Goal: Task Accomplishment & Management: Manage account settings

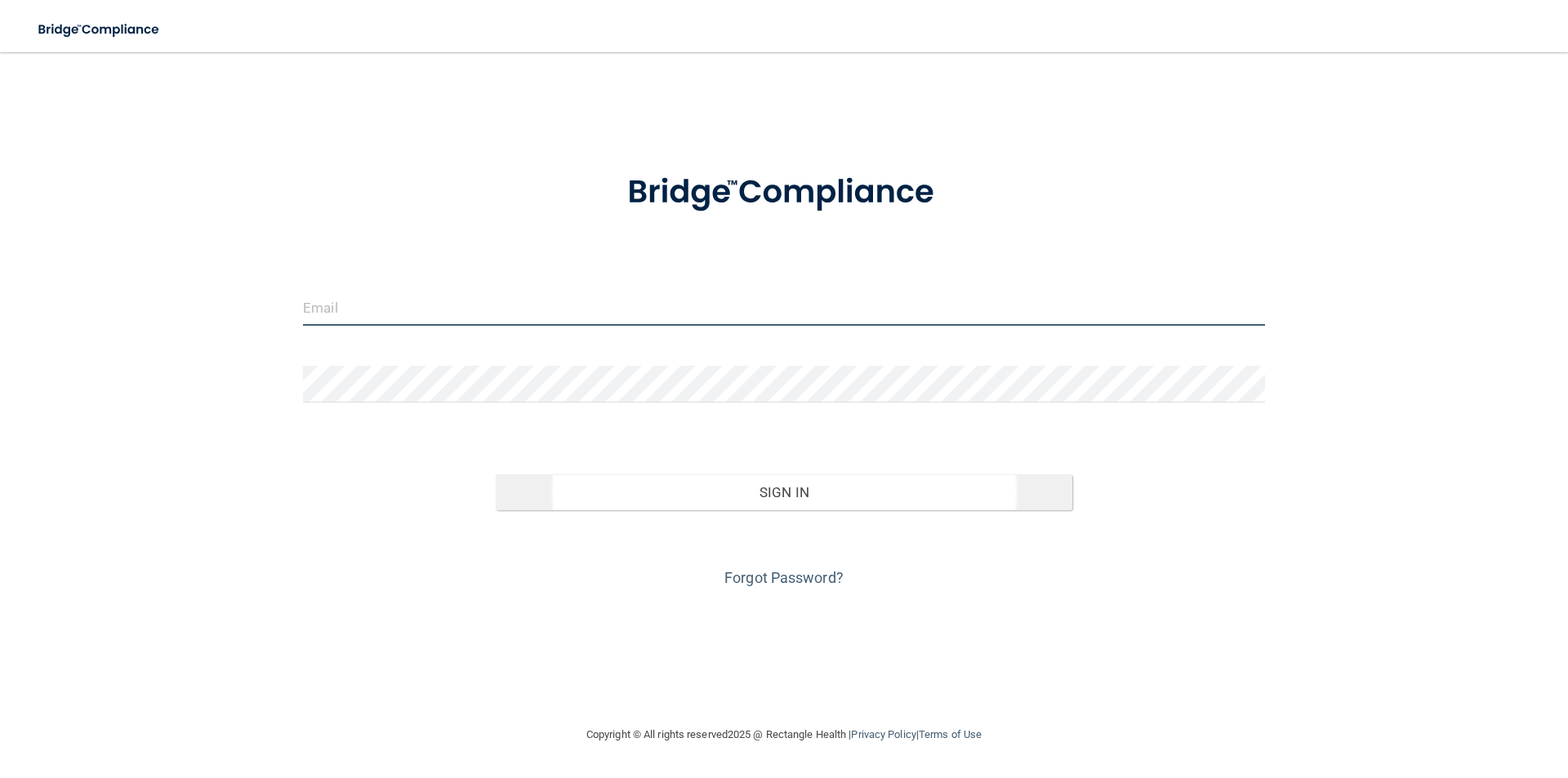
type input "[PERSON_NAME][EMAIL_ADDRESS][PERSON_NAME][DOMAIN_NAME]"
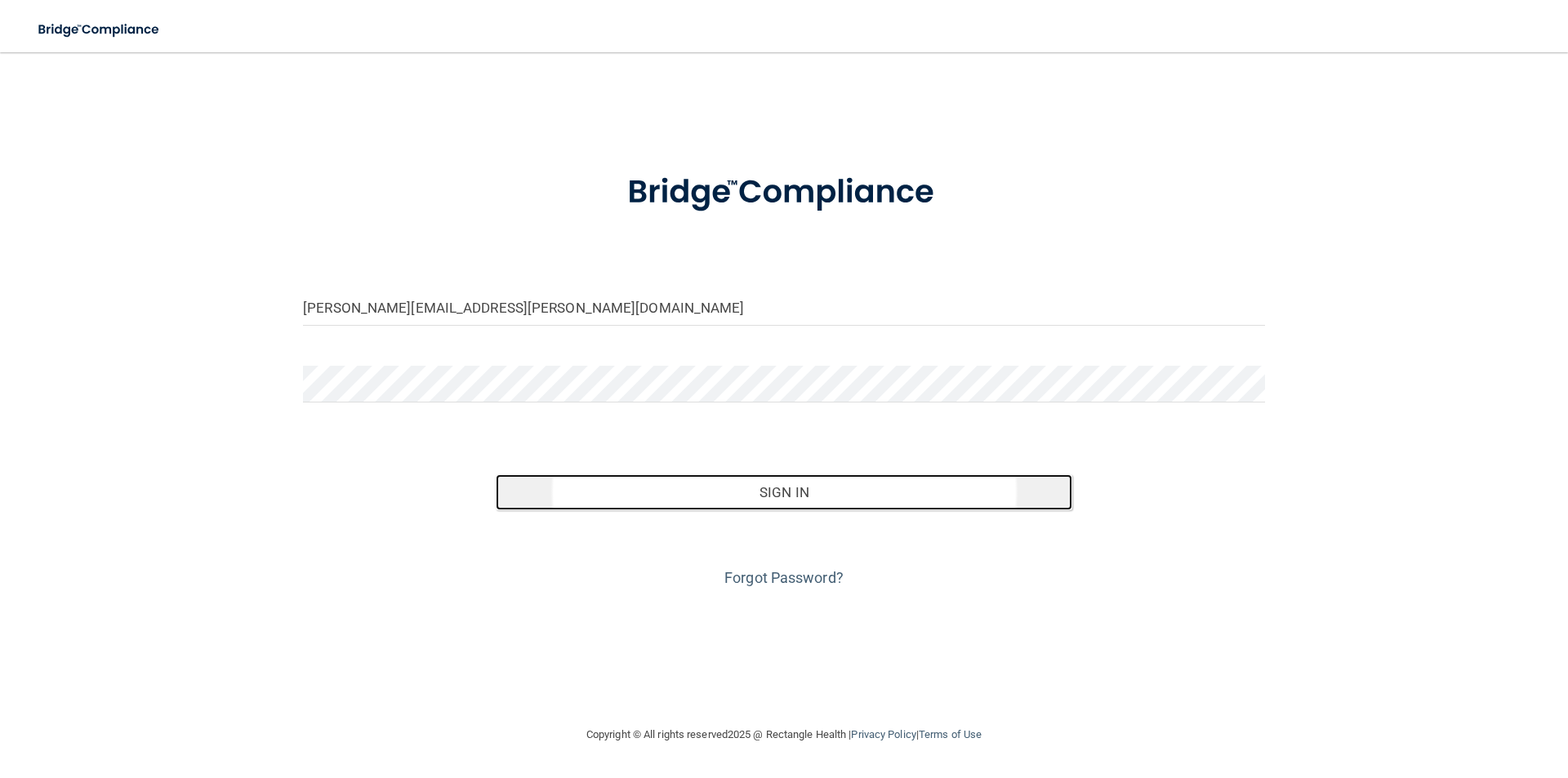
click at [681, 490] on button "Sign In" at bounding box center [784, 492] width 577 height 36
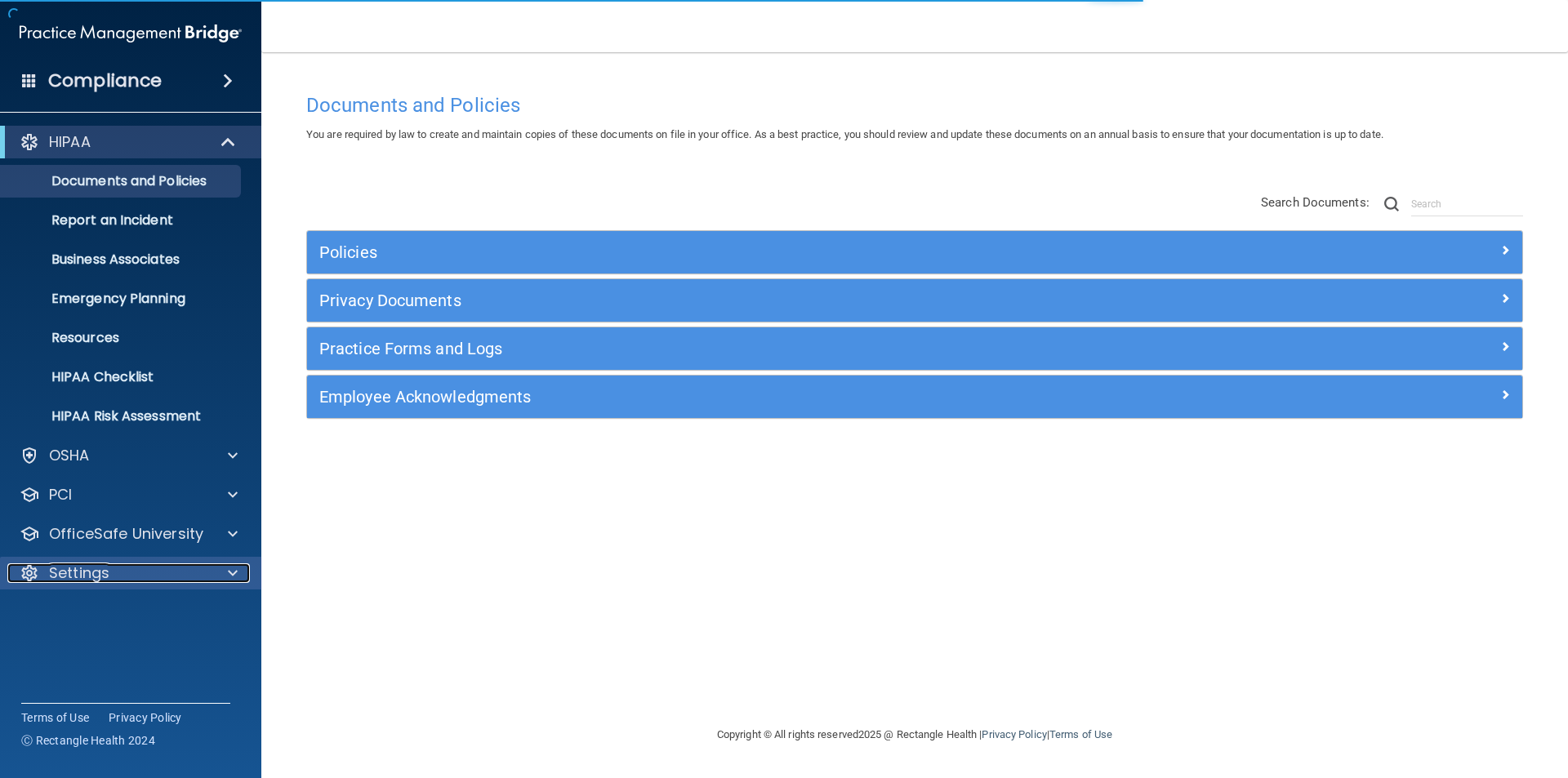
click at [72, 569] on p "Settings" at bounding box center [79, 573] width 60 height 20
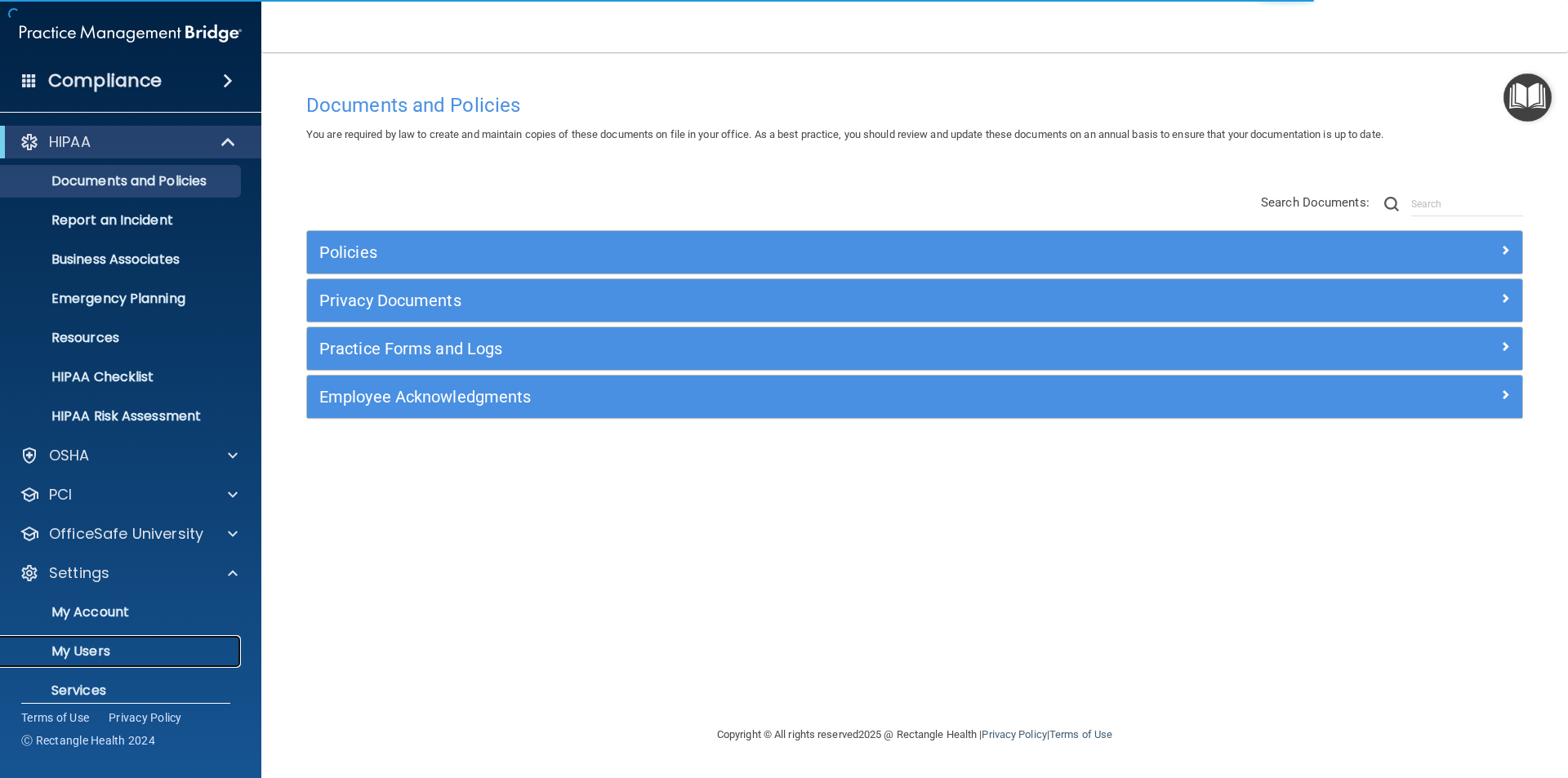
click at [81, 651] on p "My Users" at bounding box center [122, 651] width 223 height 16
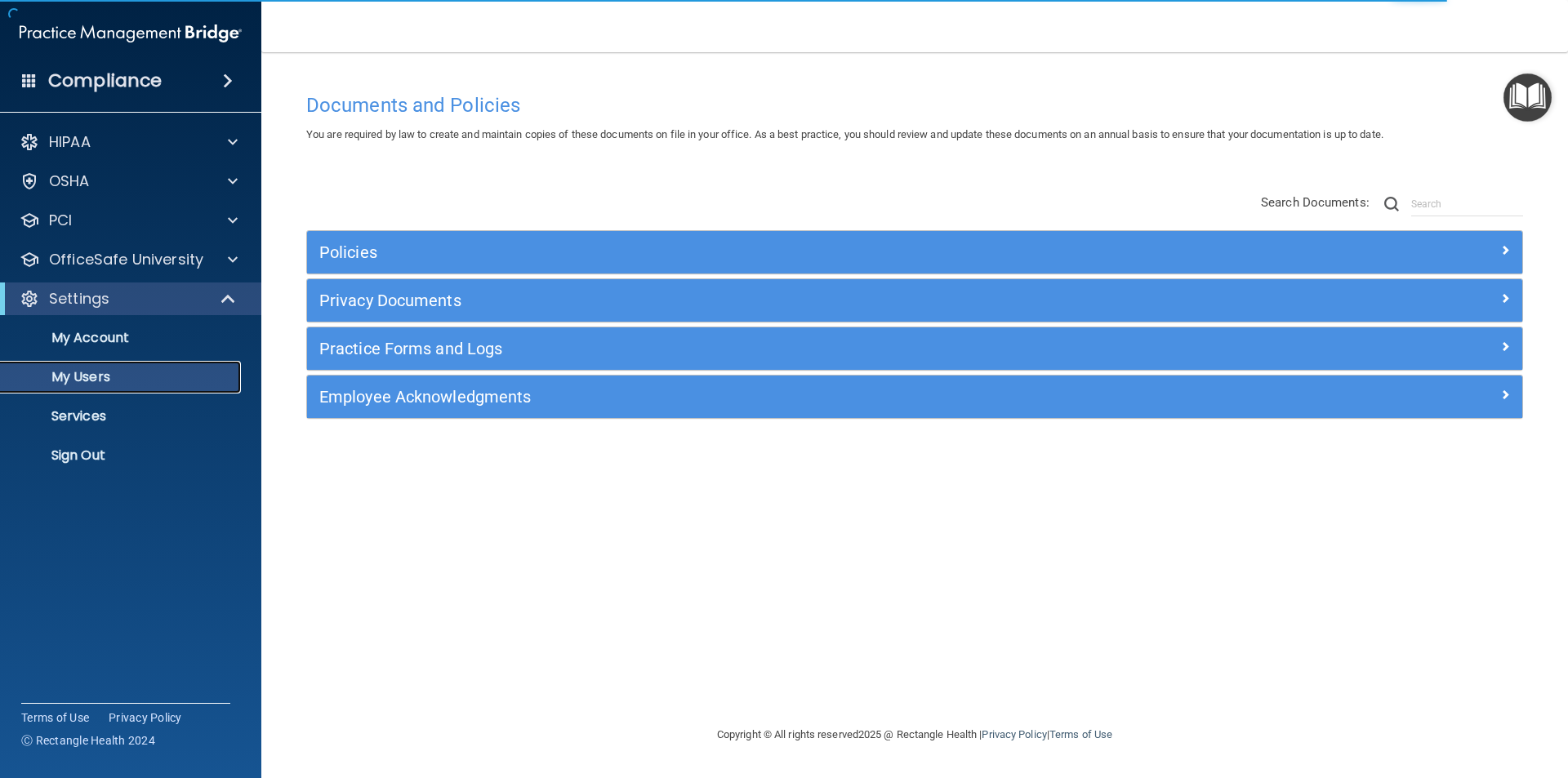
select select "20"
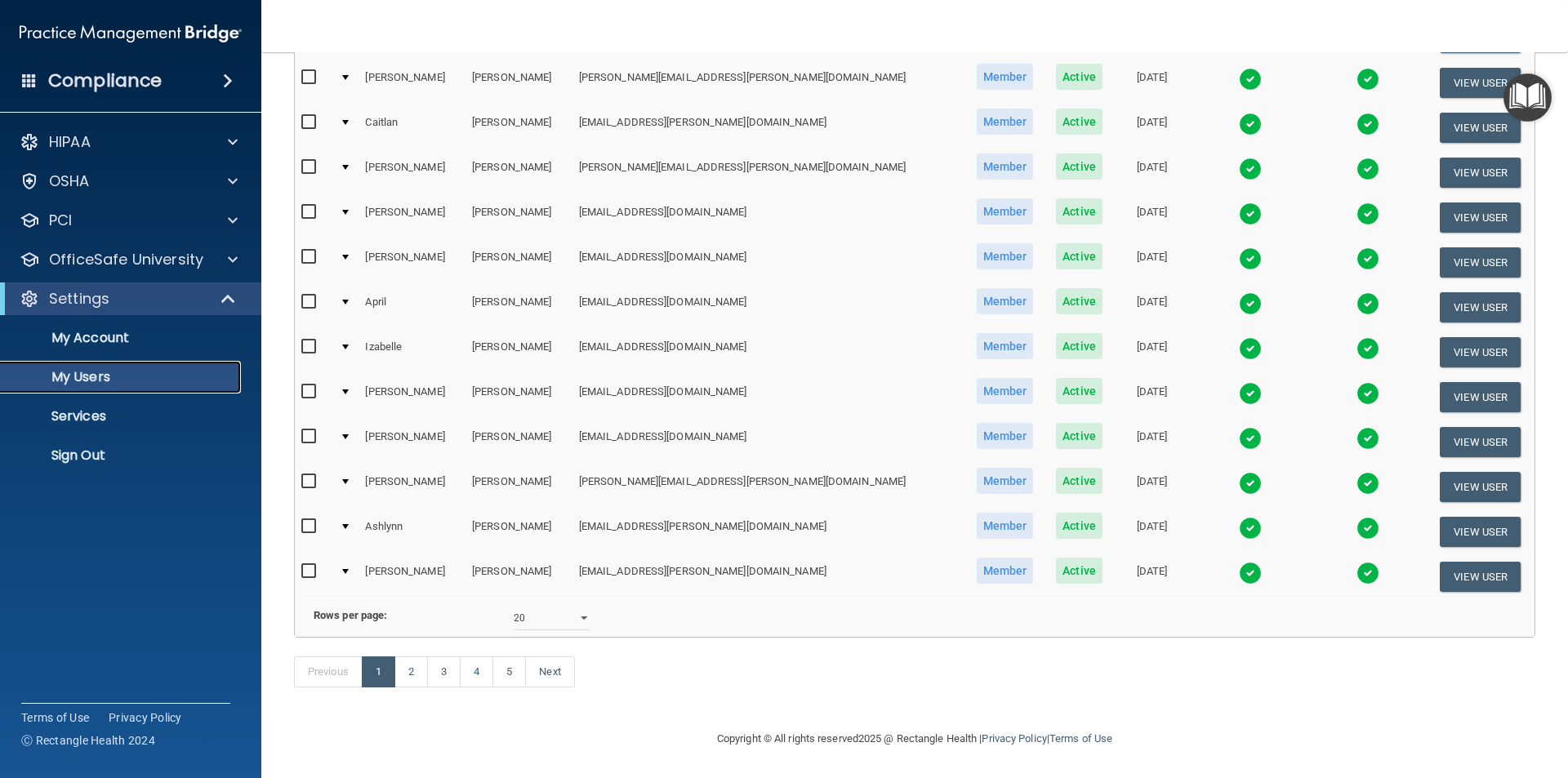
scroll to position [573, 0]
click at [398, 670] on link "2" at bounding box center [411, 671] width 34 height 31
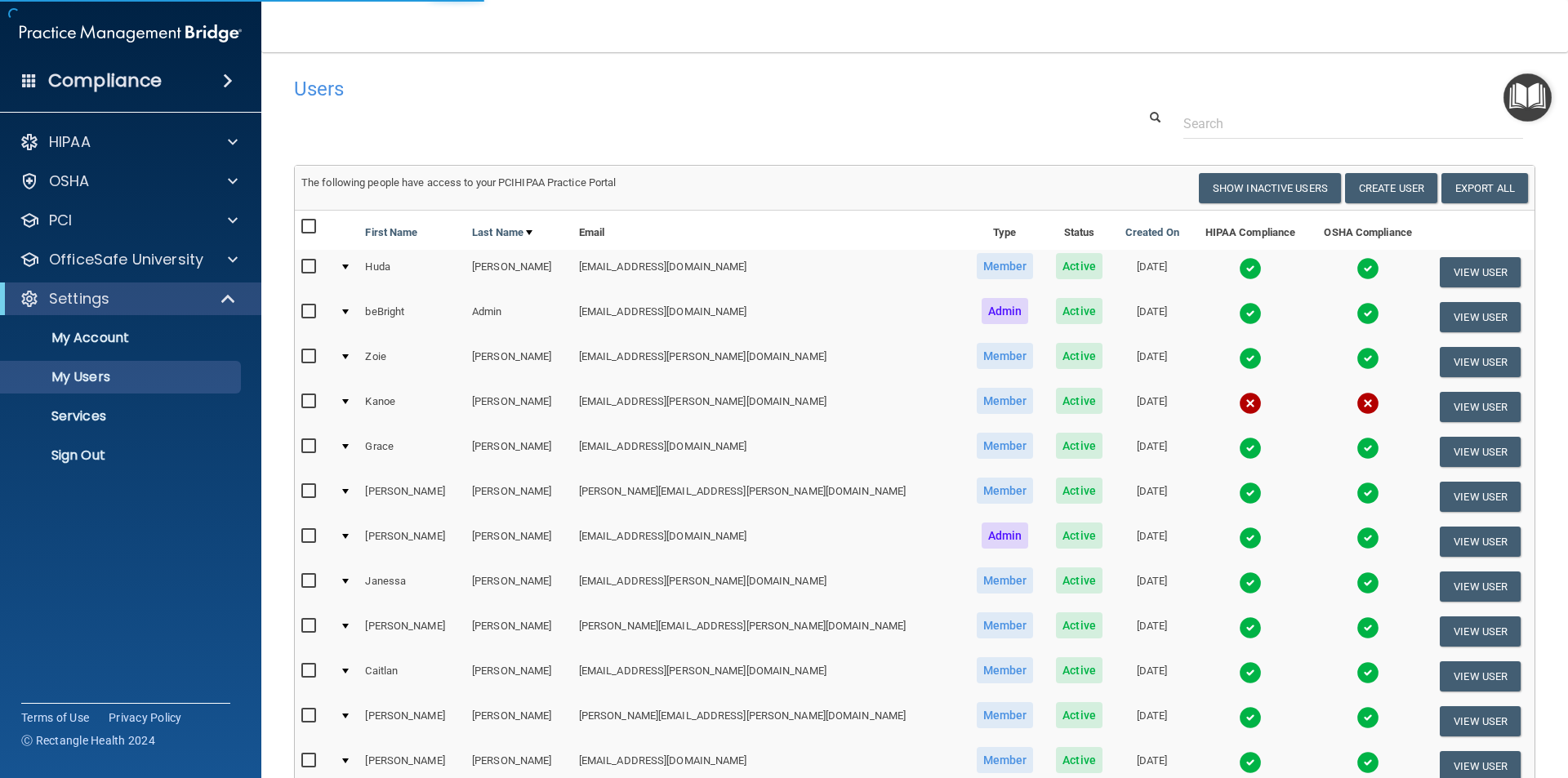
select select "20"
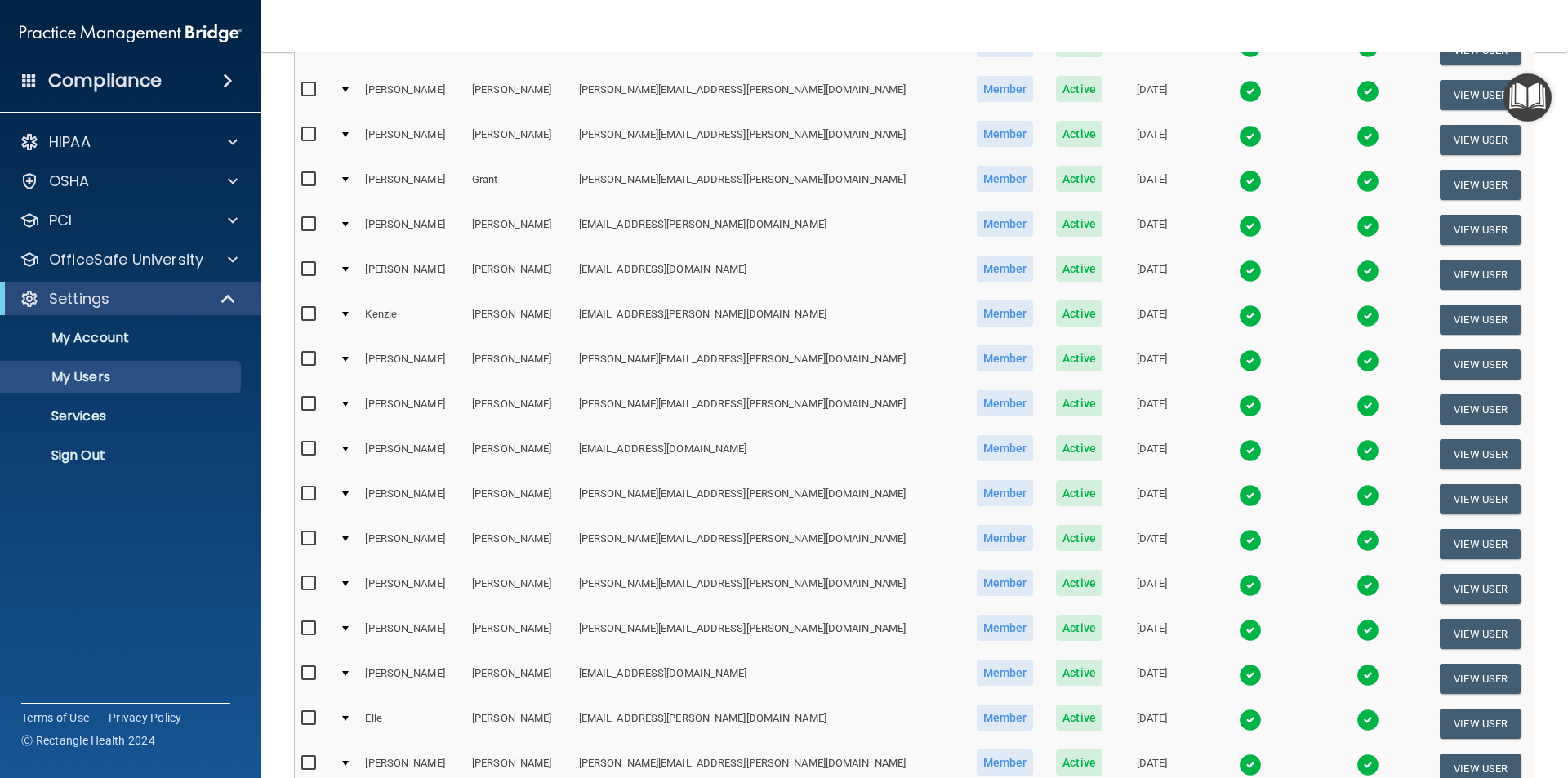
scroll to position [408, 0]
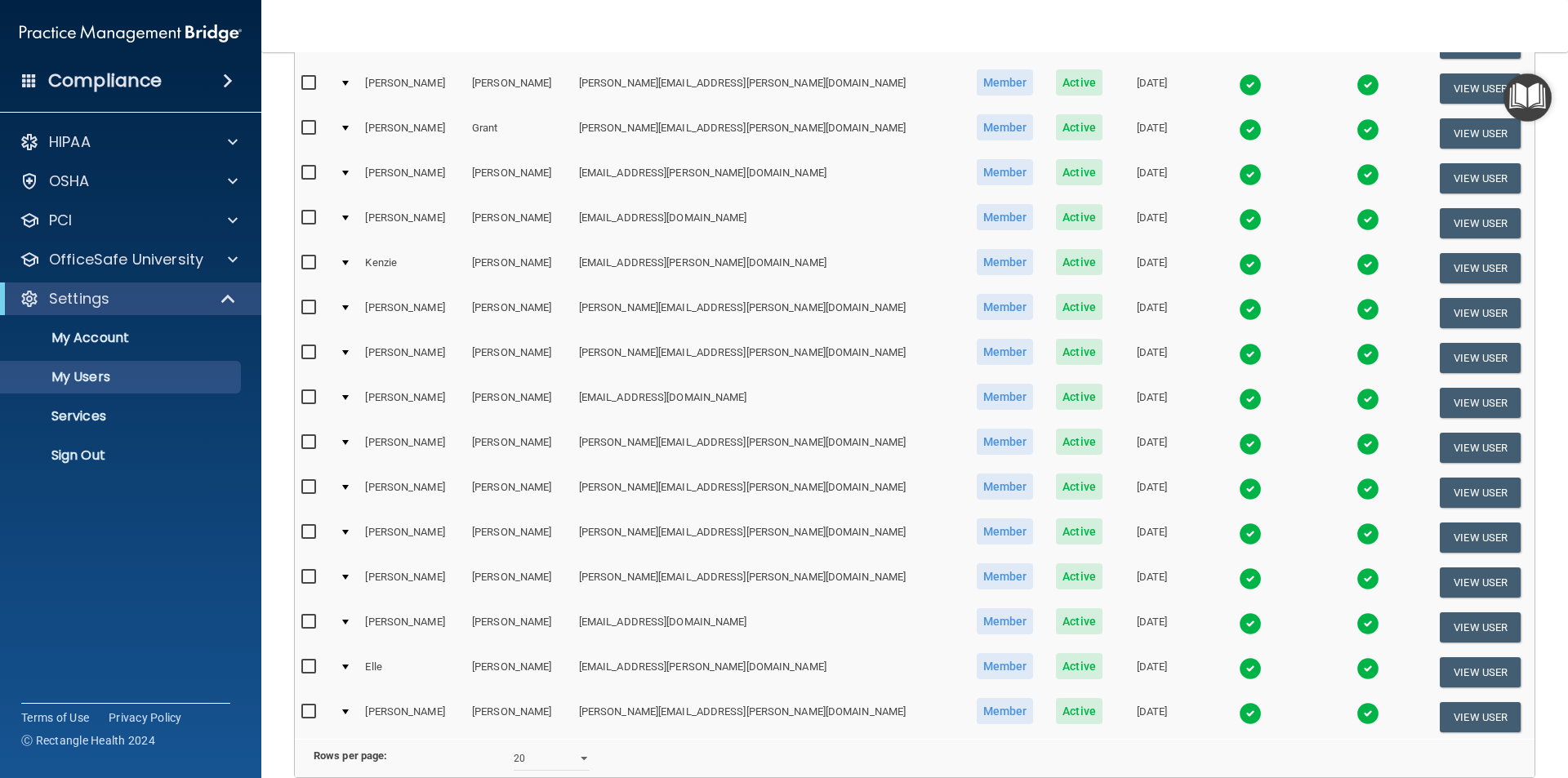
click at [308, 571] on input "checkbox" at bounding box center [311, 576] width 19 height 13
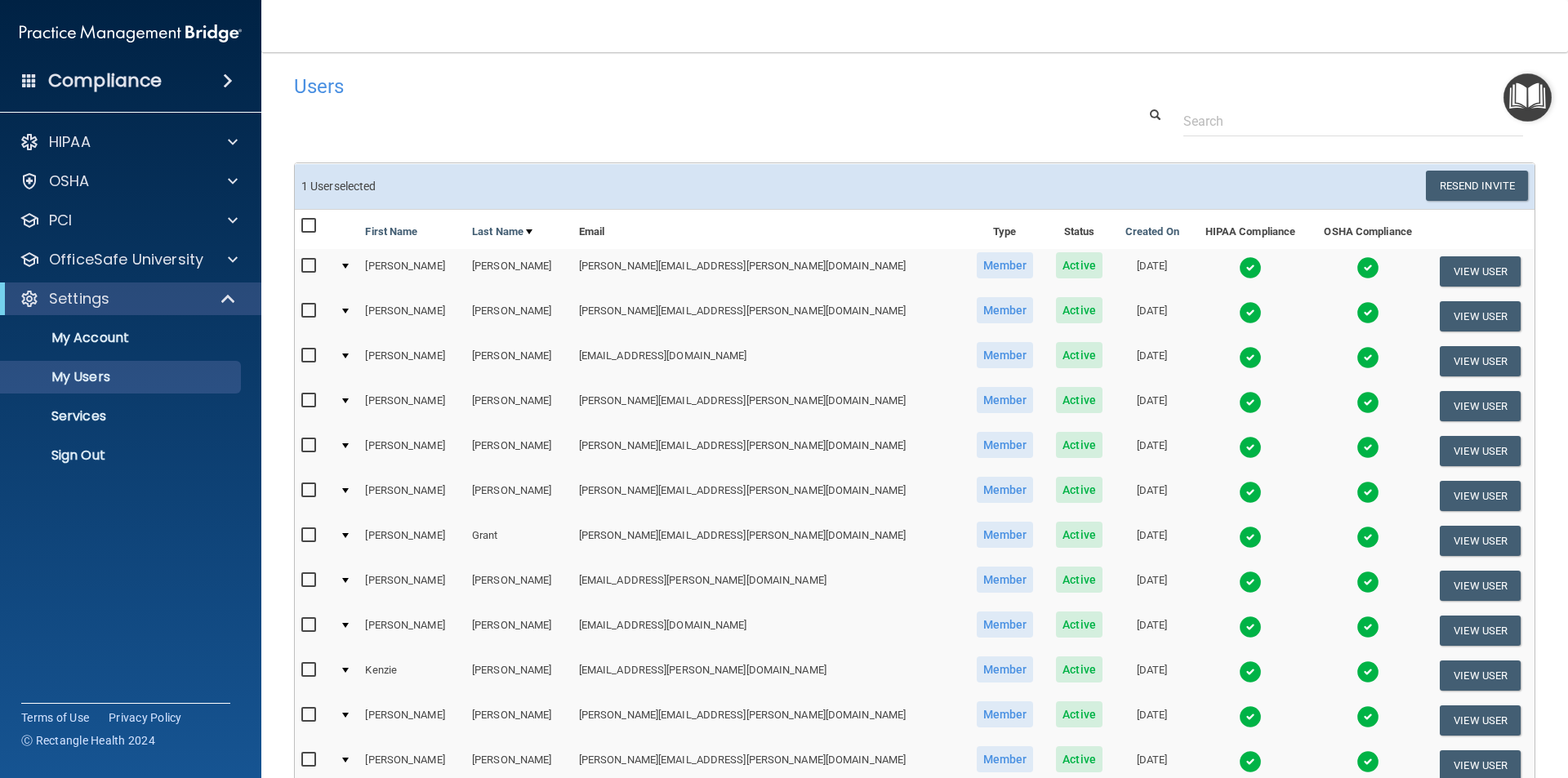
scroll to position [2, 0]
click at [1479, 185] on button "Resend Invite" at bounding box center [1476, 187] width 102 height 30
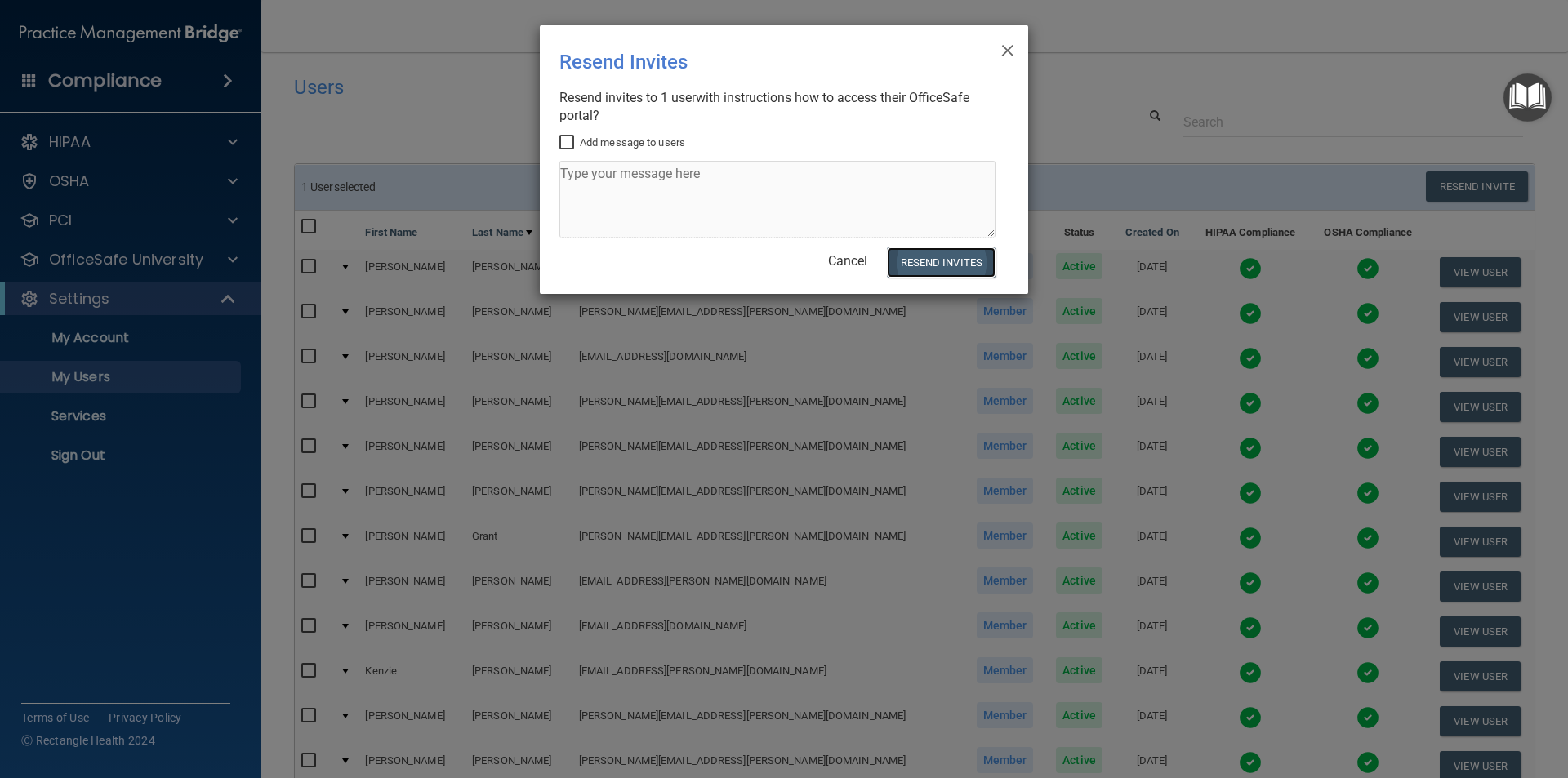
click at [966, 266] on button "Resend Invites" at bounding box center [941, 263] width 109 height 30
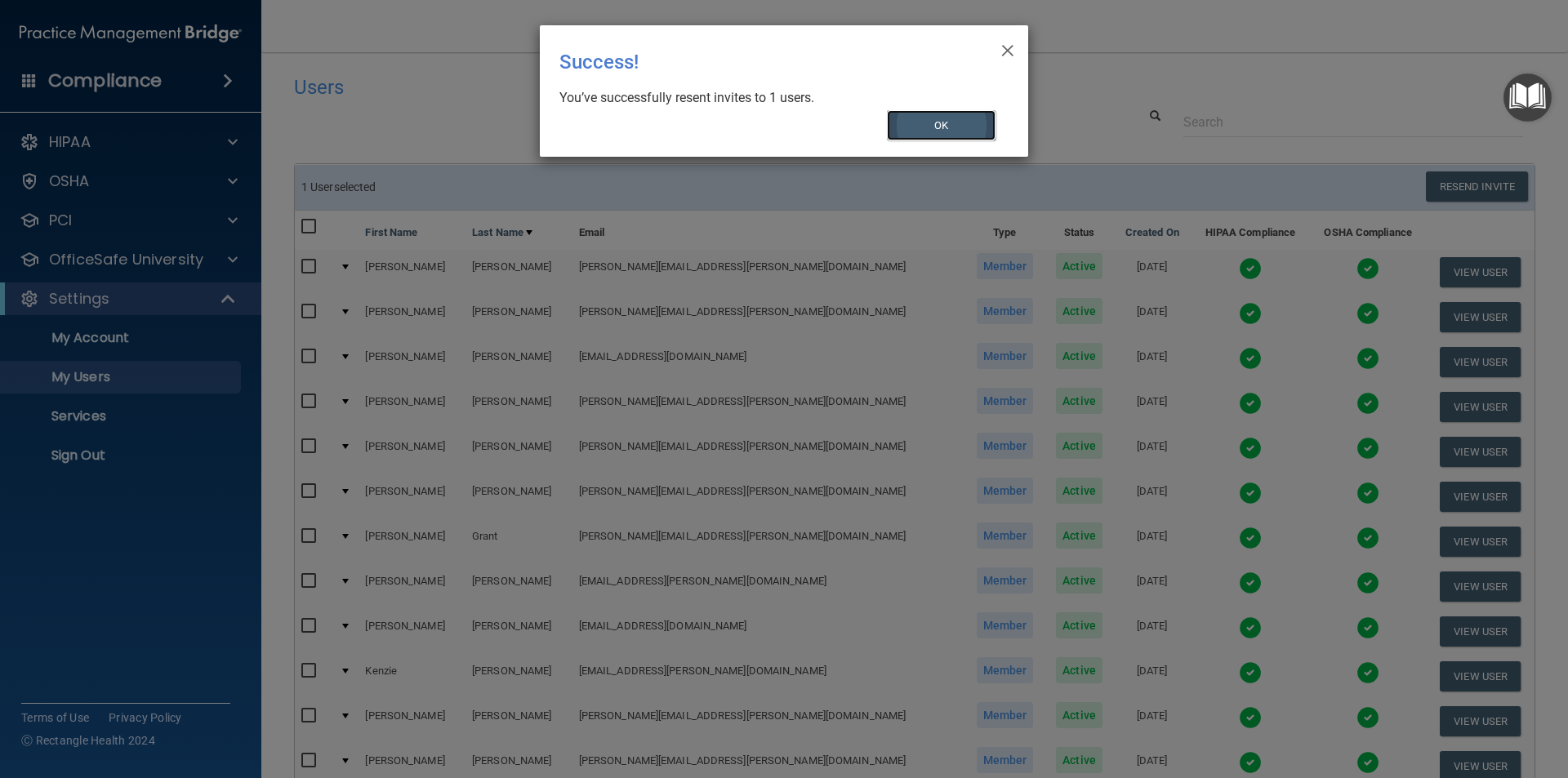
click at [950, 125] on button "OK" at bounding box center [942, 125] width 110 height 30
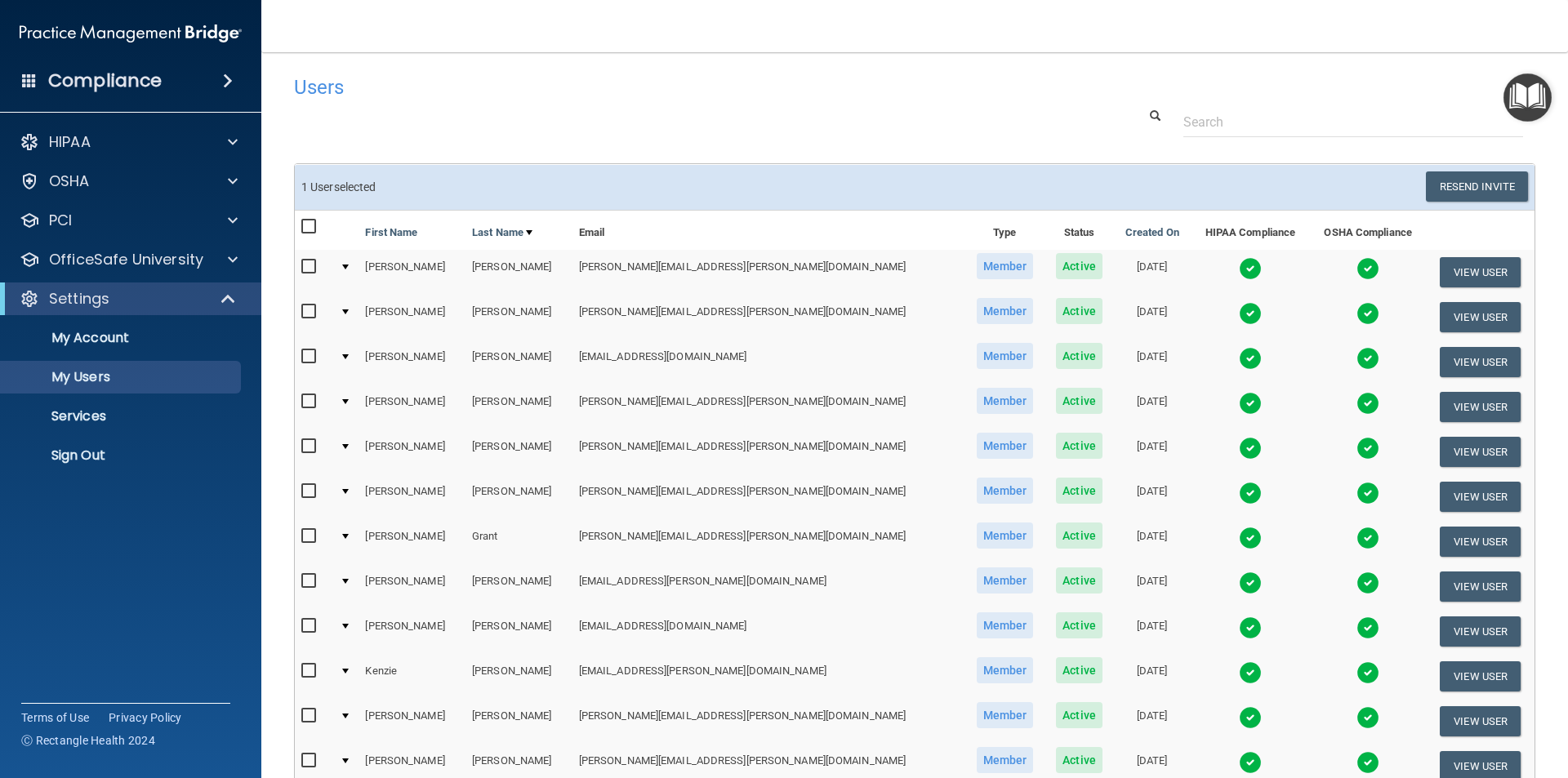
scroll to position [491, 0]
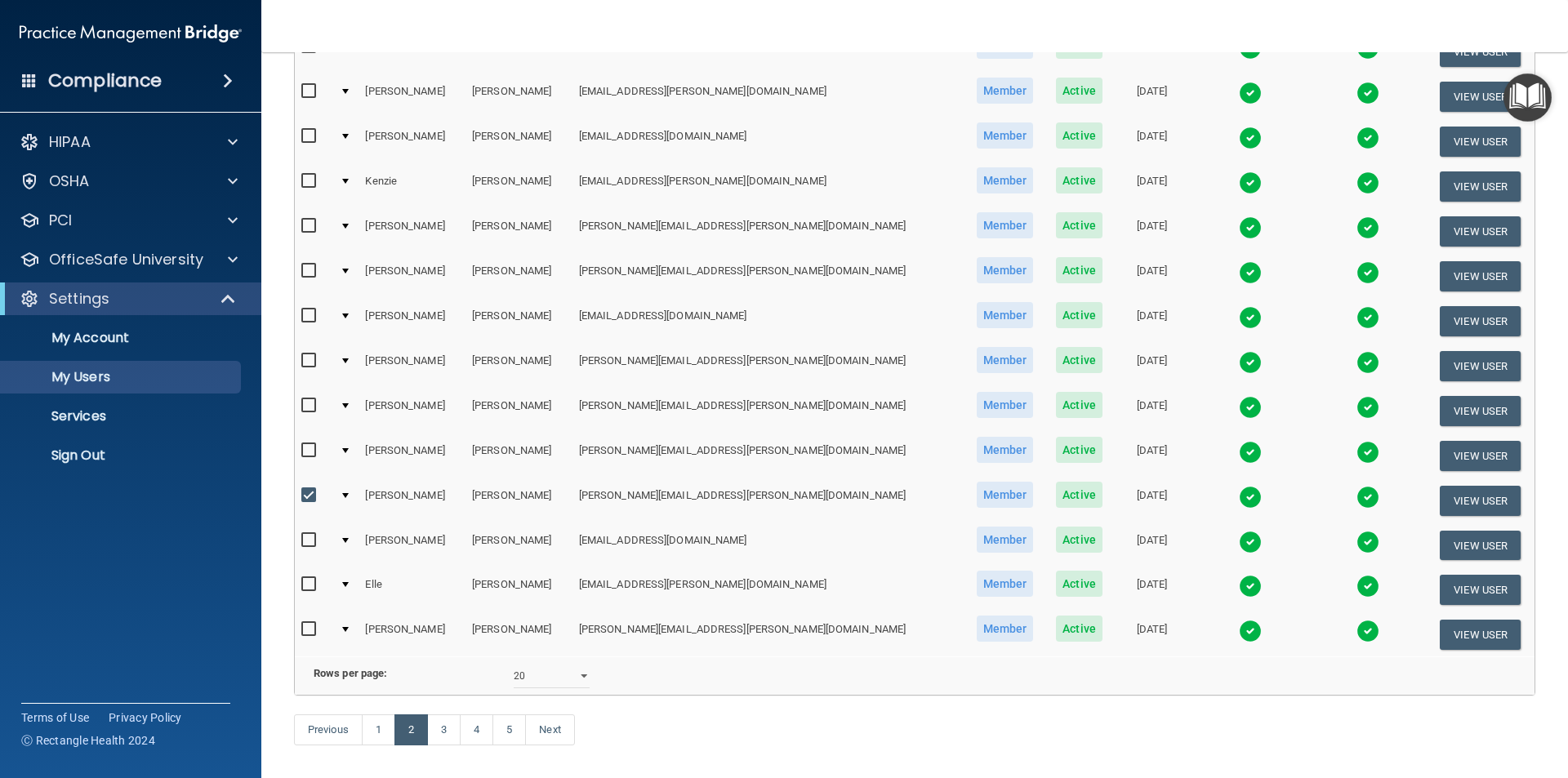
click at [305, 493] on input "checkbox" at bounding box center [311, 495] width 19 height 13
checkbox input "false"
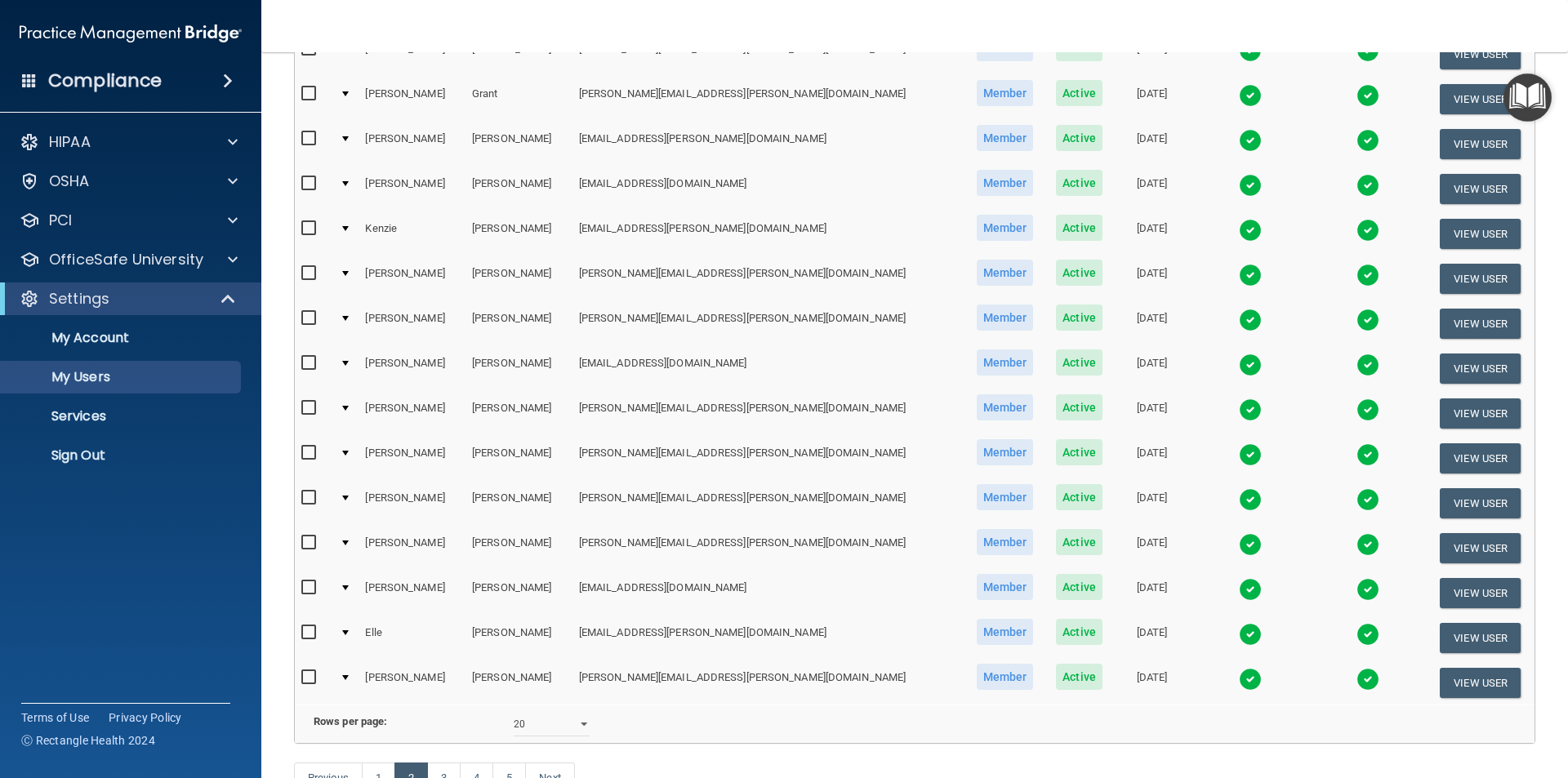
scroll to position [489, 0]
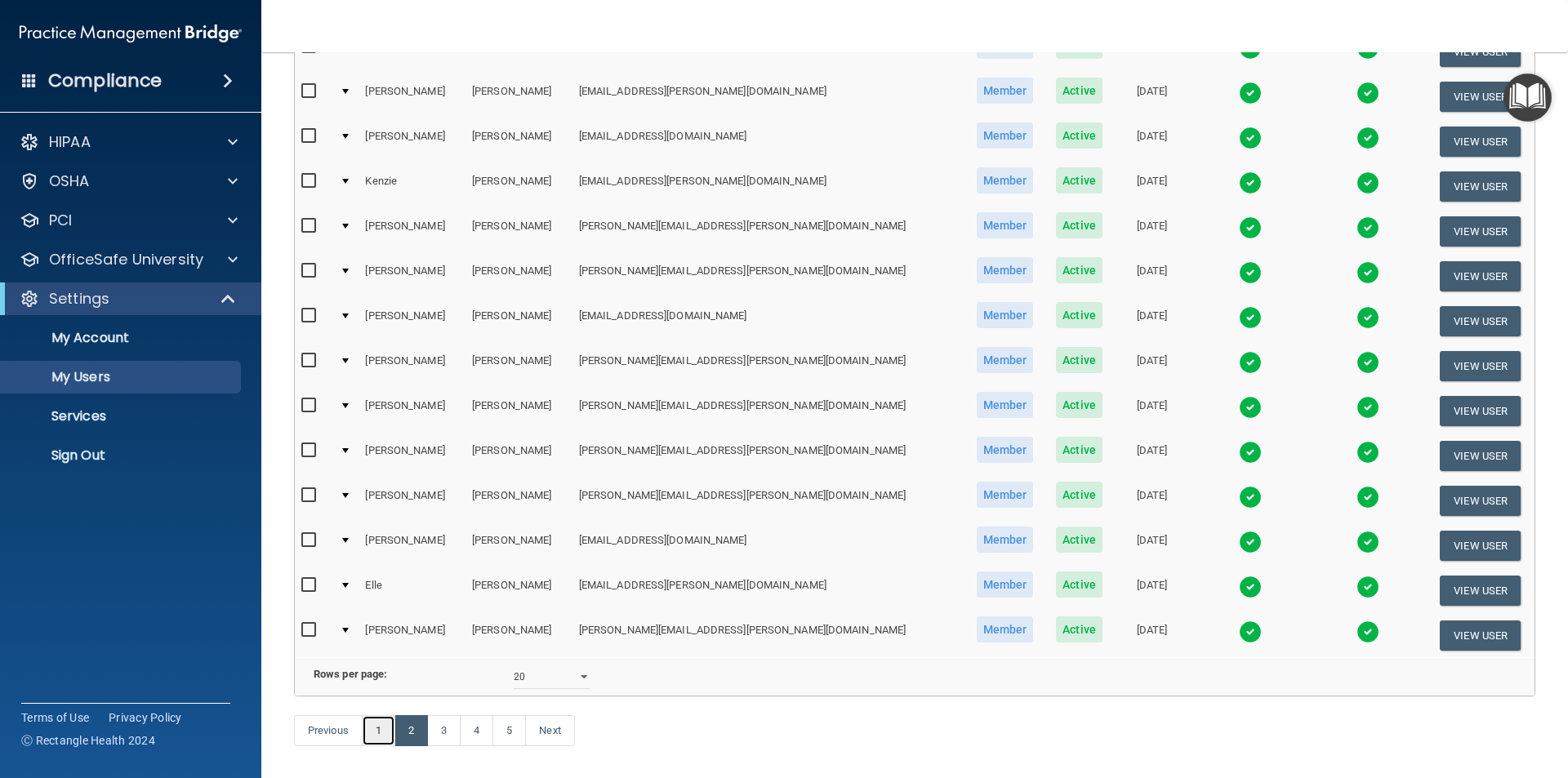
click at [377, 746] on link "1" at bounding box center [379, 730] width 34 height 31
select select "20"
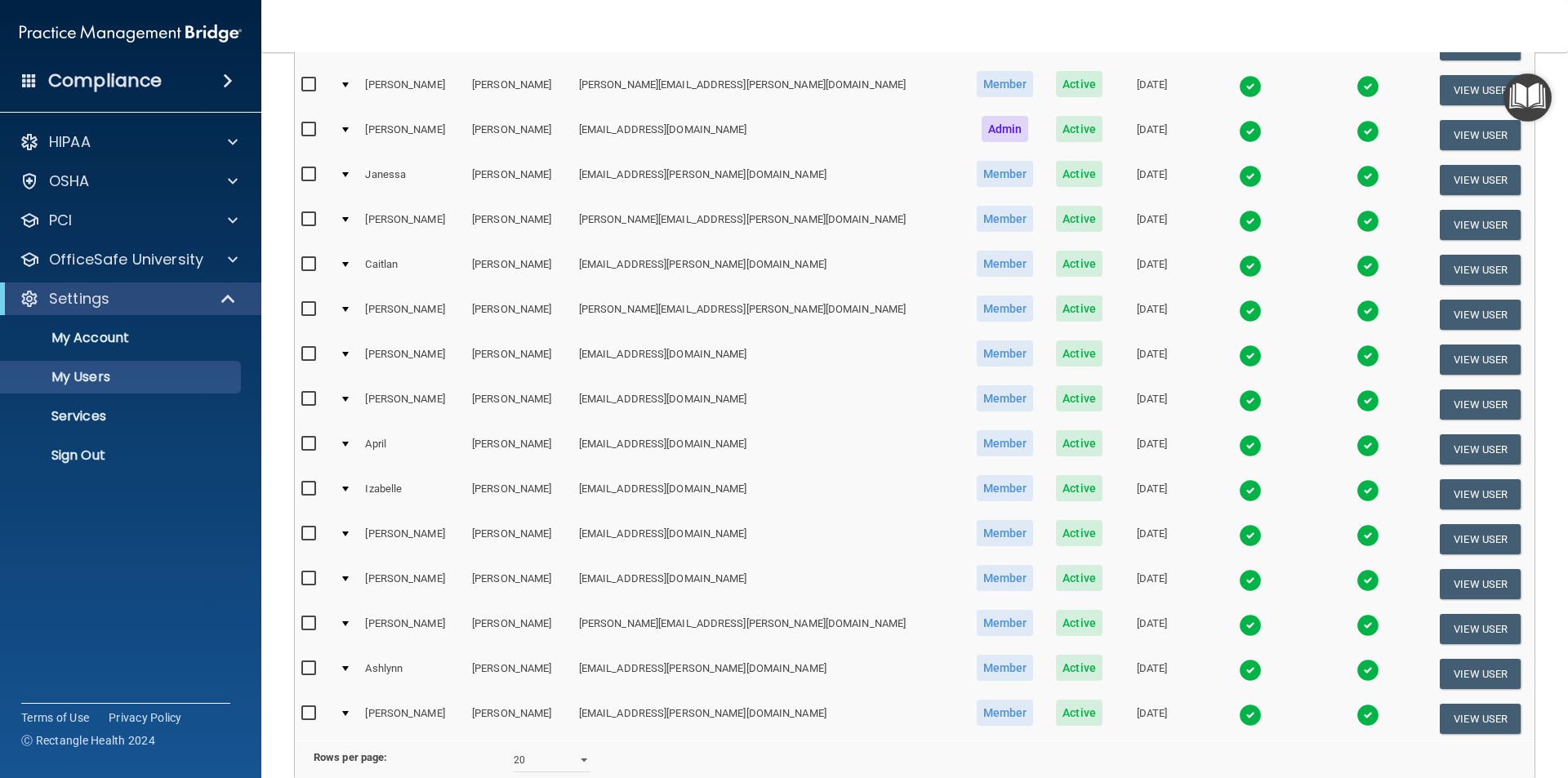
scroll to position [327, 0]
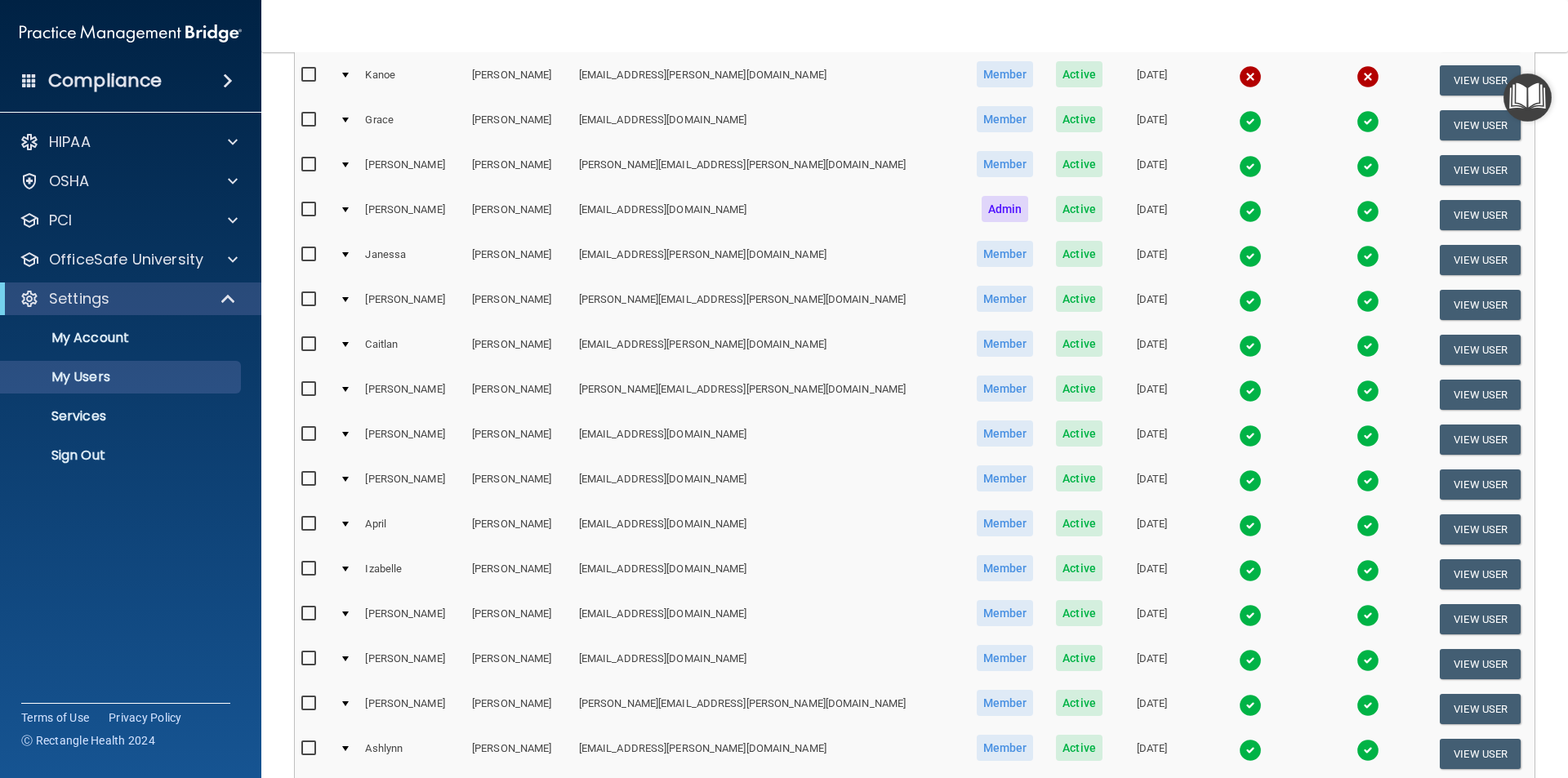
click at [311, 123] on input "checkbox" at bounding box center [311, 120] width 19 height 13
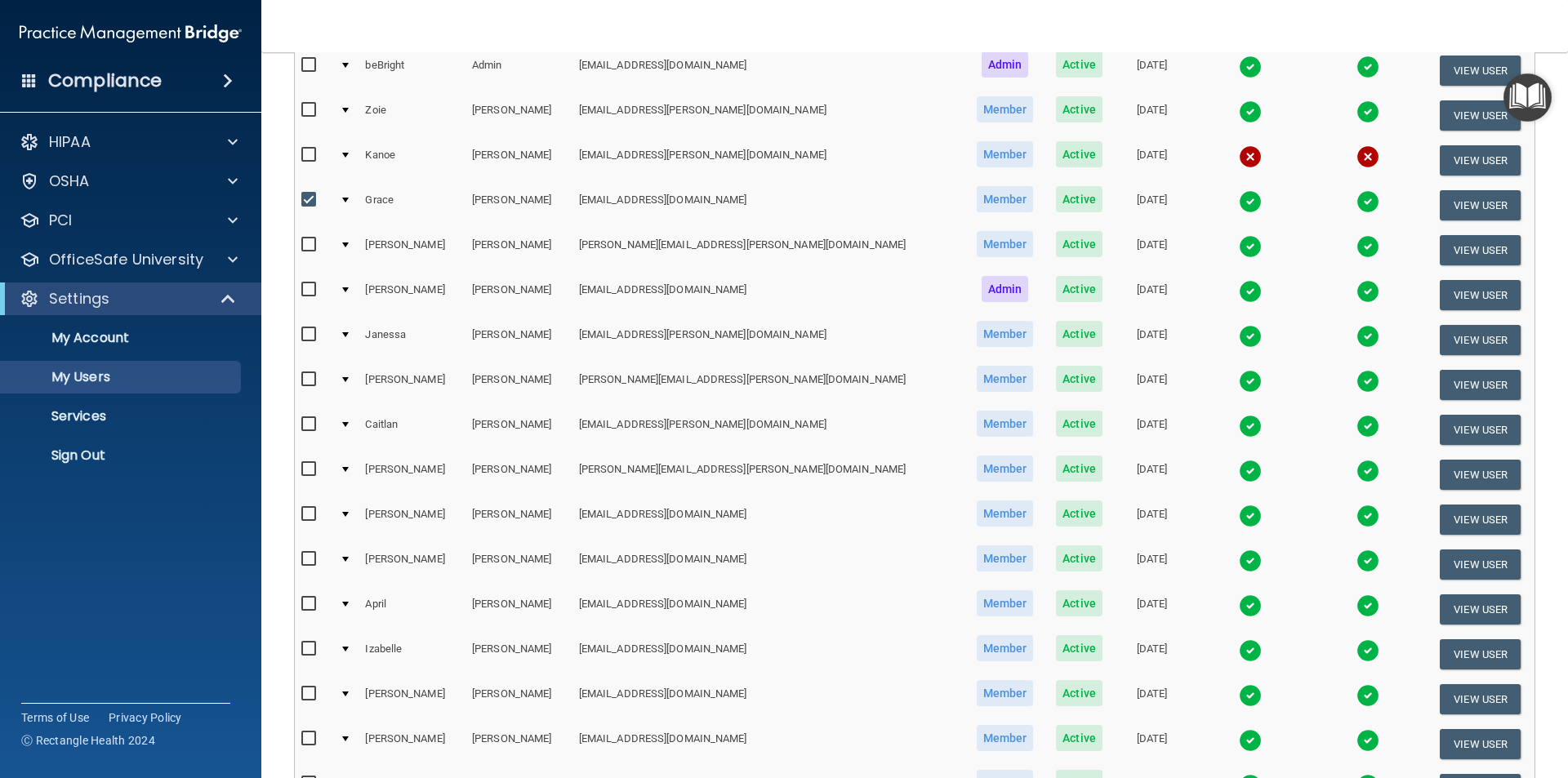
scroll to position [2, 0]
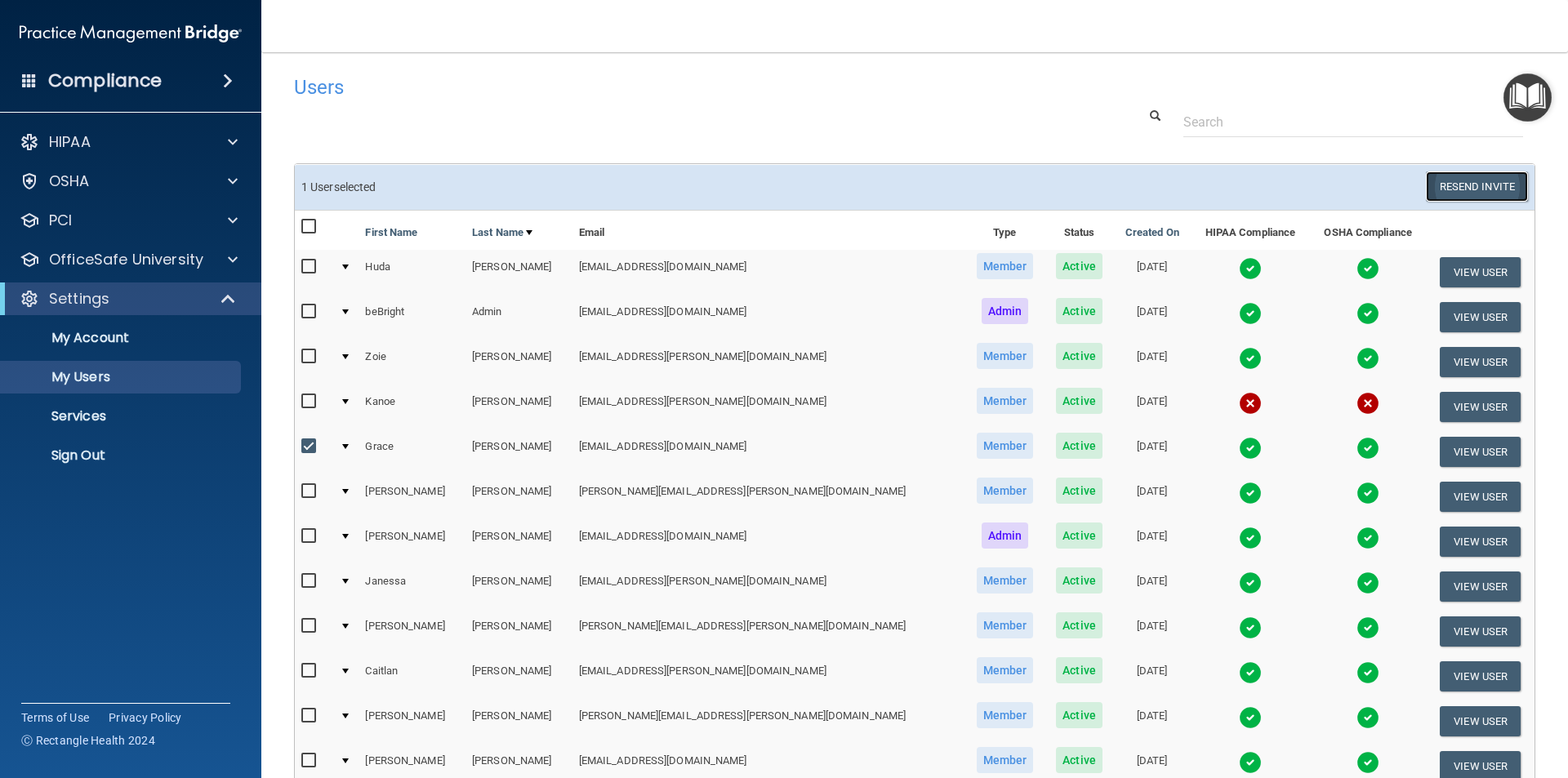
click at [1442, 190] on button "Resend Invite" at bounding box center [1476, 187] width 102 height 30
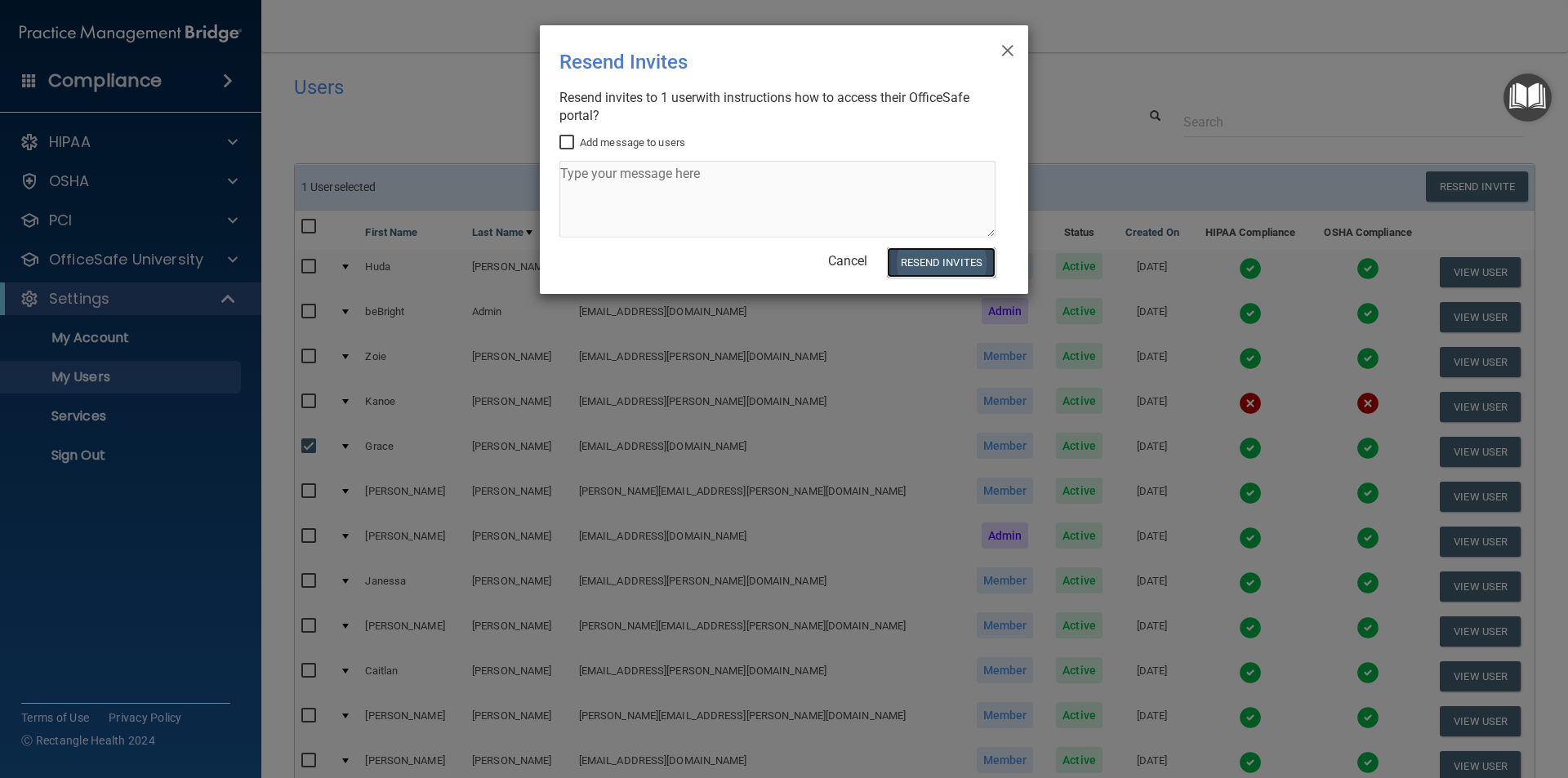
click at [948, 258] on button "Resend Invites" at bounding box center [941, 263] width 109 height 30
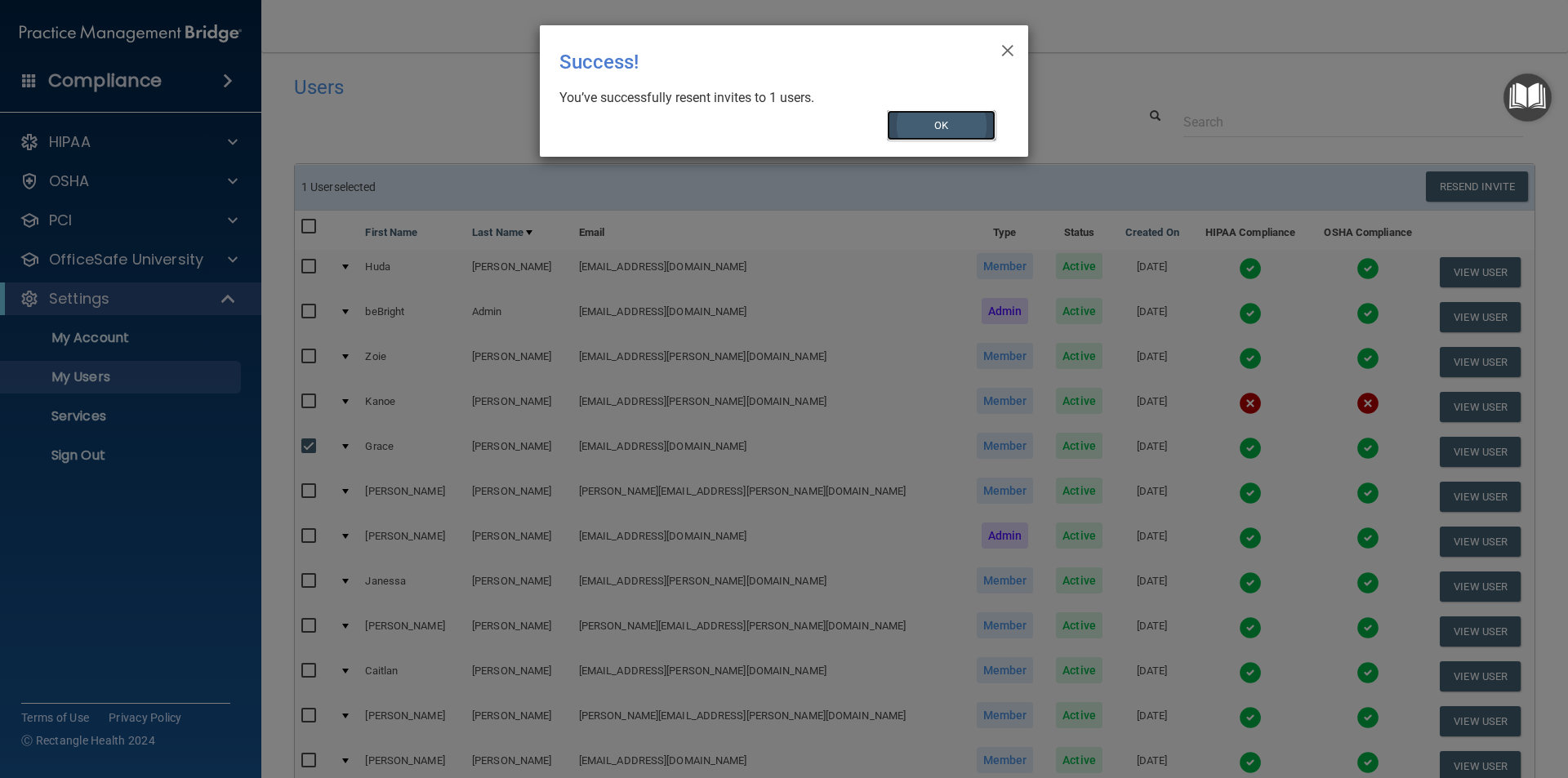
click at [948, 120] on button "OK" at bounding box center [942, 125] width 110 height 30
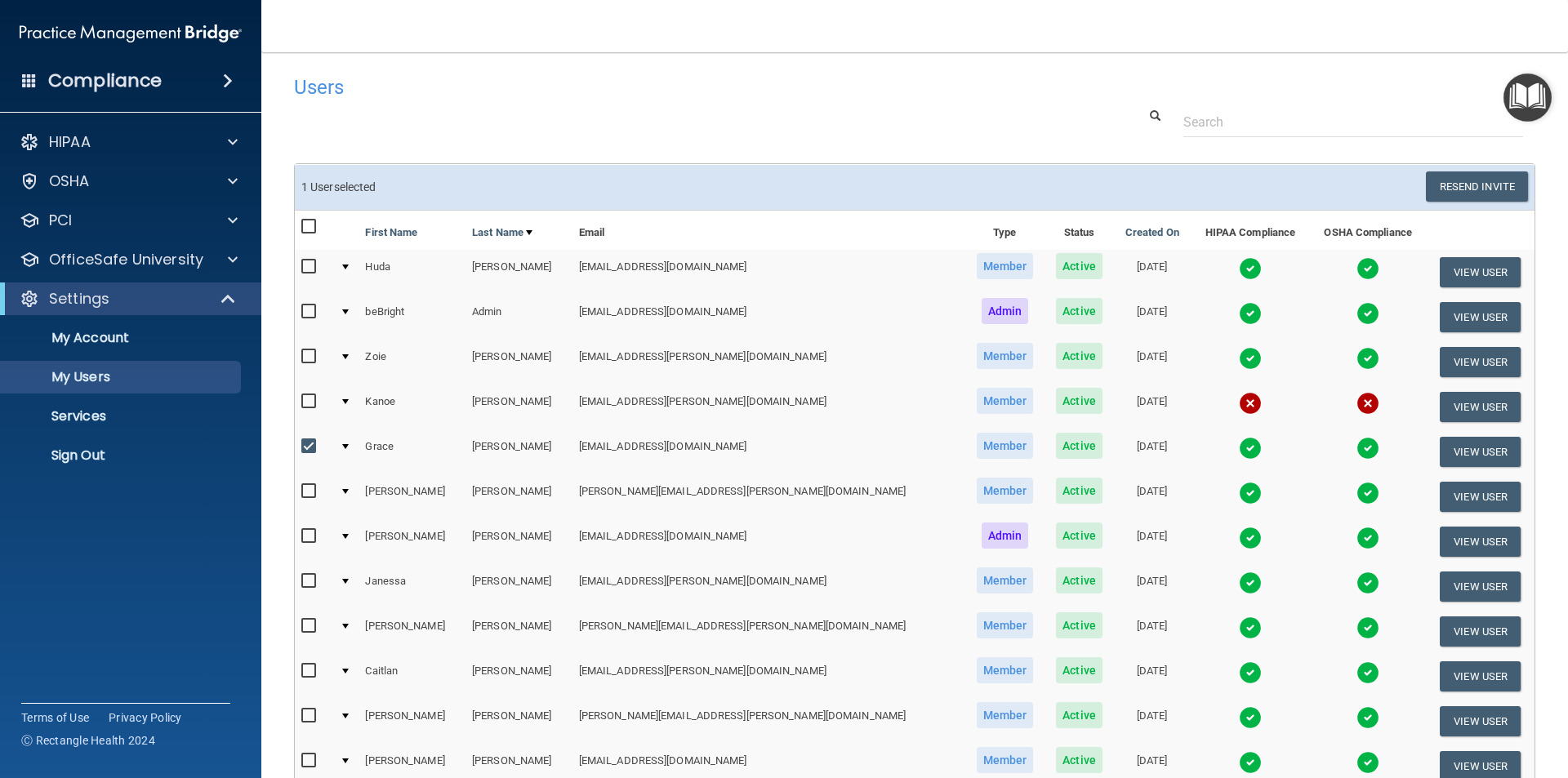
click at [315, 440] on input "checkbox" at bounding box center [311, 446] width 19 height 13
checkbox input "false"
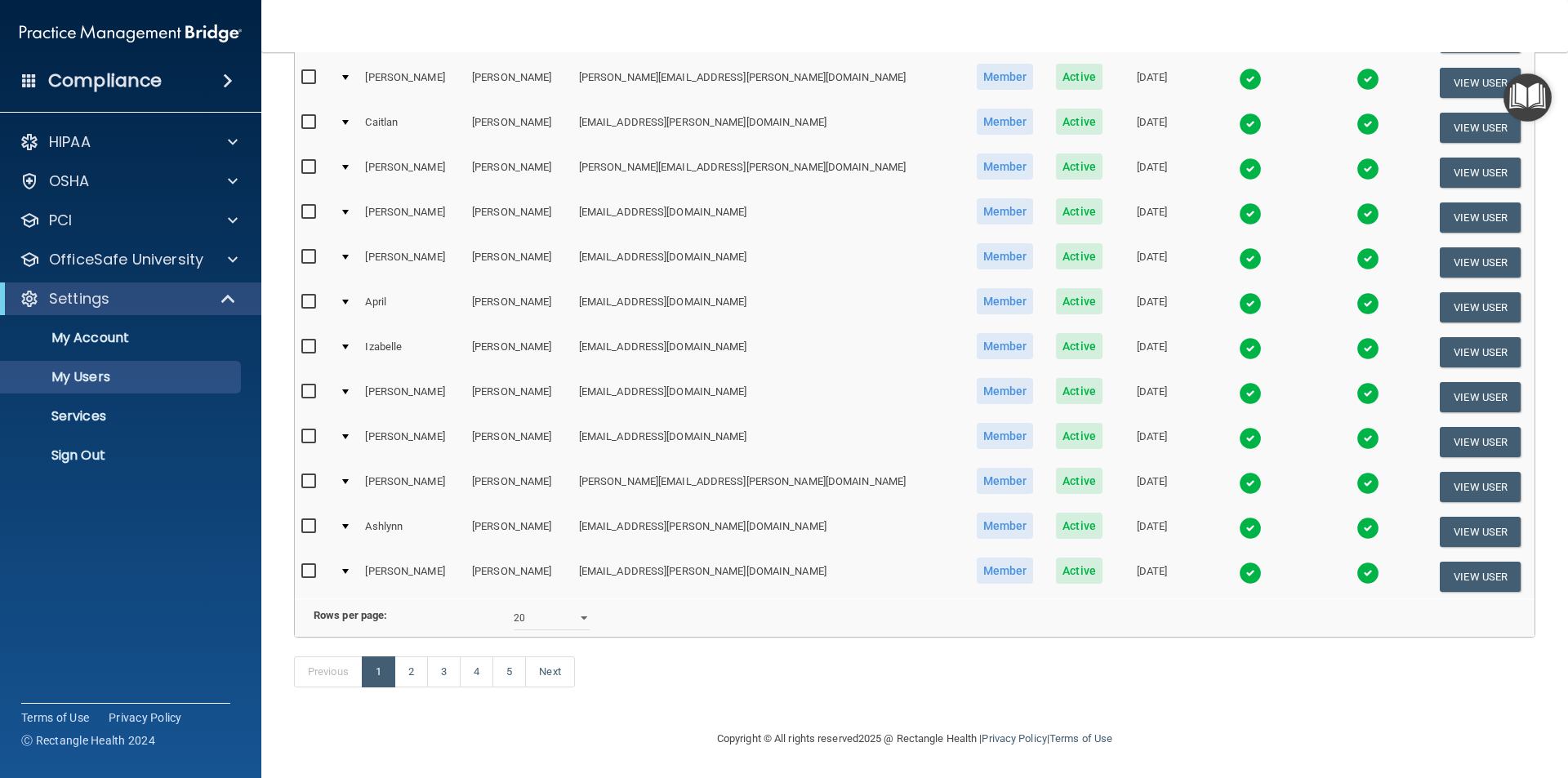
scroll to position [573, 0]
click at [503, 673] on link "5" at bounding box center [509, 671] width 34 height 31
select select "20"
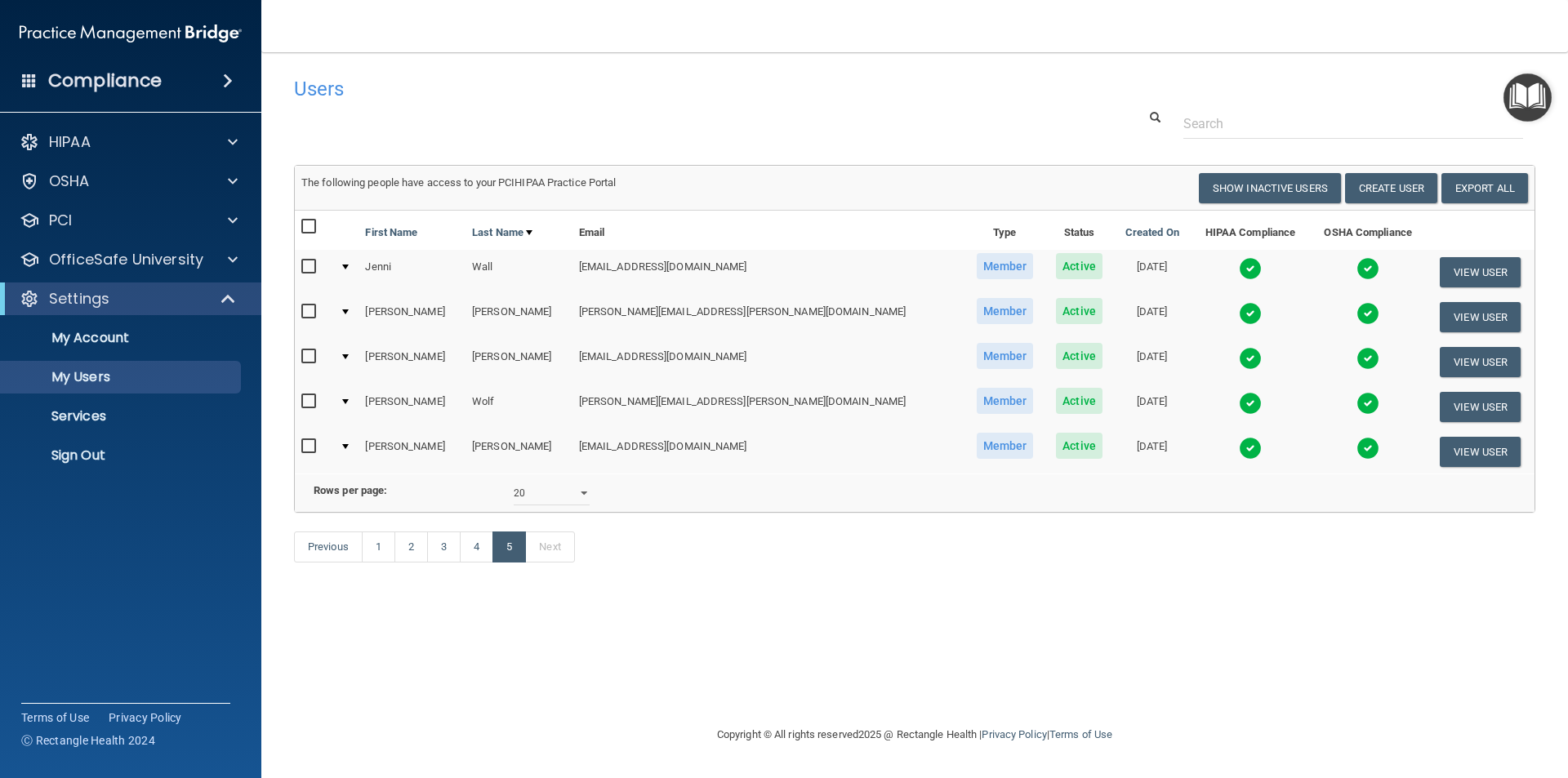
click at [307, 307] on input "checkbox" at bounding box center [311, 312] width 19 height 13
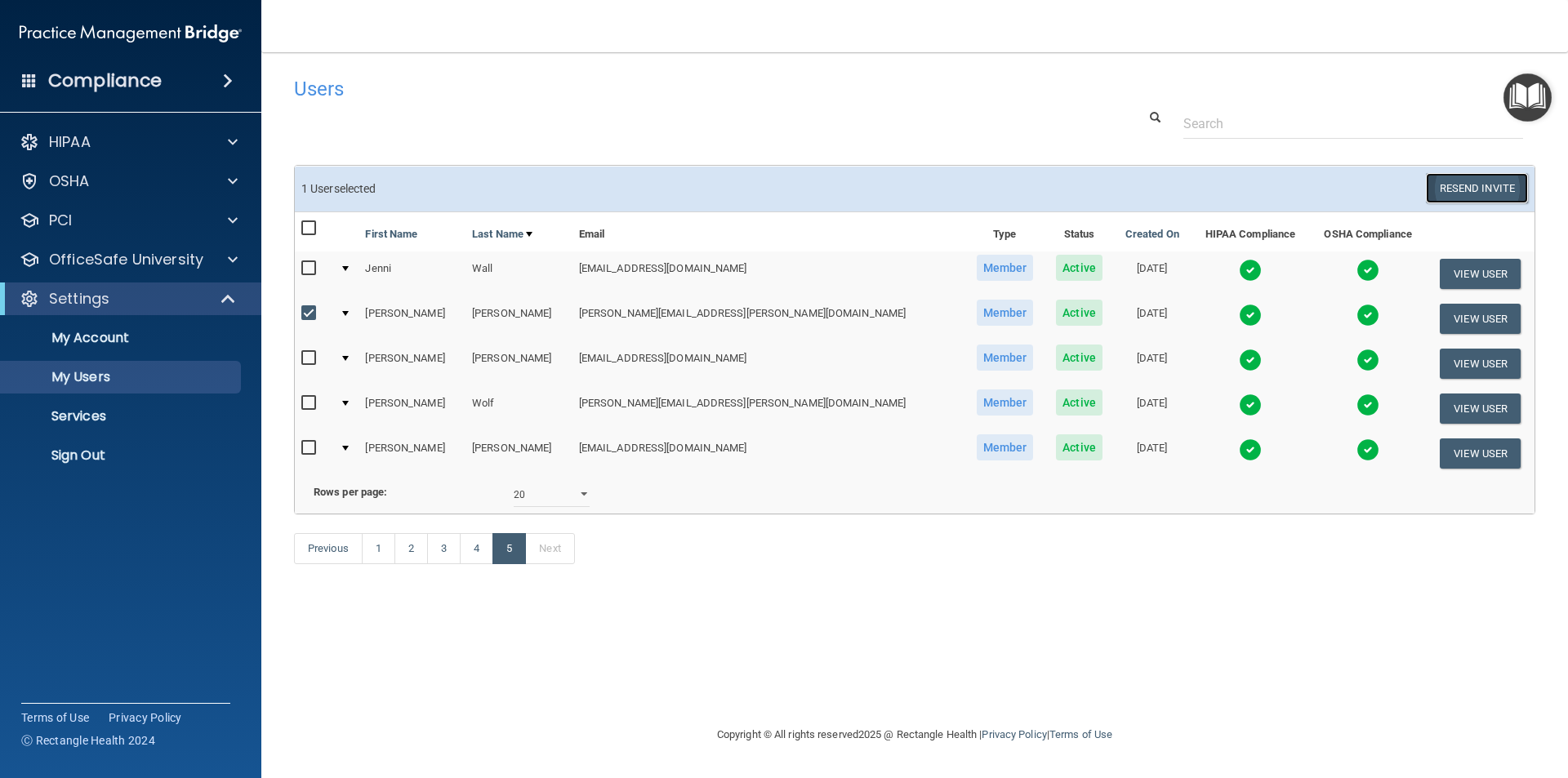
click at [1467, 187] on button "Resend Invite" at bounding box center [1476, 188] width 102 height 30
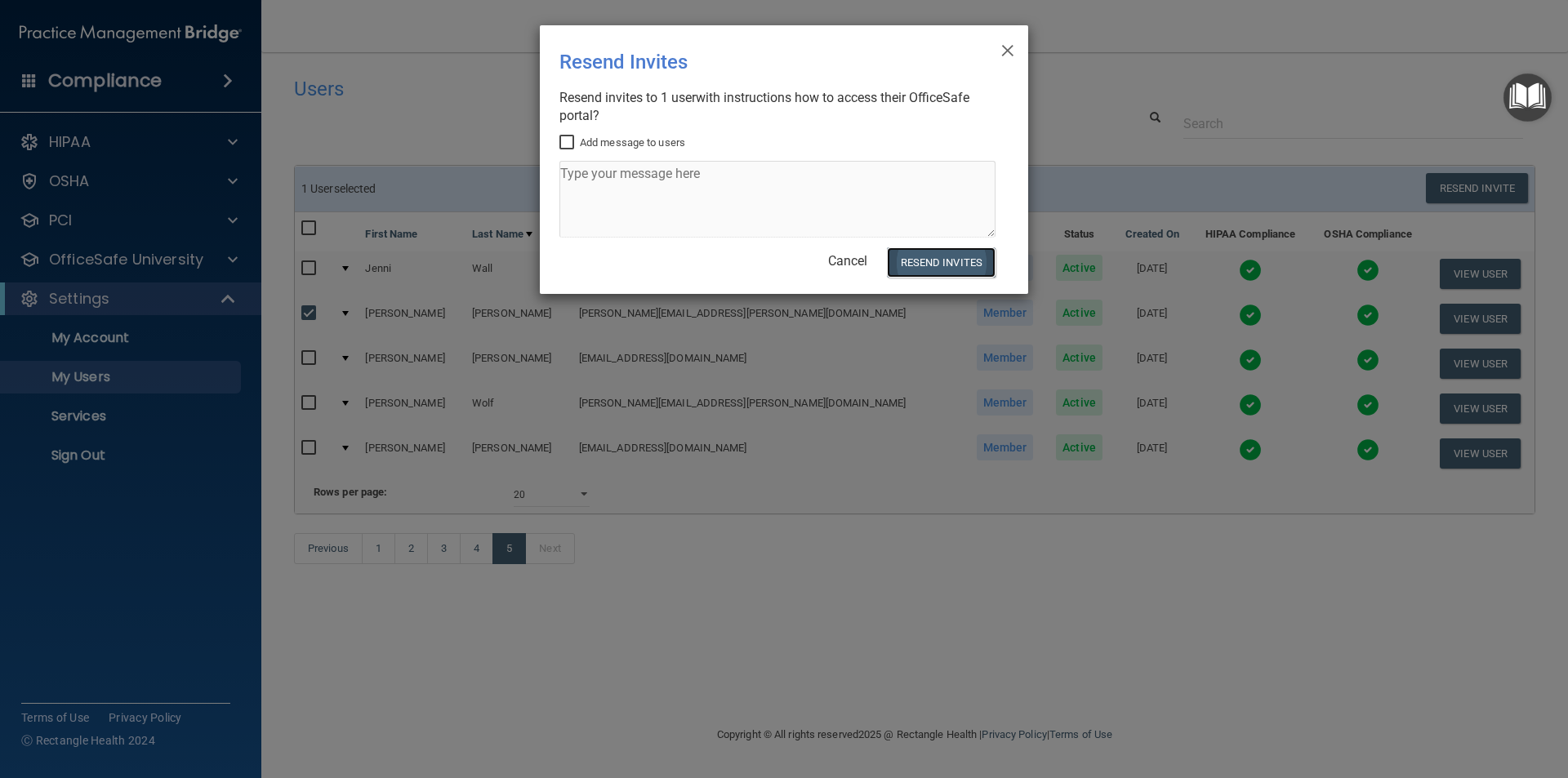
click at [955, 258] on button "Resend Invites" at bounding box center [941, 263] width 109 height 30
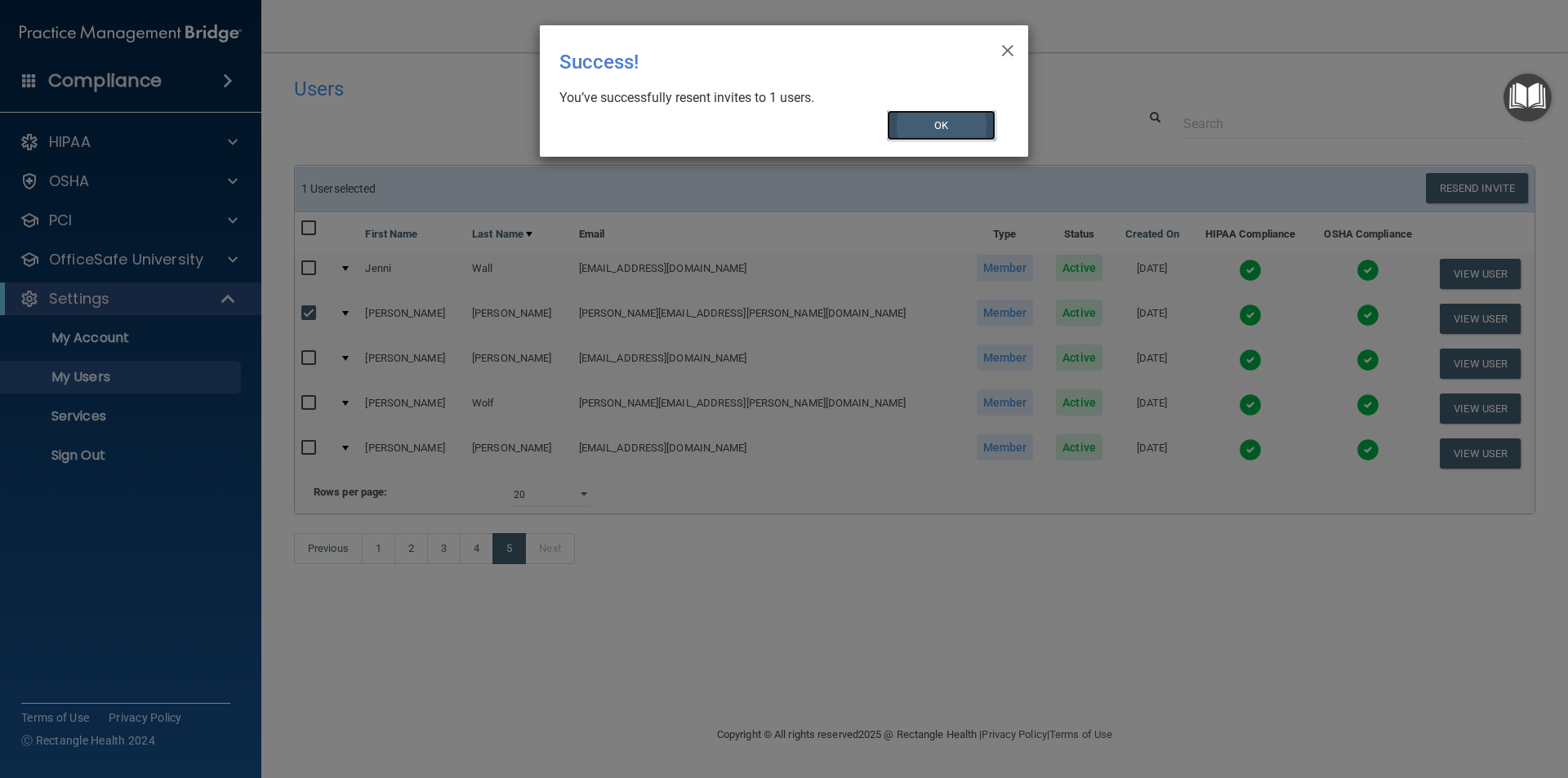
click at [933, 122] on button "OK" at bounding box center [942, 125] width 110 height 30
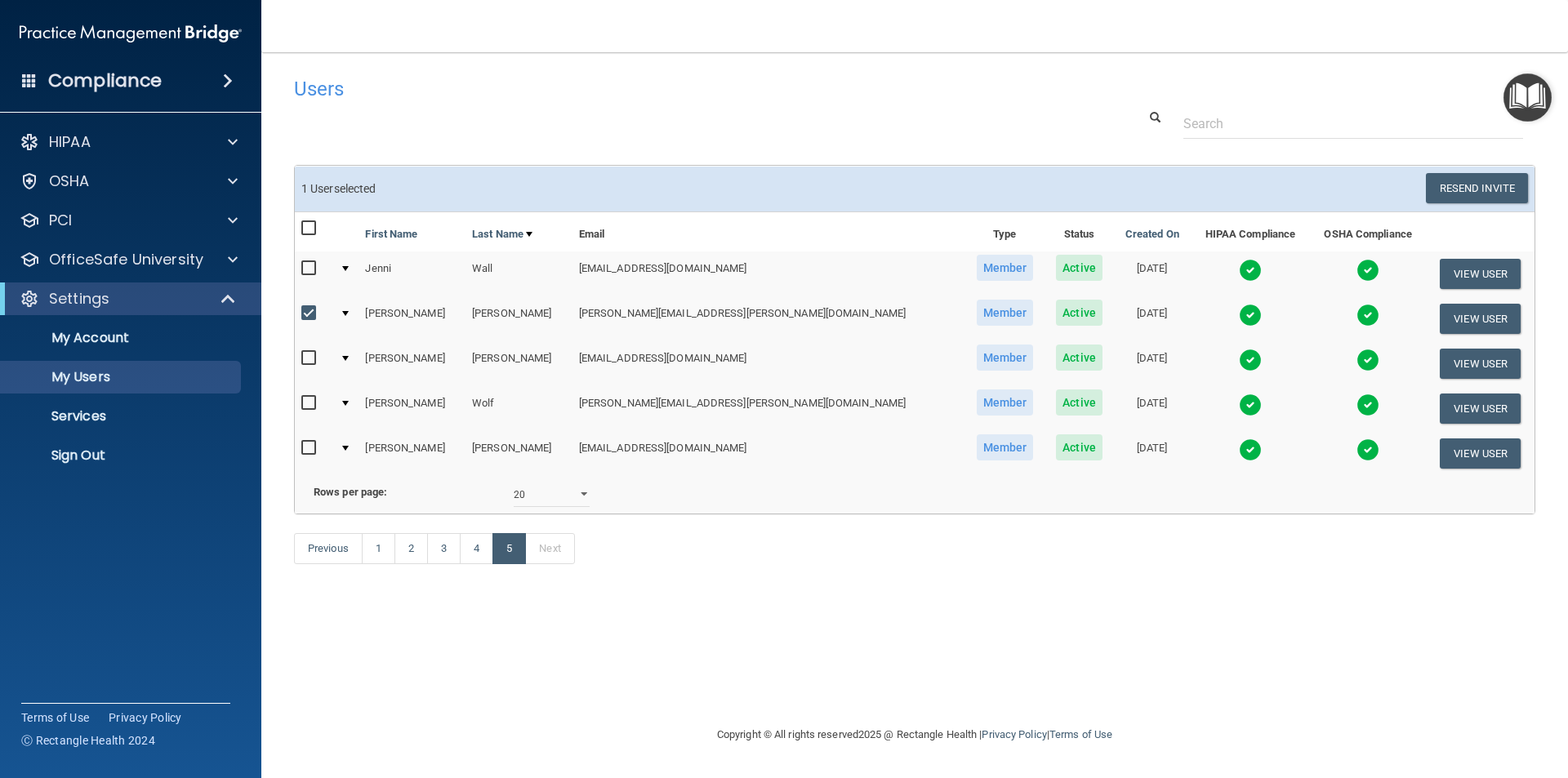
click at [311, 312] on input "checkbox" at bounding box center [311, 313] width 19 height 13
checkbox input "false"
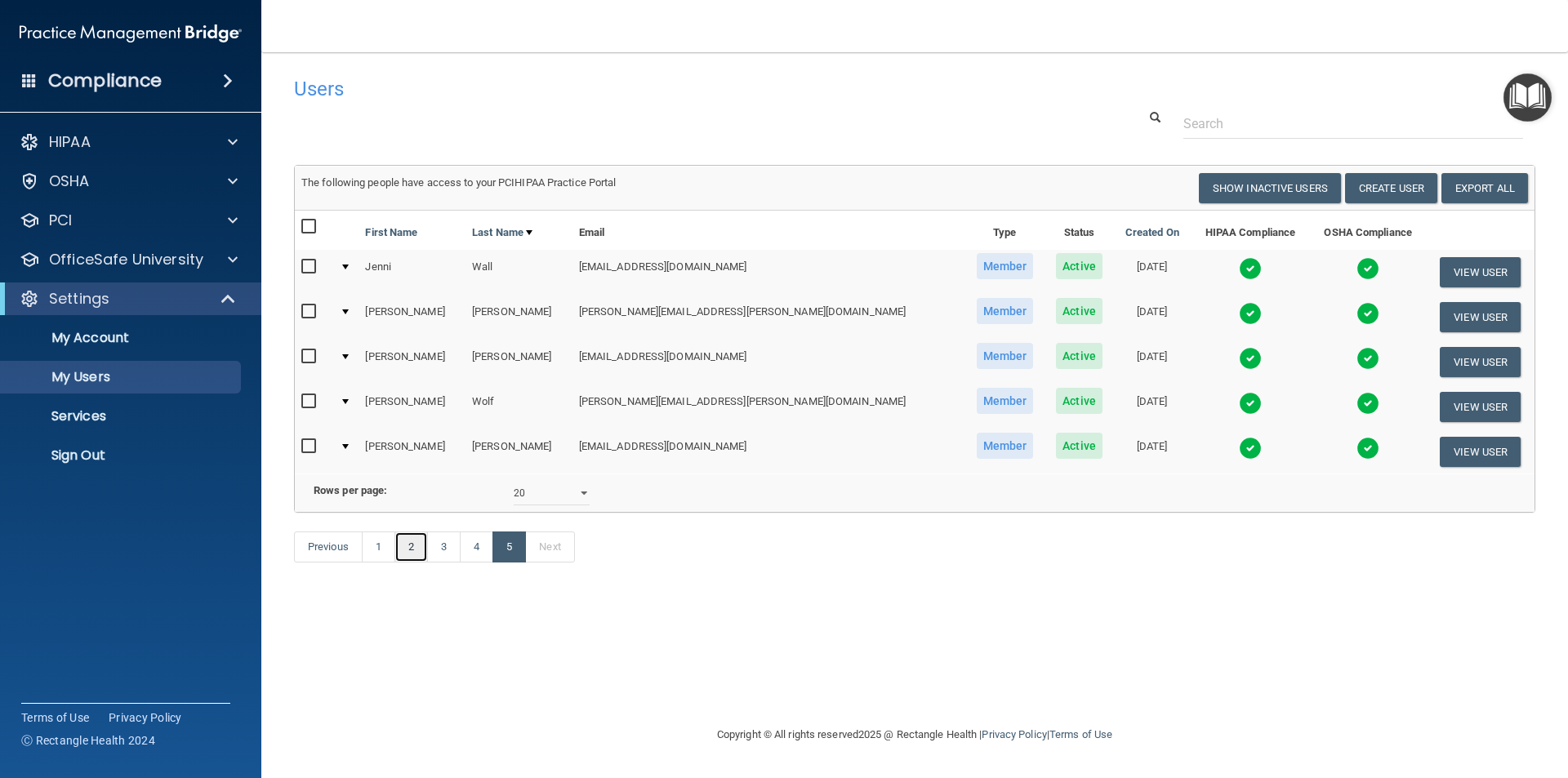
click at [409, 562] on link "2" at bounding box center [411, 546] width 34 height 31
select select "20"
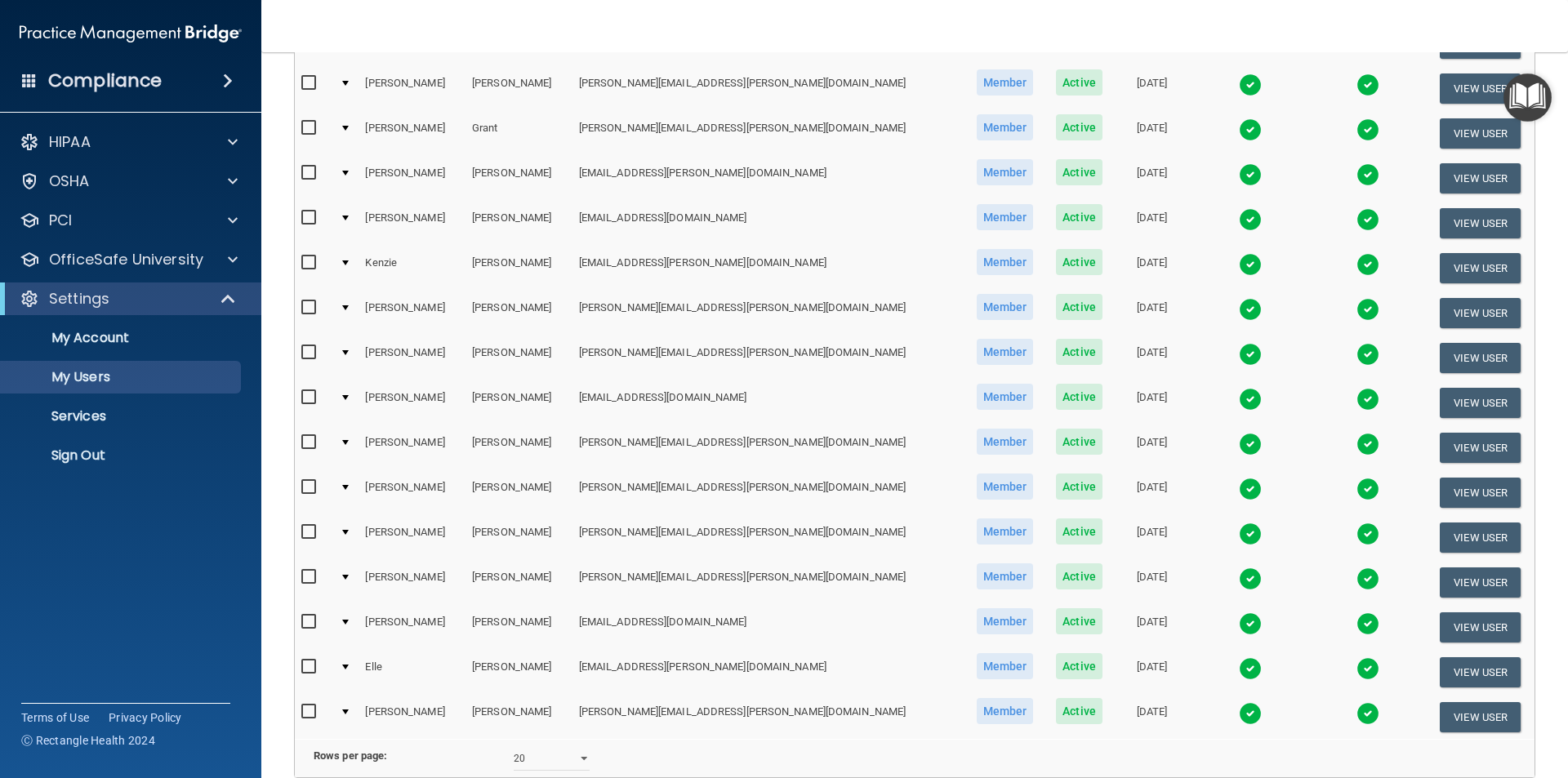
scroll to position [489, 0]
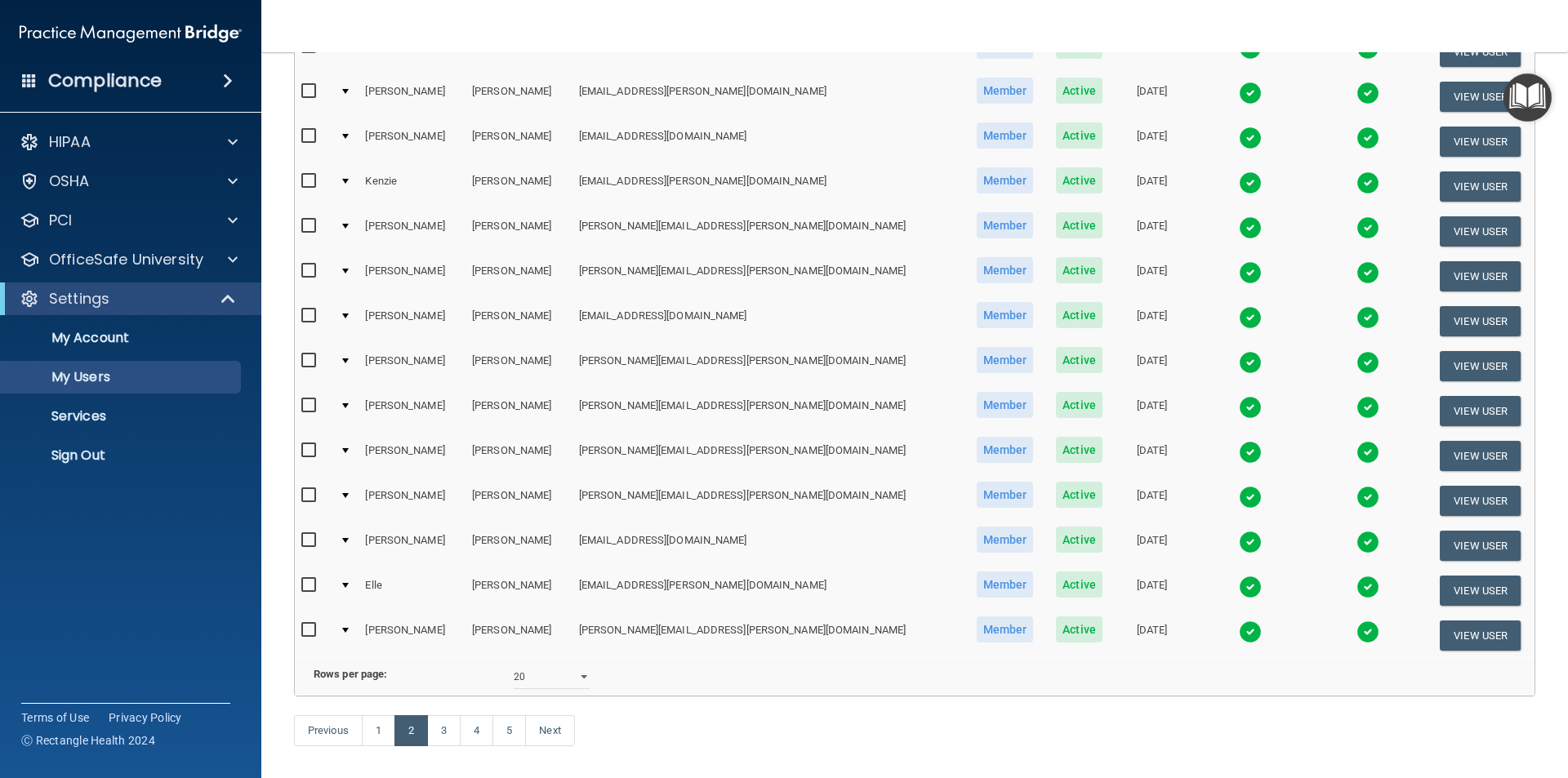
click at [305, 587] on input "checkbox" at bounding box center [311, 585] width 19 height 13
checkbox input "true"
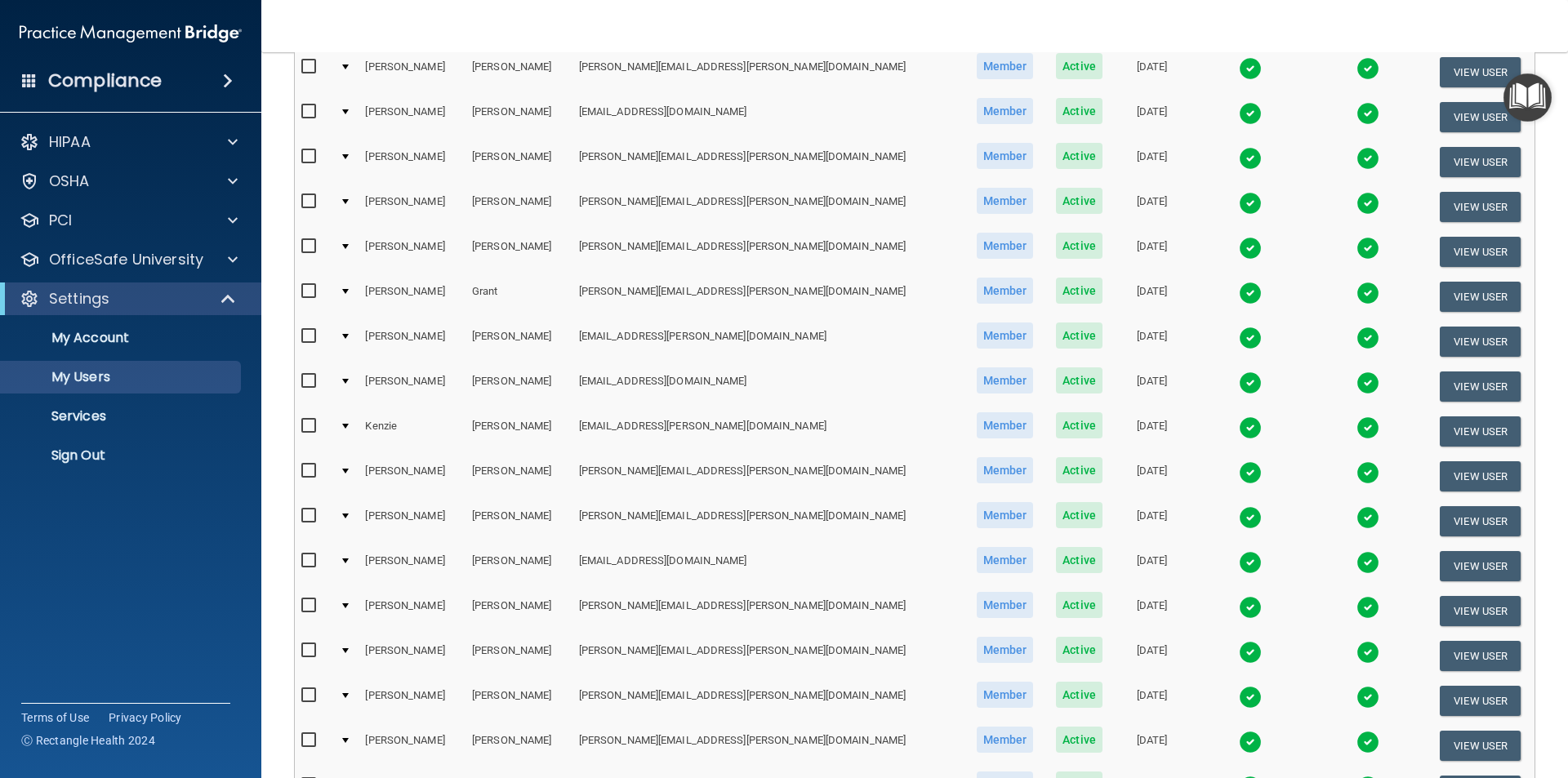
scroll to position [0, 0]
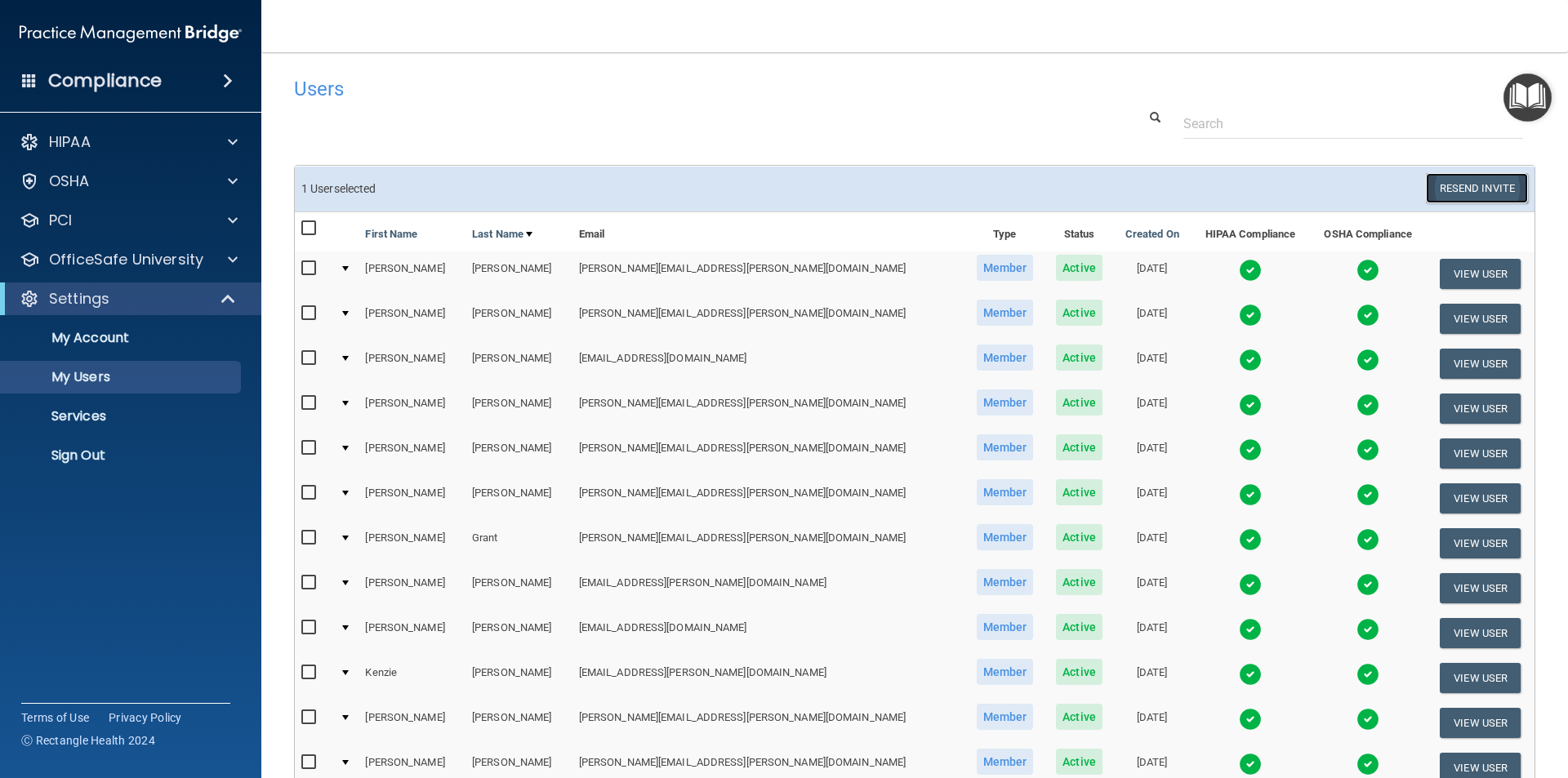
click at [1445, 188] on button "Resend Invite" at bounding box center [1476, 188] width 102 height 30
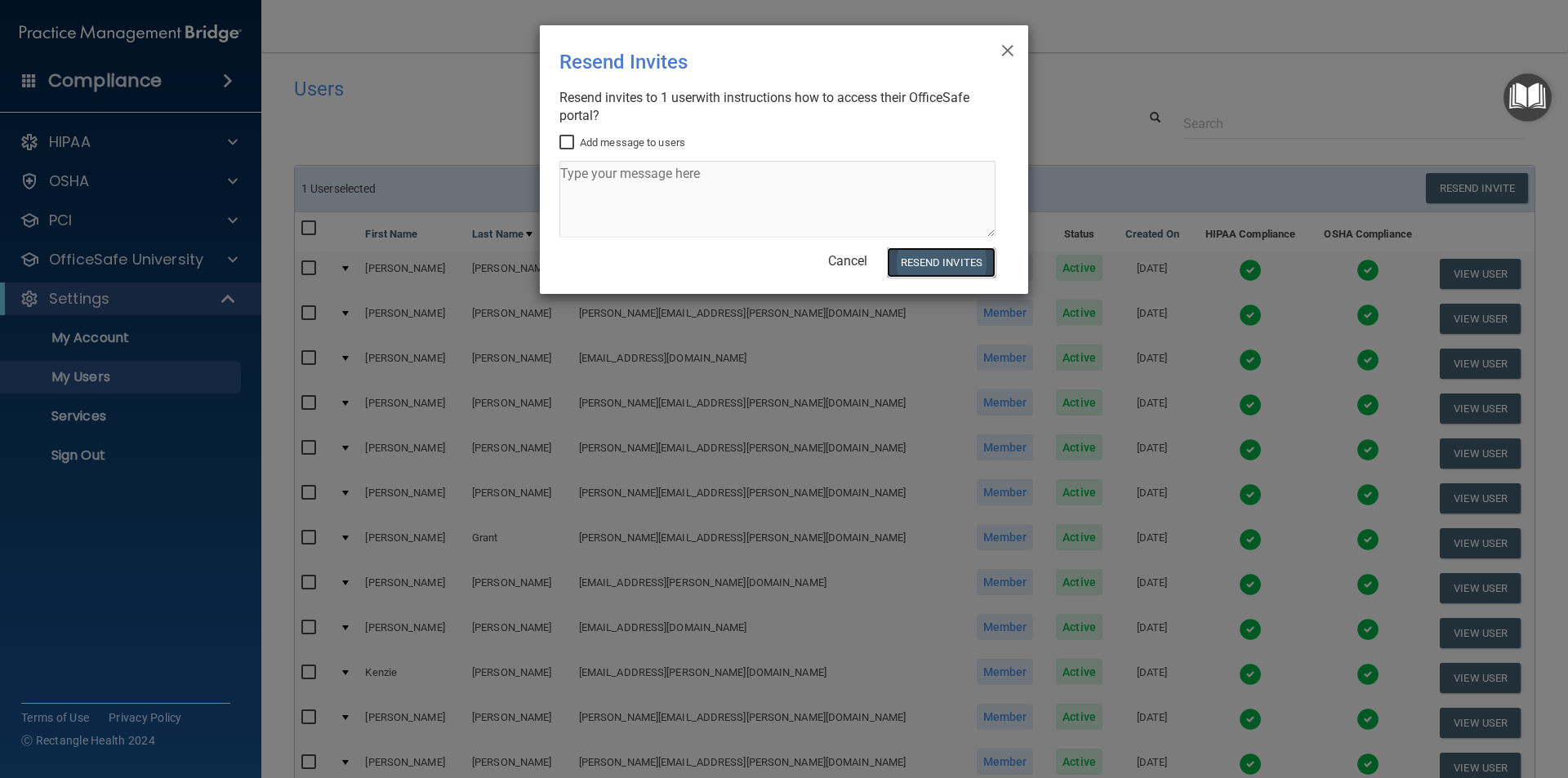
click at [951, 264] on button "Resend Invites" at bounding box center [941, 263] width 109 height 30
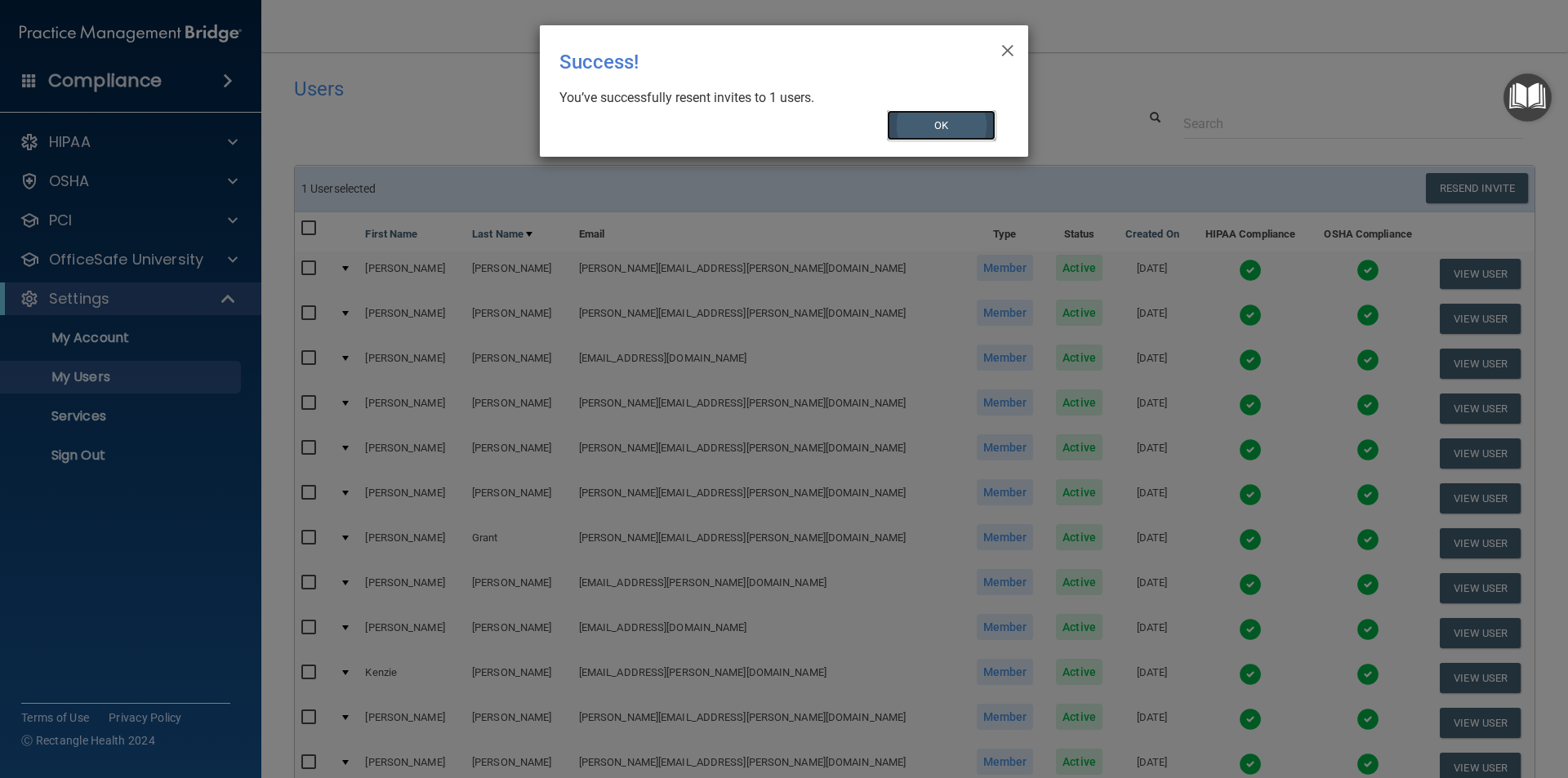
click at [953, 119] on button "OK" at bounding box center [942, 125] width 110 height 30
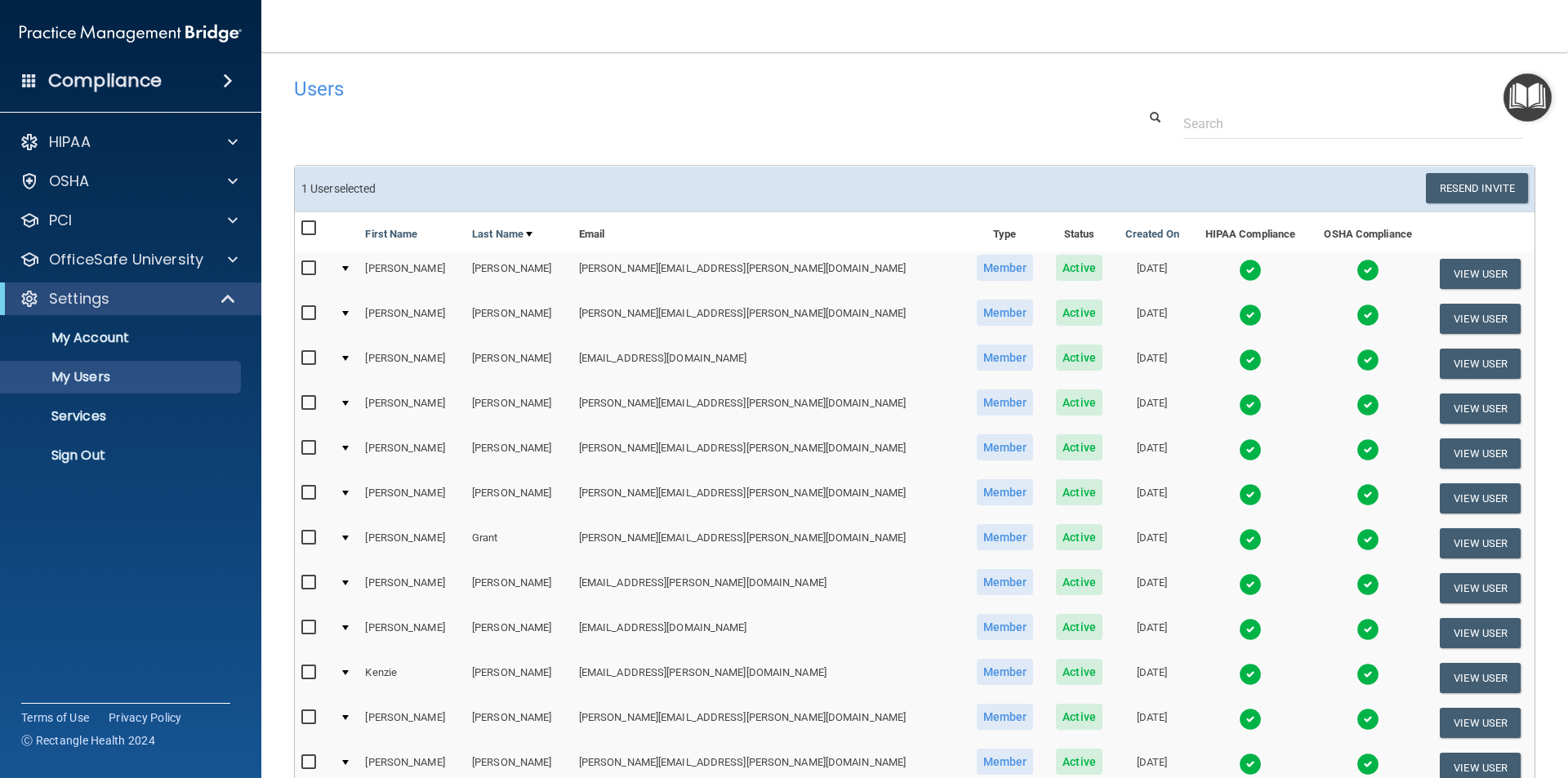
drag, startPoint x: 778, startPoint y: 119, endPoint x: 613, endPoint y: 115, distance: 165.0
click at [778, 119] on div at bounding box center [914, 124] width 1265 height 30
click at [135, 379] on p "My Users" at bounding box center [122, 378] width 223 height 16
select select "20"
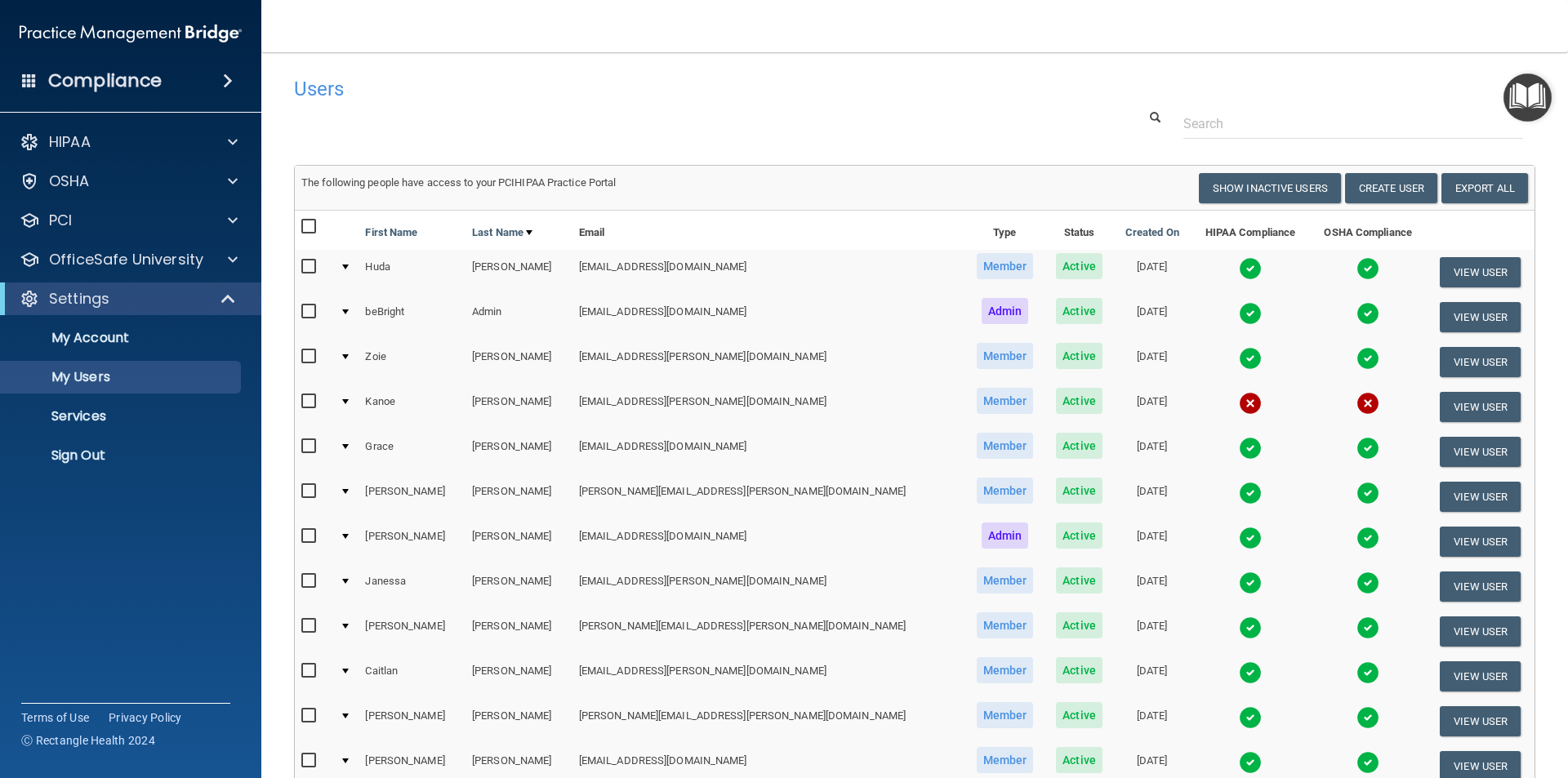
click at [574, 107] on div "Users" at bounding box center [650, 89] width 738 height 40
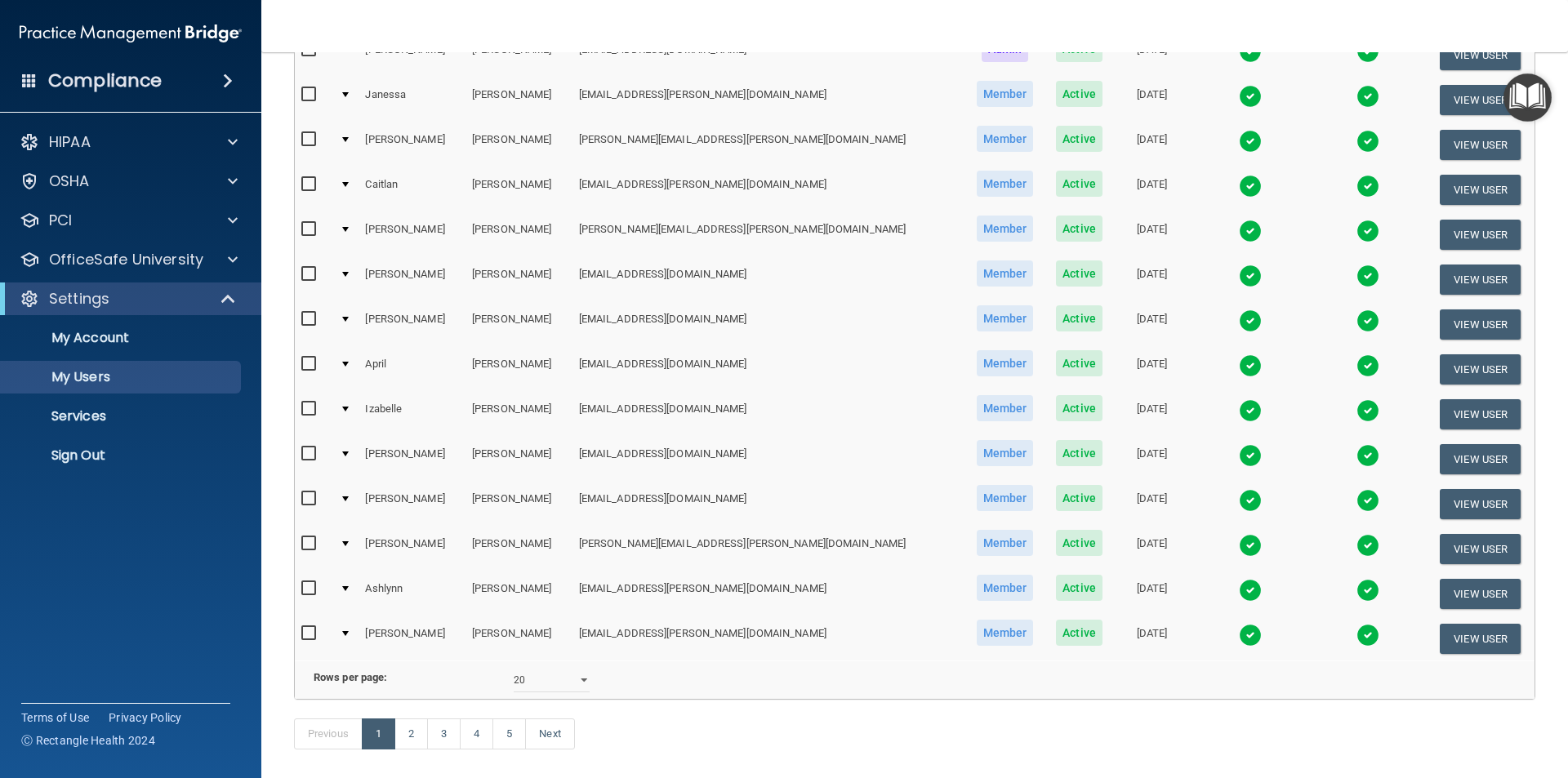
scroll to position [573, 0]
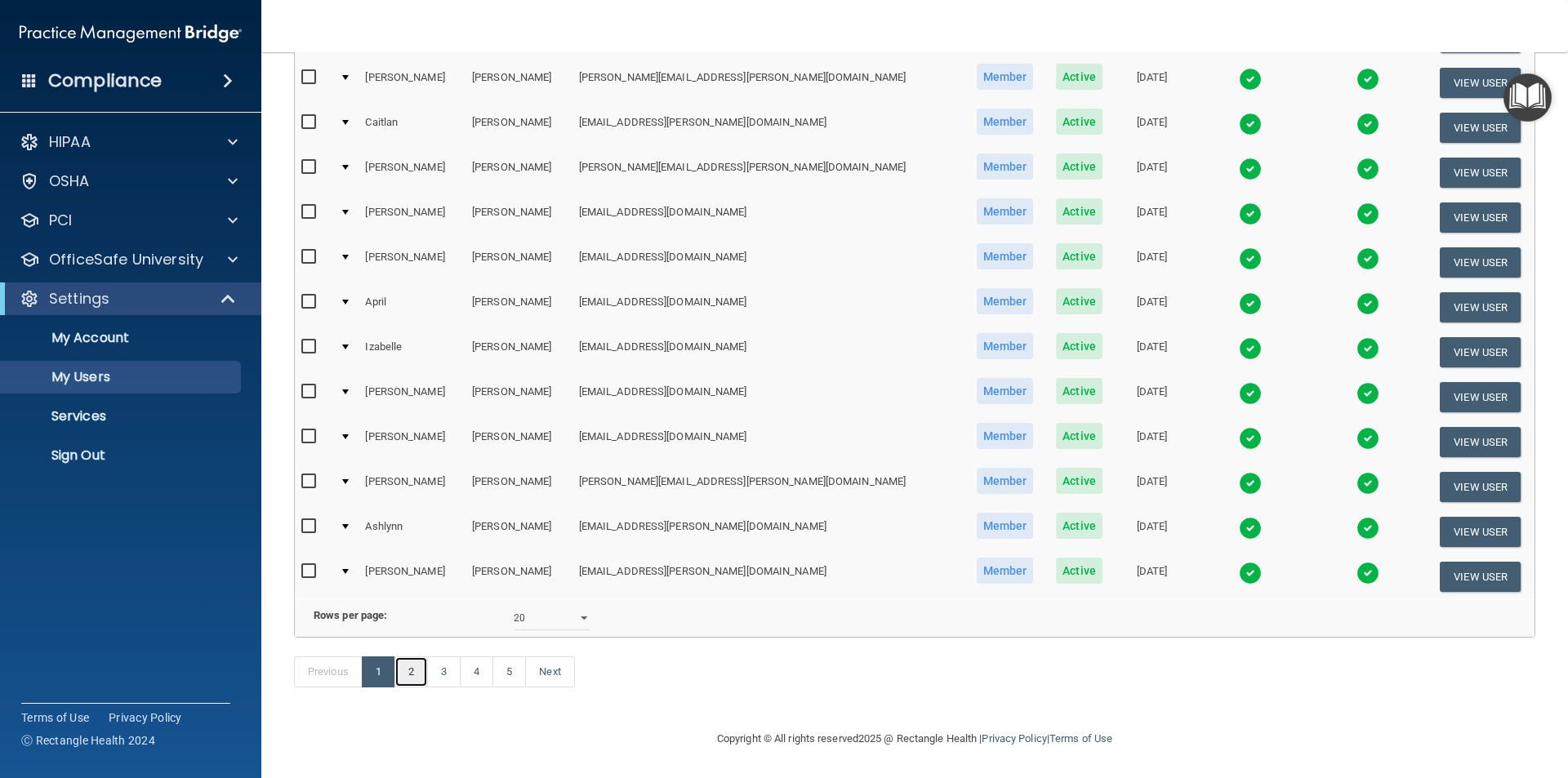
click at [414, 678] on link "2" at bounding box center [411, 671] width 34 height 31
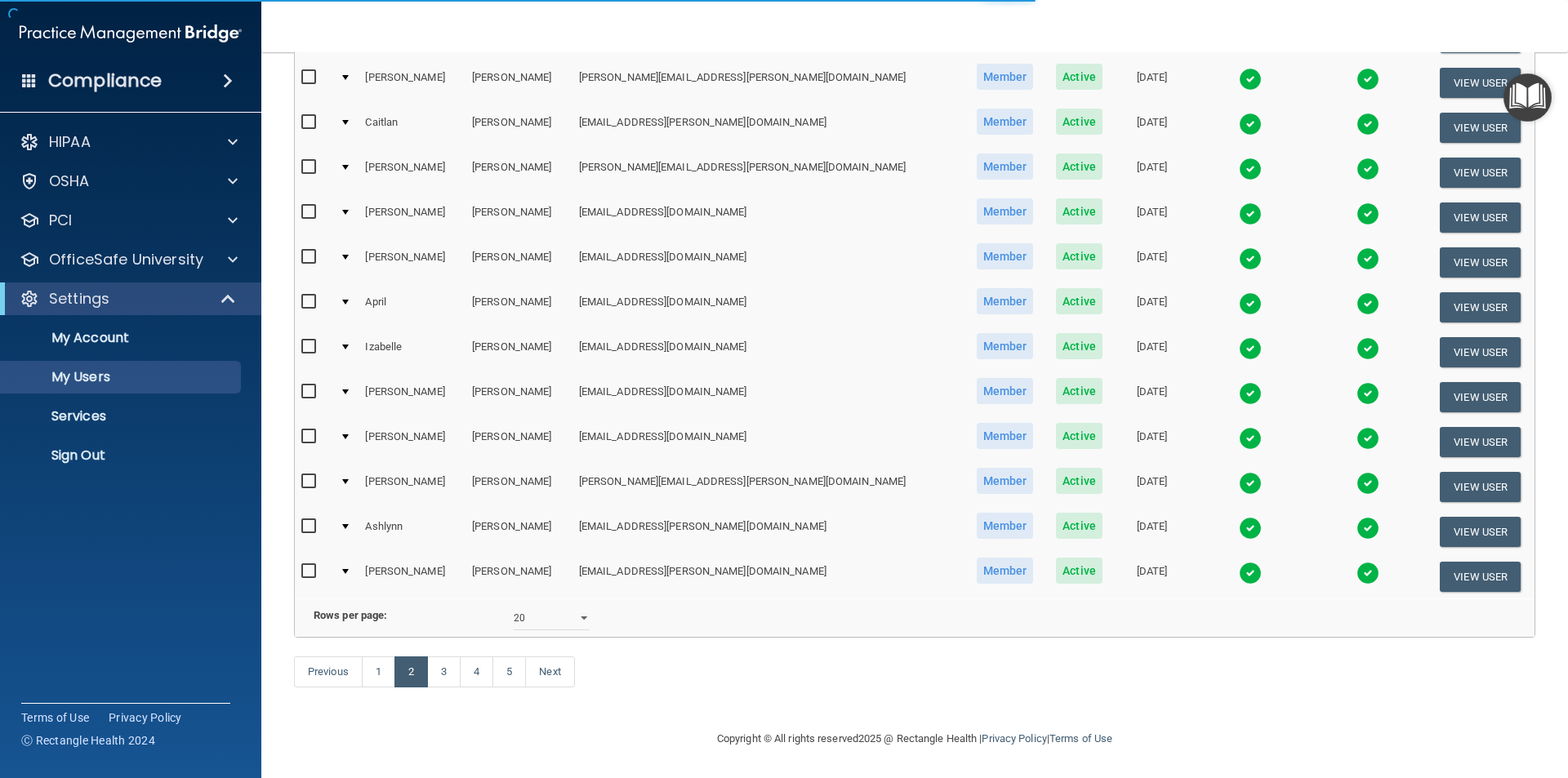
select select "20"
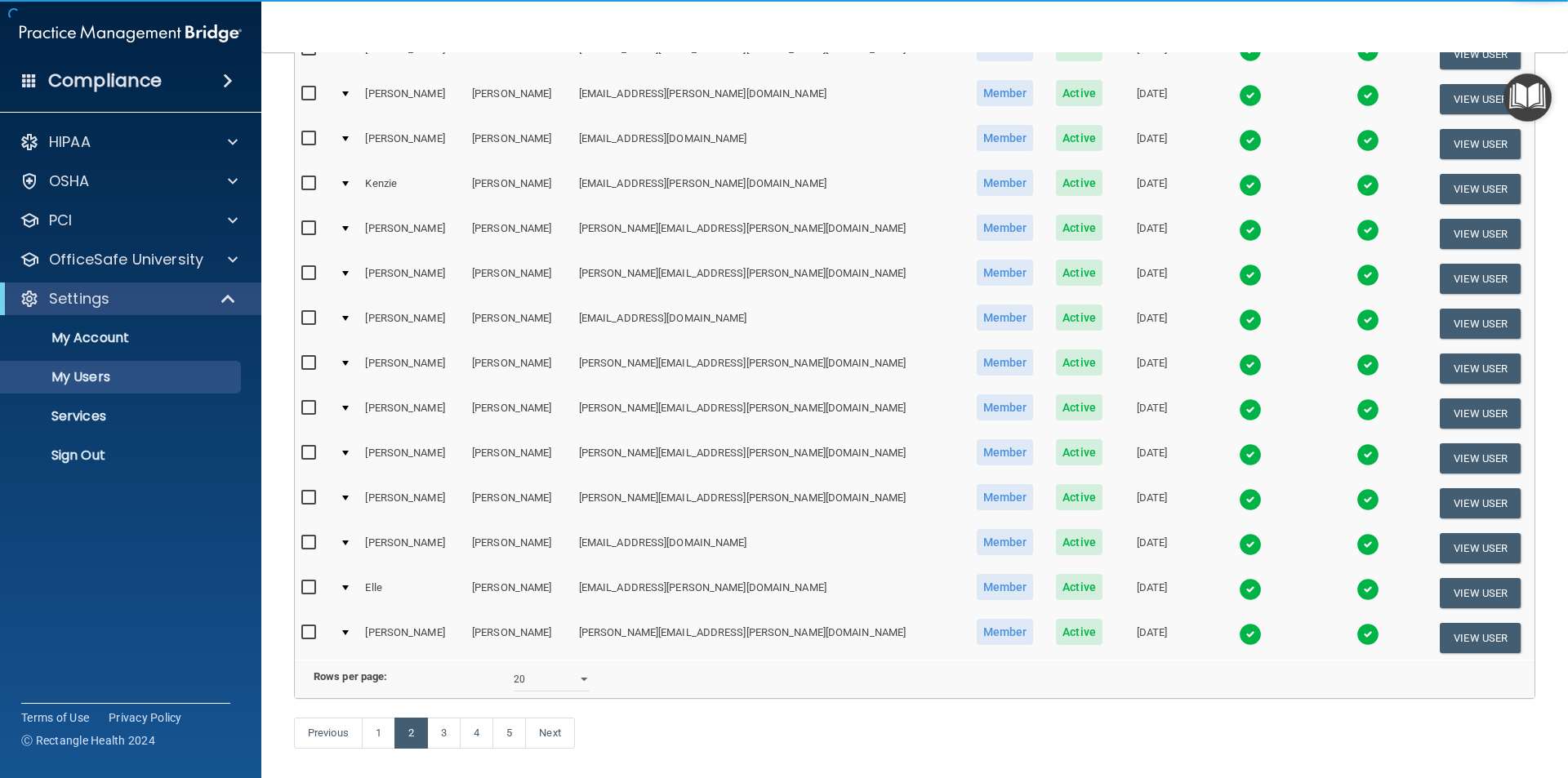
scroll to position [489, 0]
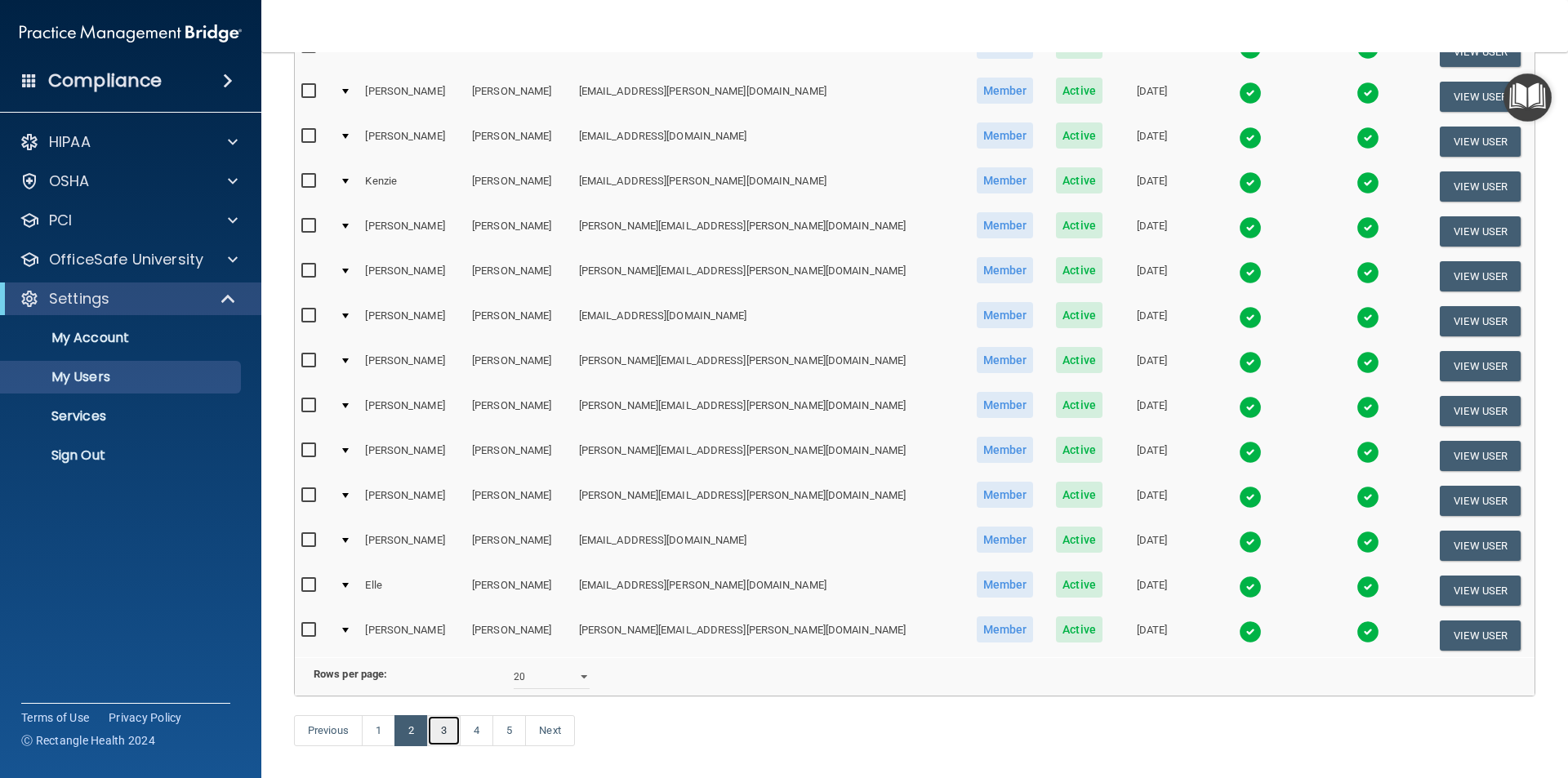
click at [450, 746] on link "3" at bounding box center [444, 730] width 34 height 31
select select "20"
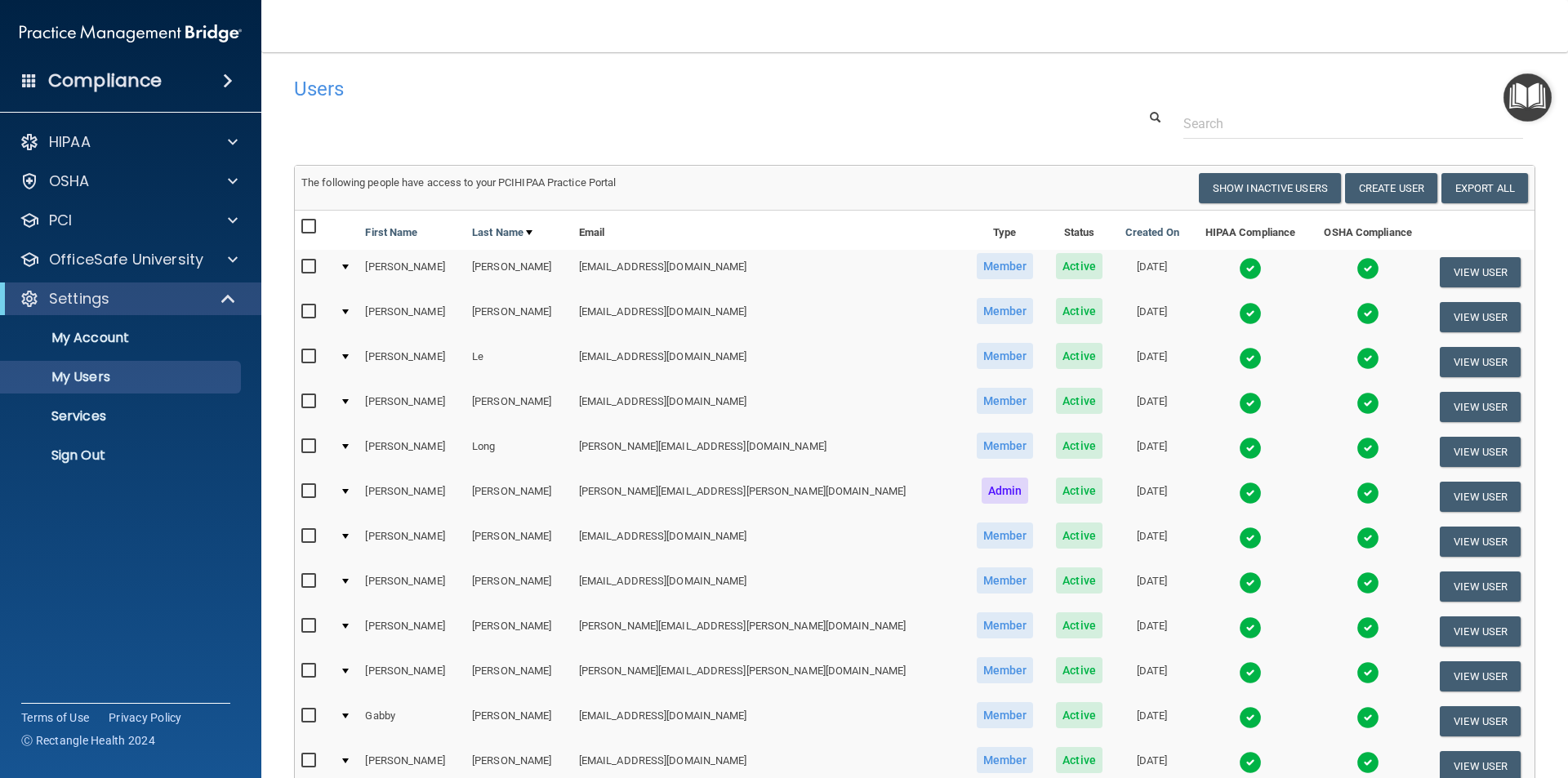
click at [1238, 313] on img at bounding box center [1249, 313] width 23 height 23
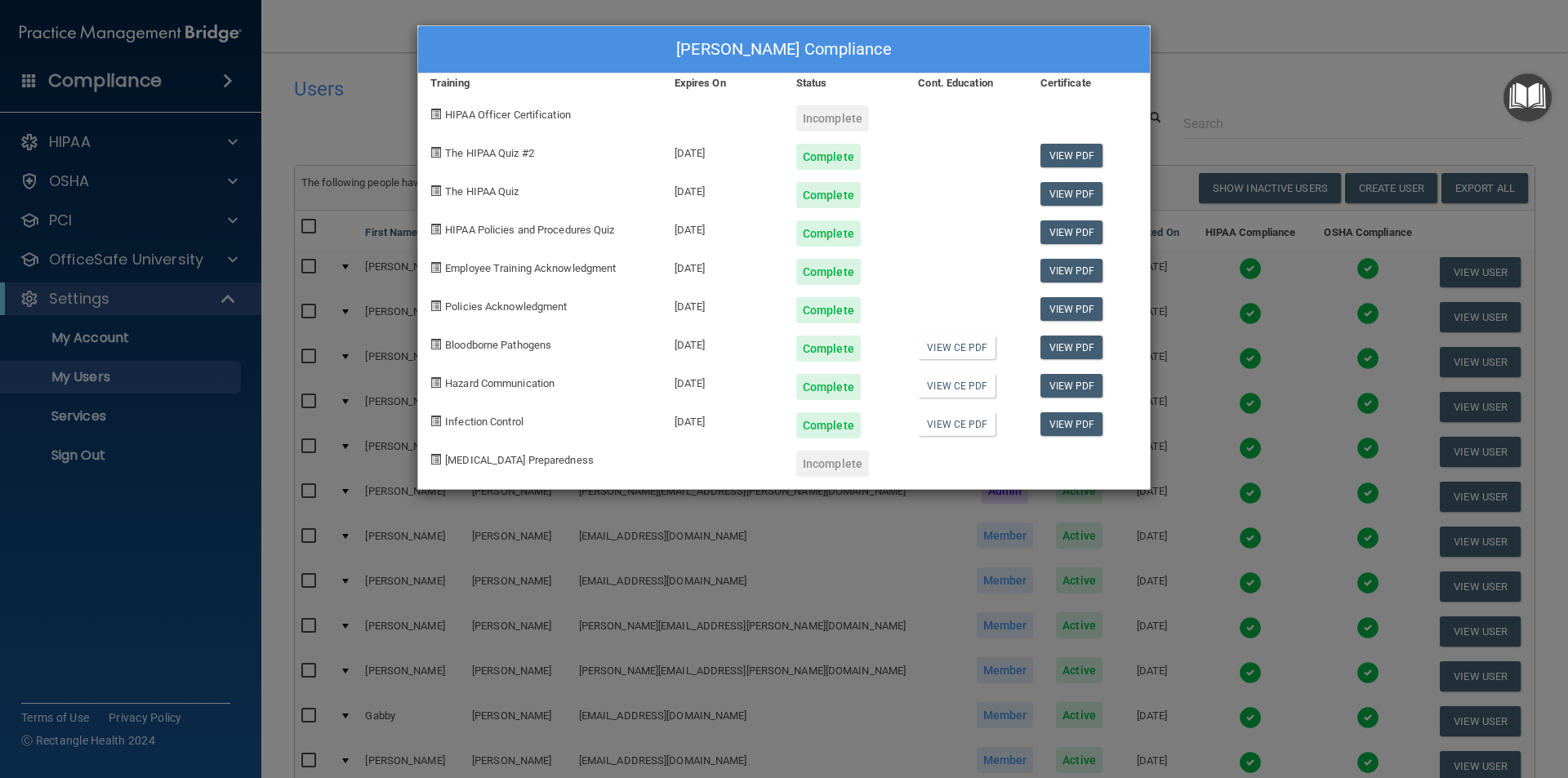
click at [355, 42] on div "[PERSON_NAME] Compliance Training Expires On Status Cont. Education Certificate…" at bounding box center [784, 389] width 1568 height 778
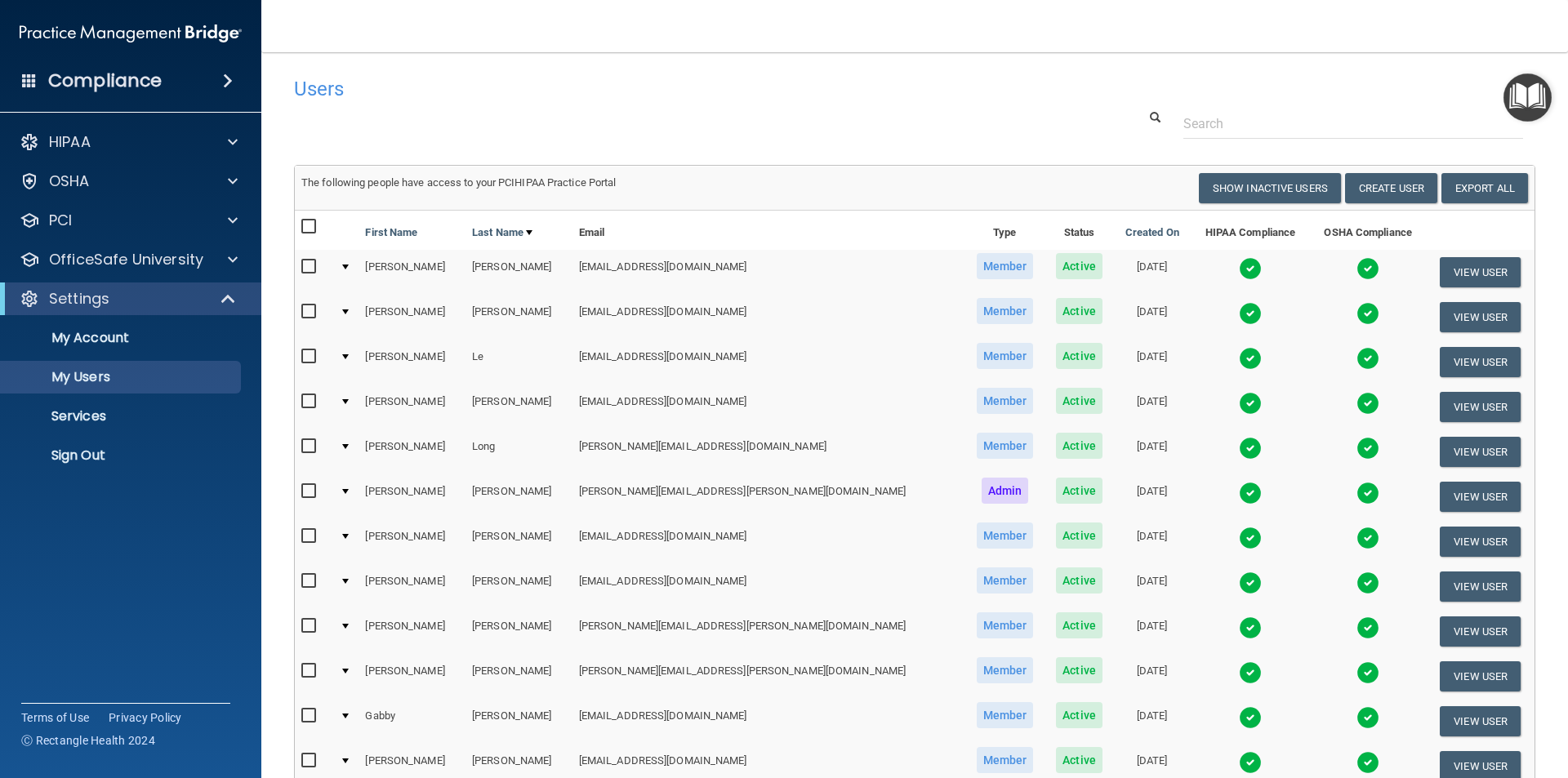
click at [1238, 316] on img at bounding box center [1249, 313] width 23 height 23
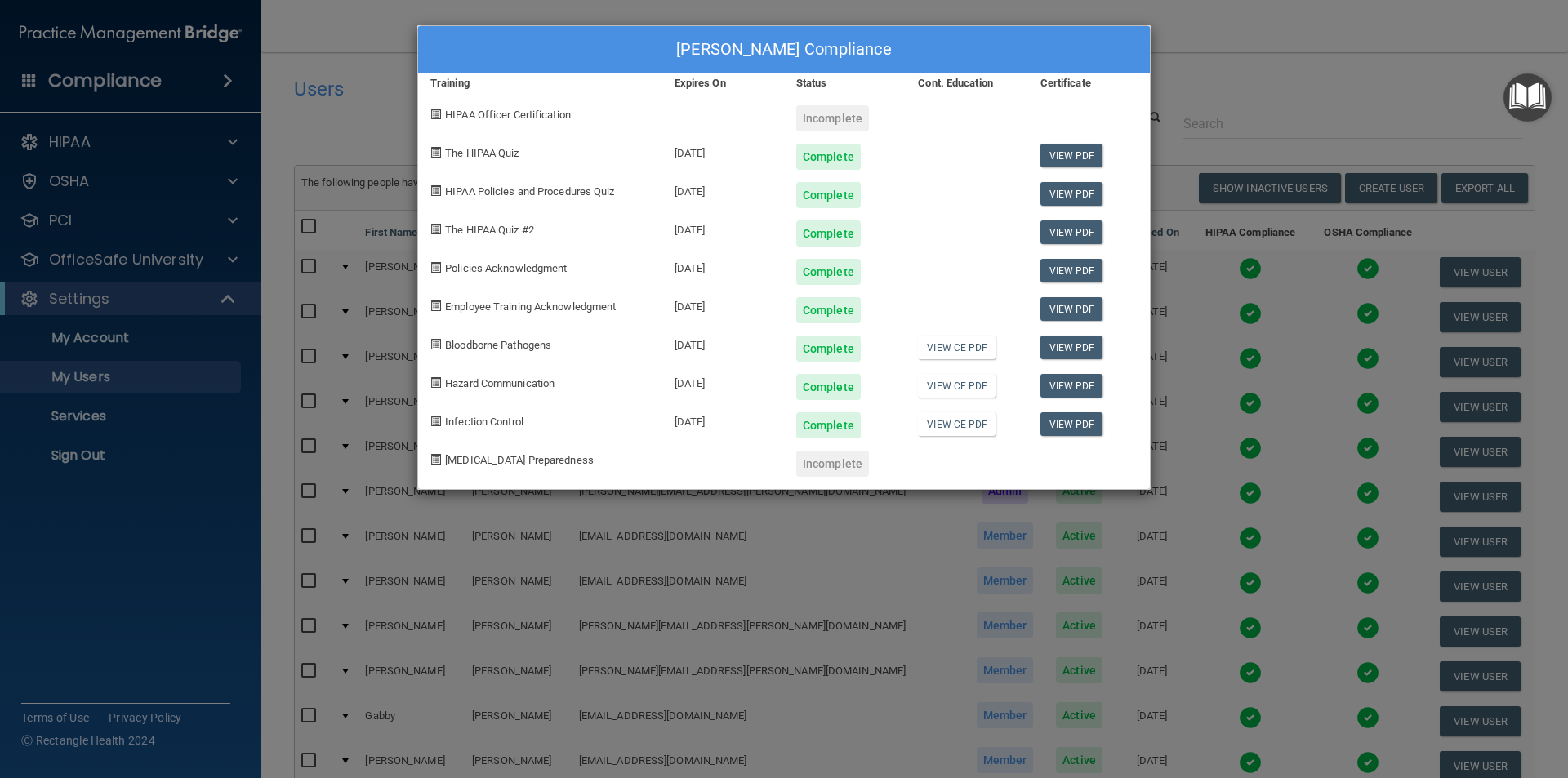
click at [1192, 56] on div "[PERSON_NAME] Compliance Training Expires On Status Cont. Education Certificate…" at bounding box center [784, 389] width 1568 height 778
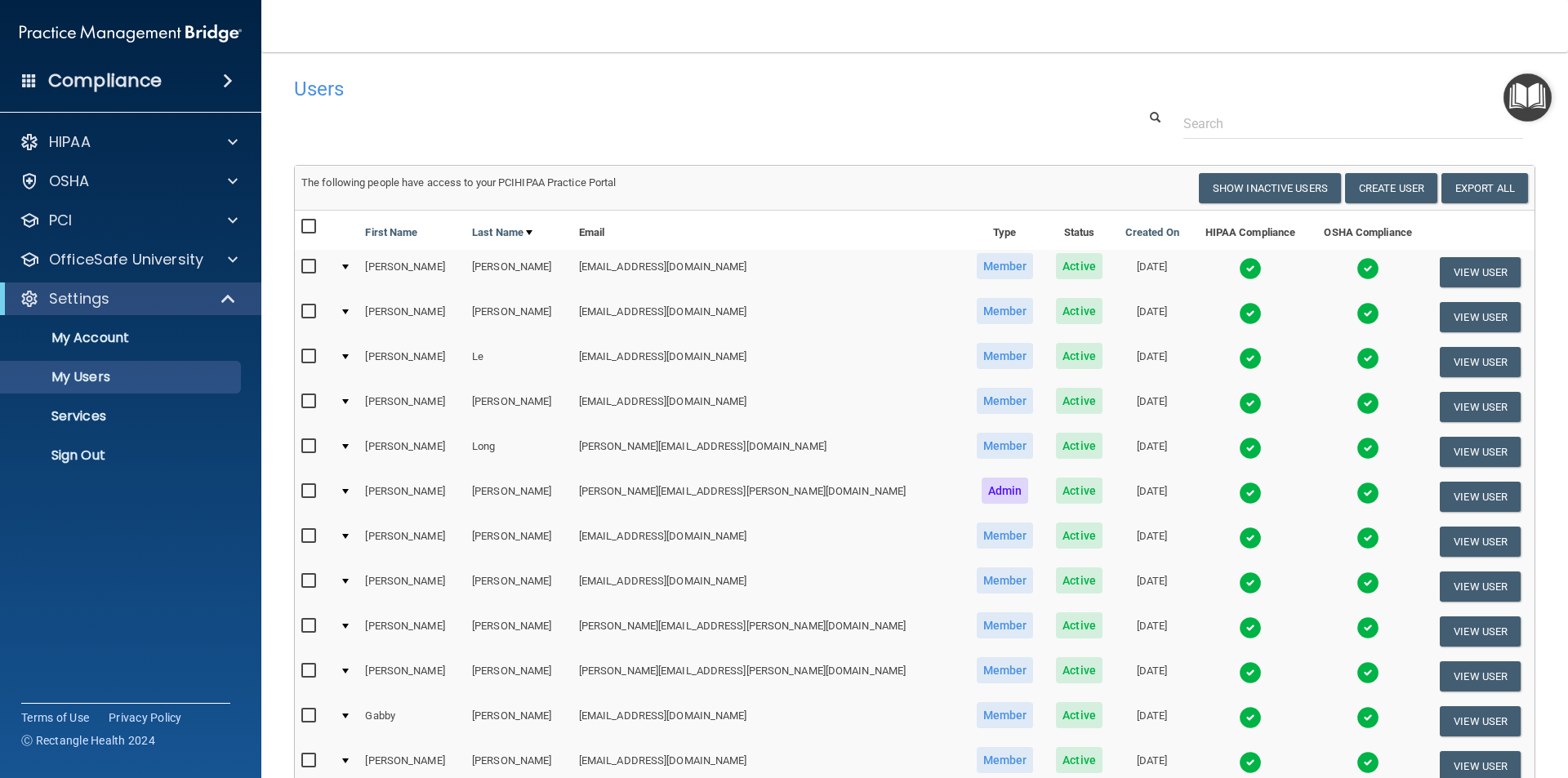
click at [518, 99] on h4 "Users" at bounding box center [650, 88] width 713 height 21
click at [177, 611] on div "Compliance HIPAA Documents and Policies Report an Incident Business Associates …" at bounding box center [131, 389] width 262 height 778
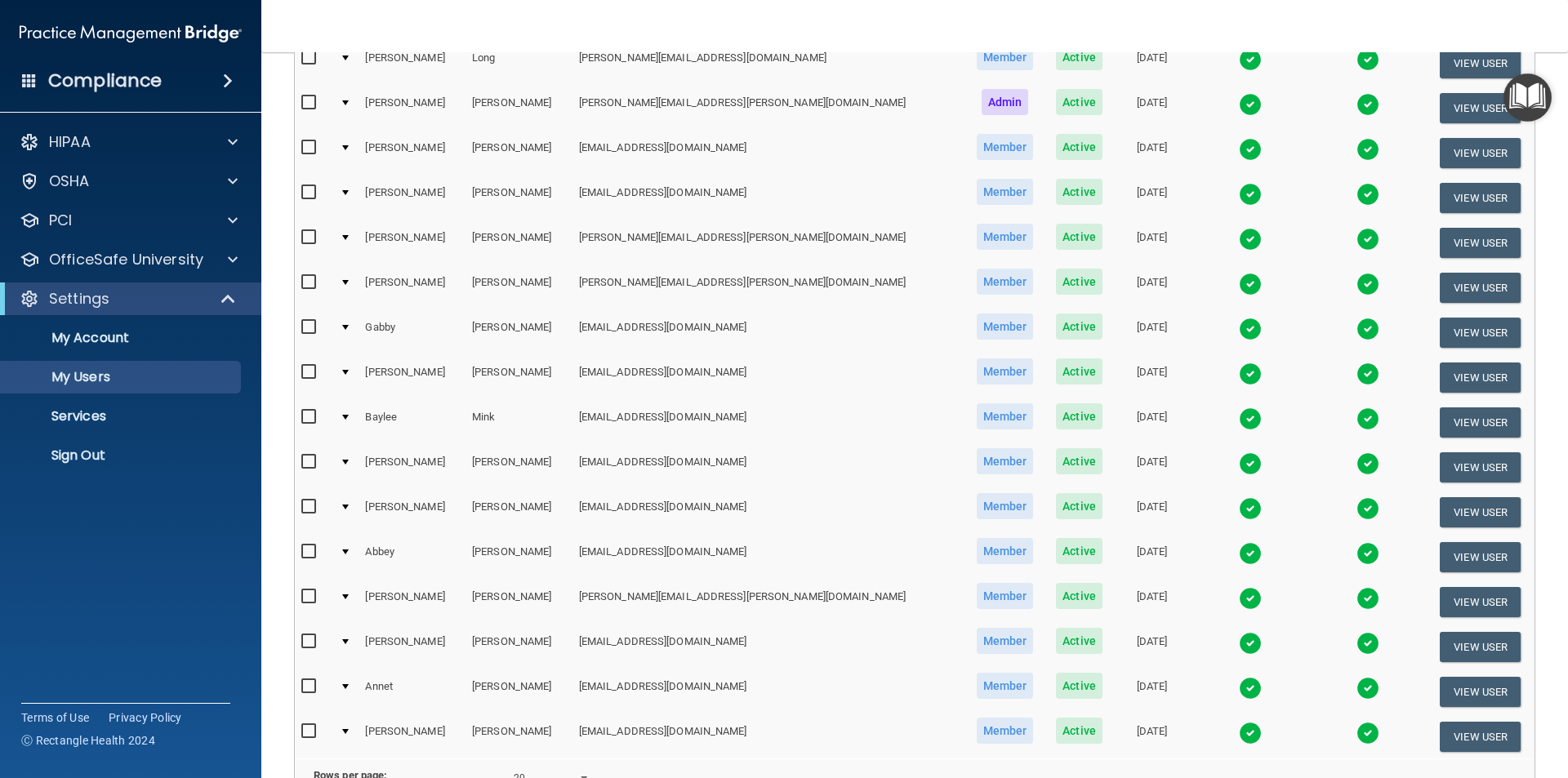
scroll to position [573, 0]
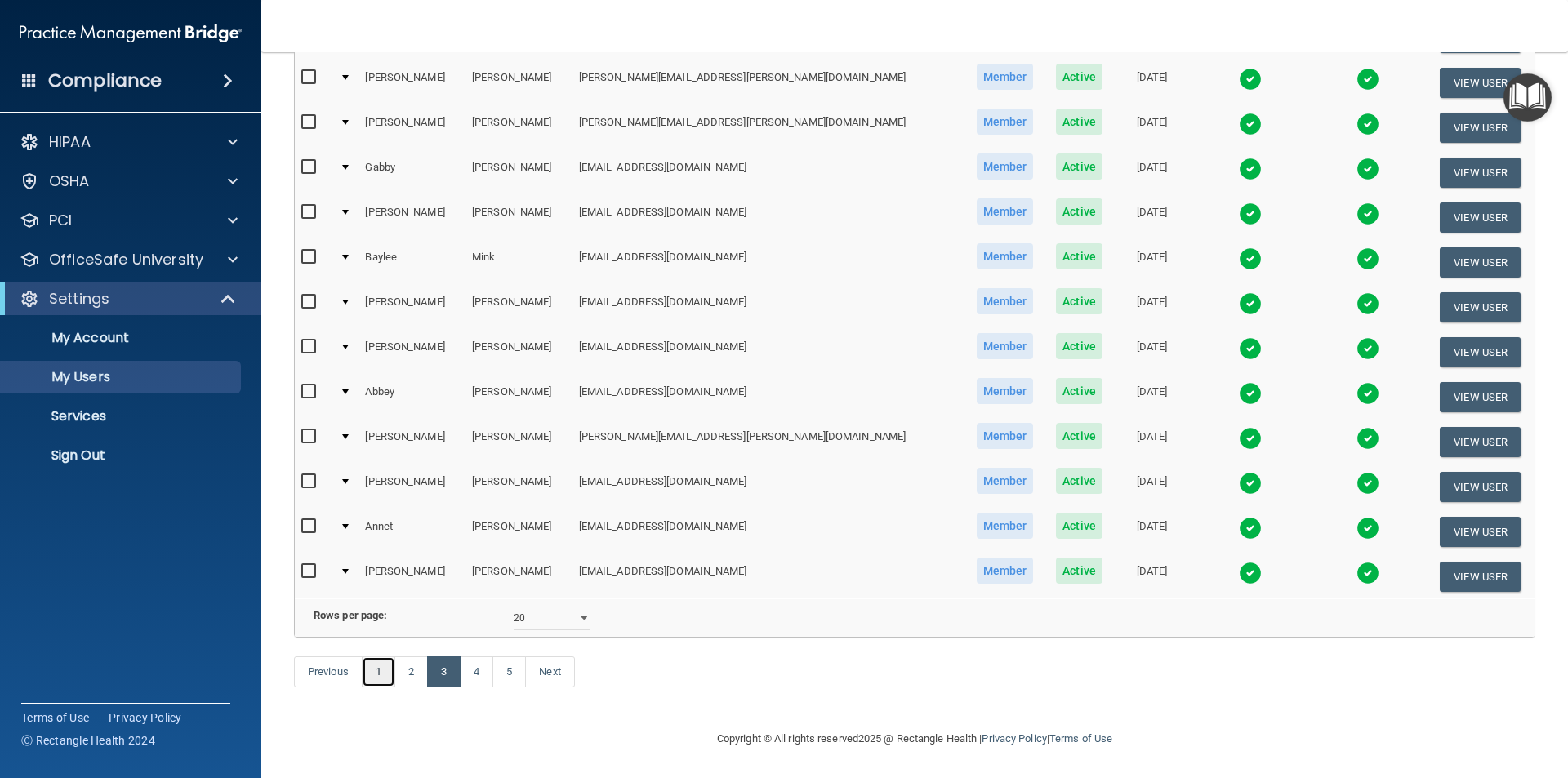
click at [383, 680] on link "1" at bounding box center [379, 671] width 34 height 31
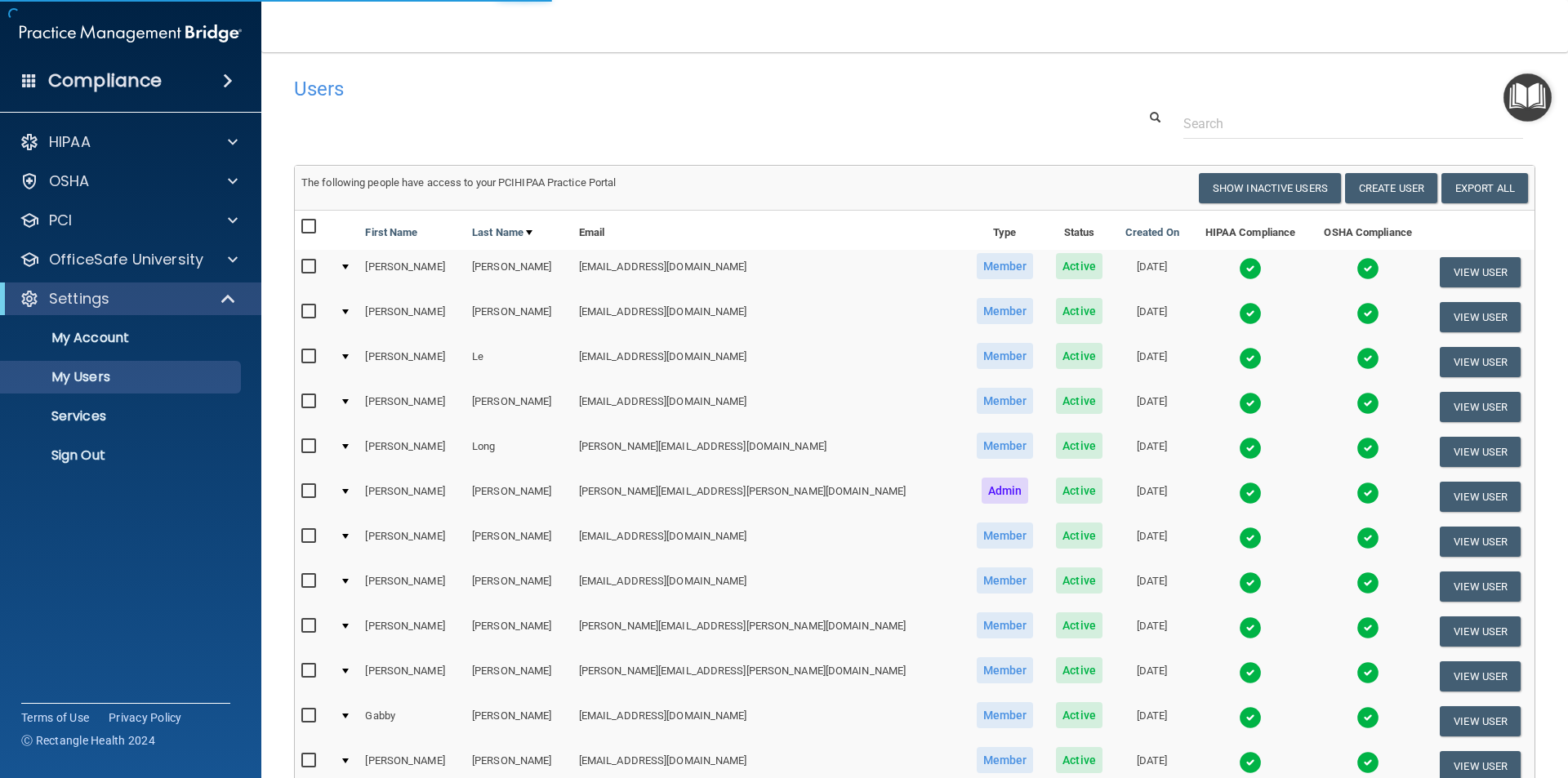
select select "20"
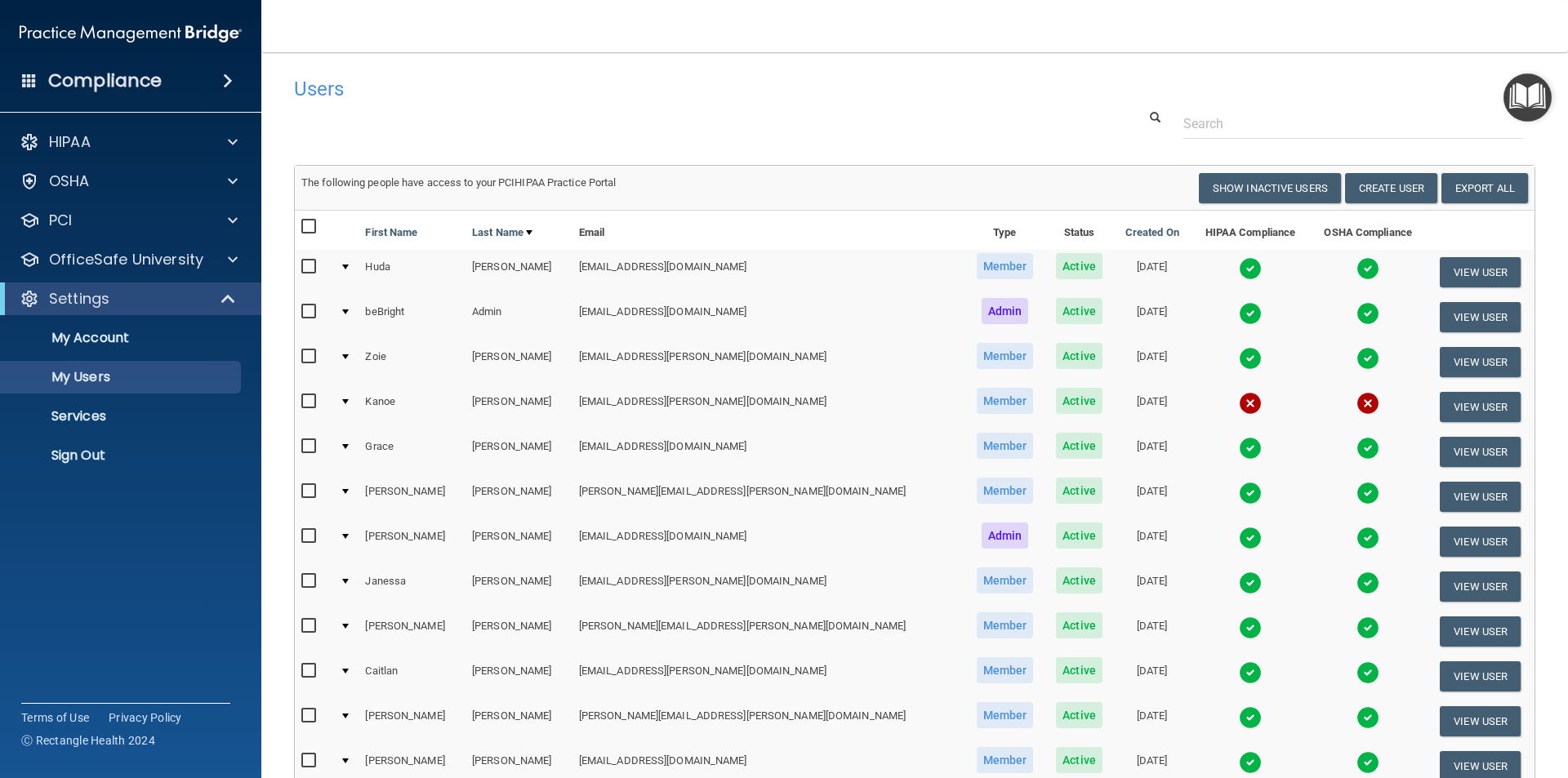
click at [1238, 449] on img at bounding box center [1249, 447] width 23 height 23
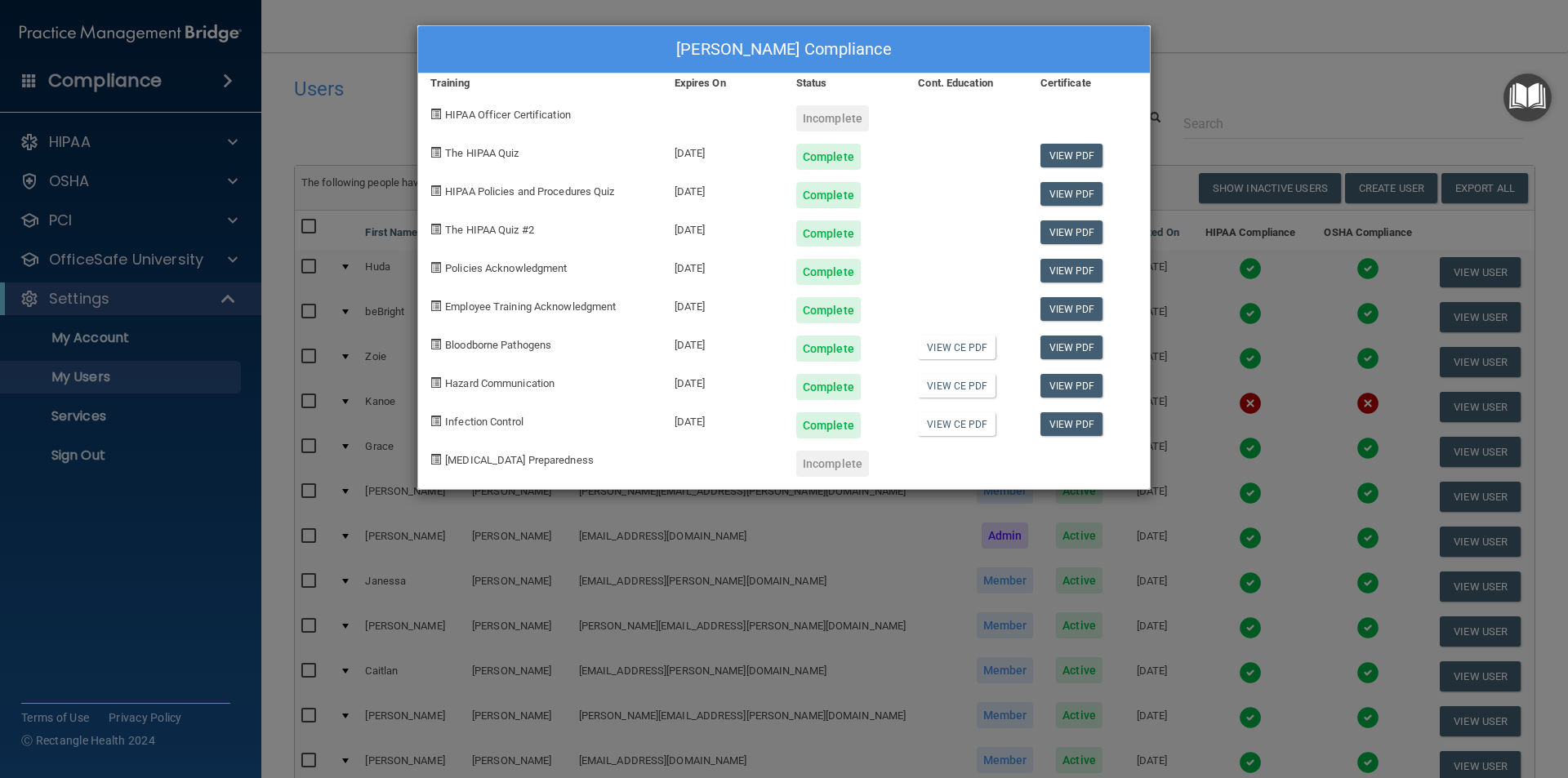
click at [1179, 92] on div "[PERSON_NAME] Compliance Training Expires On Status Cont. Education Certificate…" at bounding box center [784, 389] width 1568 height 778
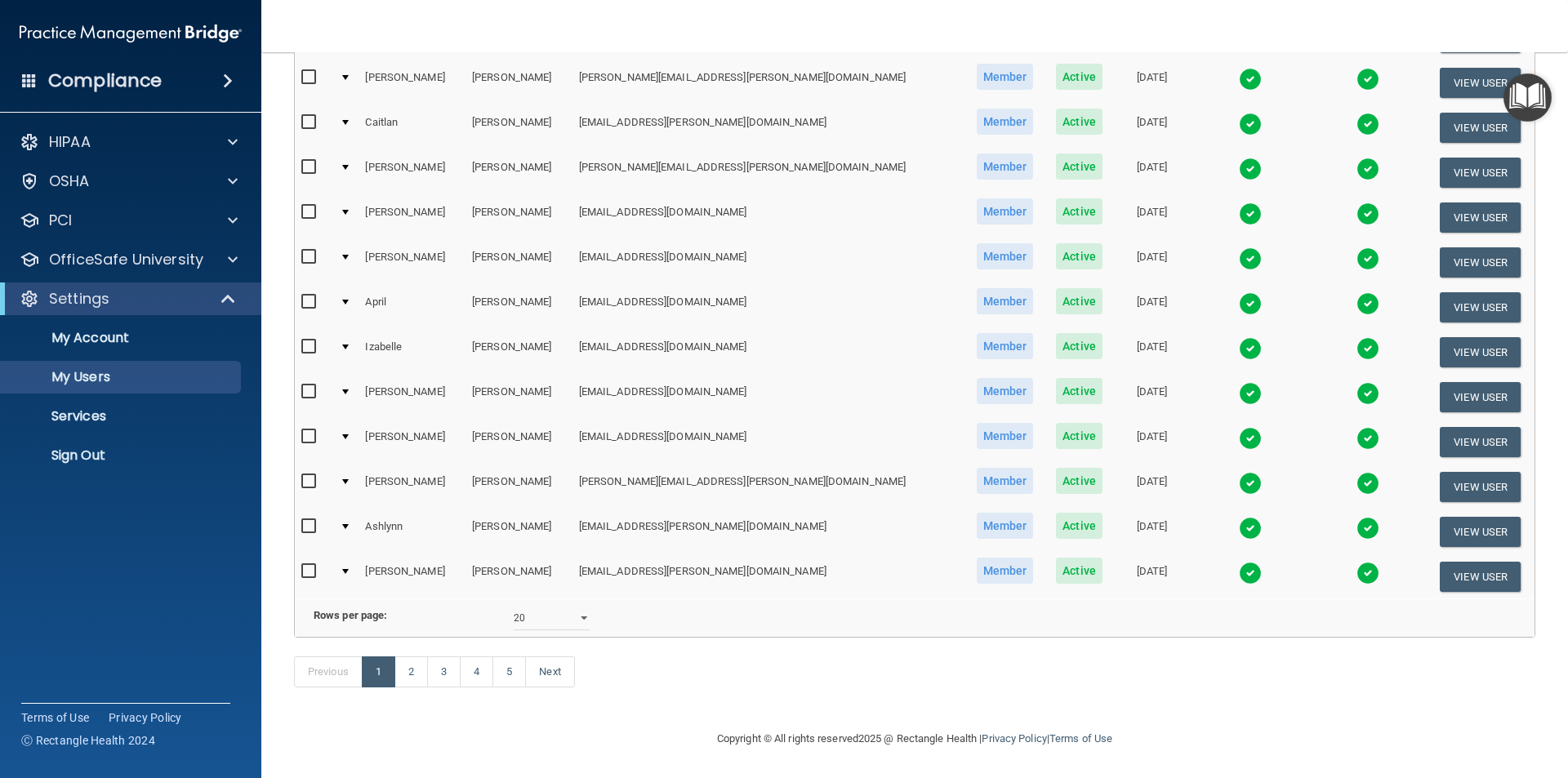
scroll to position [573, 0]
click at [418, 668] on link "2" at bounding box center [411, 671] width 34 height 31
select select "20"
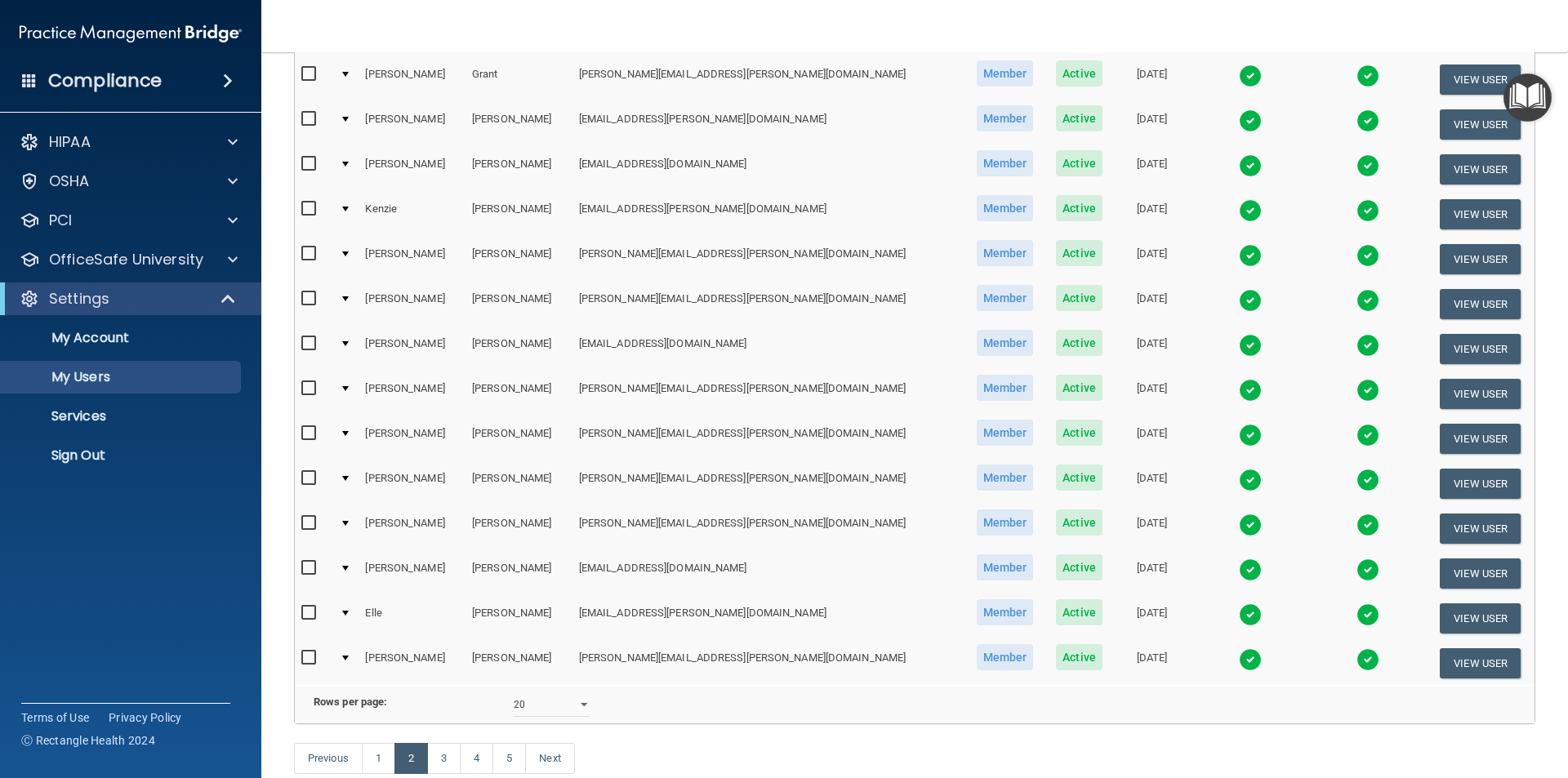
scroll to position [489, 0]
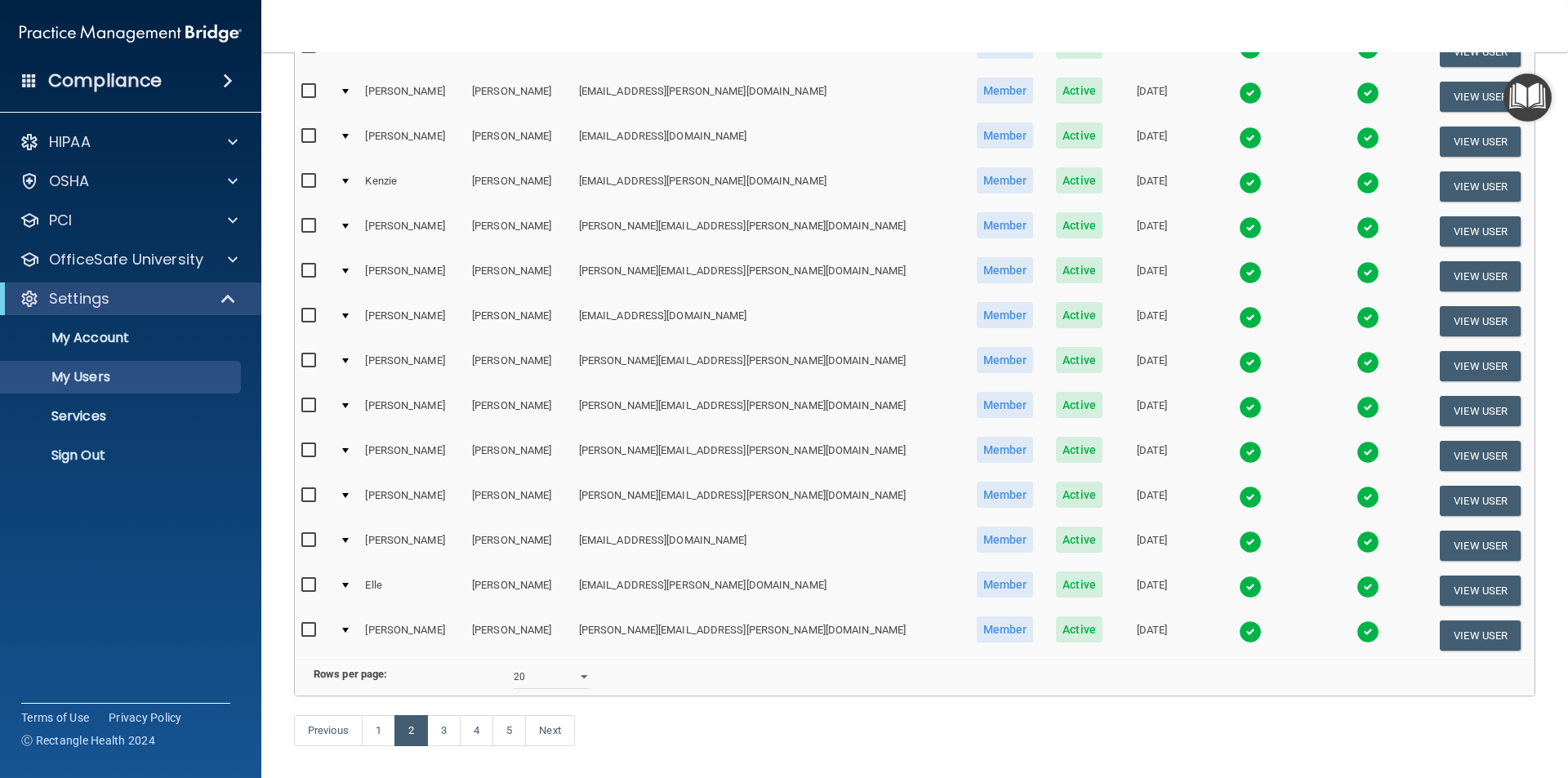
click at [1238, 585] on img at bounding box center [1249, 586] width 23 height 23
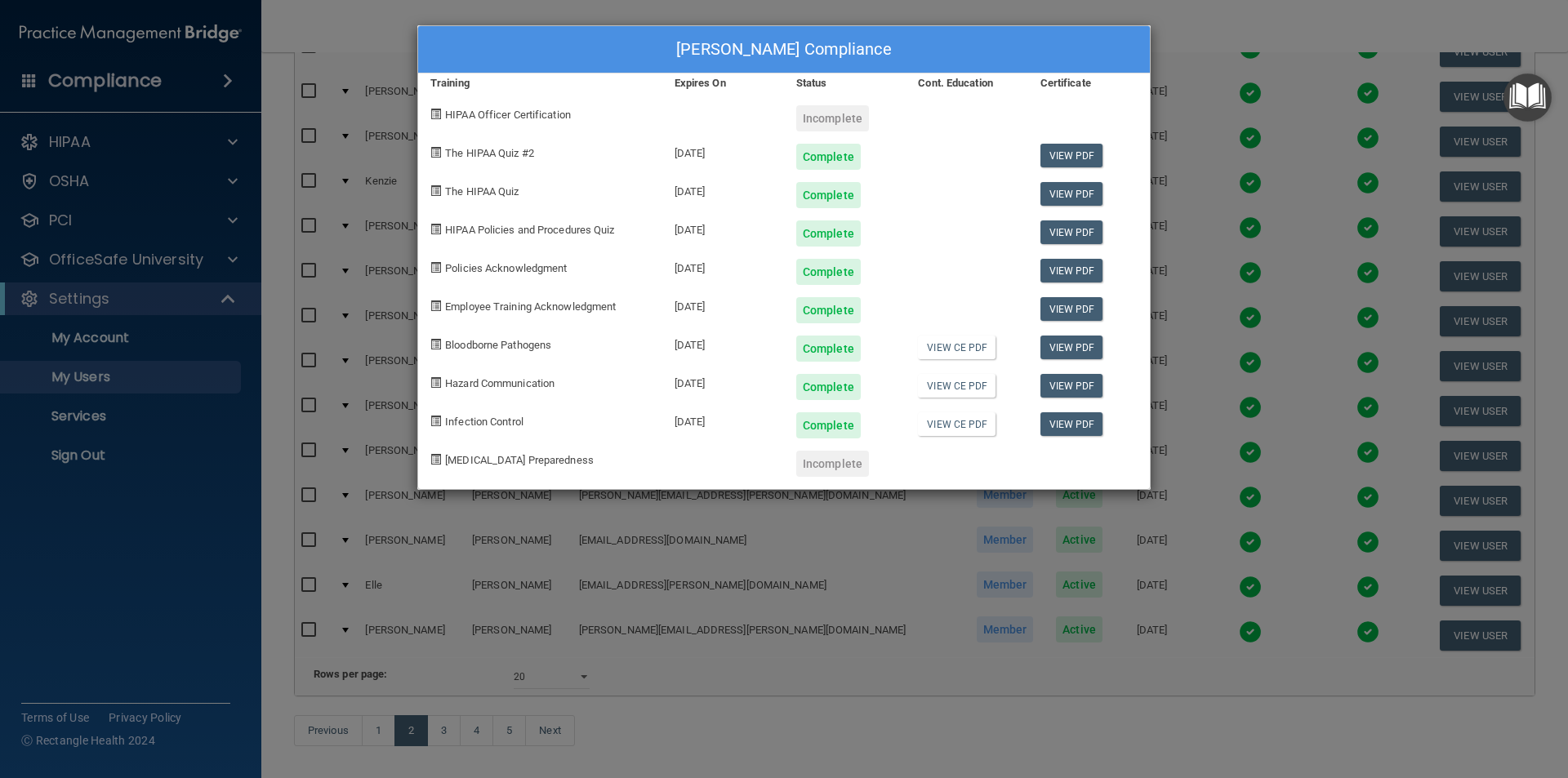
click at [1201, 26] on div "[PERSON_NAME] Compliance Training Expires On Status Cont. Education Certificate…" at bounding box center [784, 389] width 1568 height 778
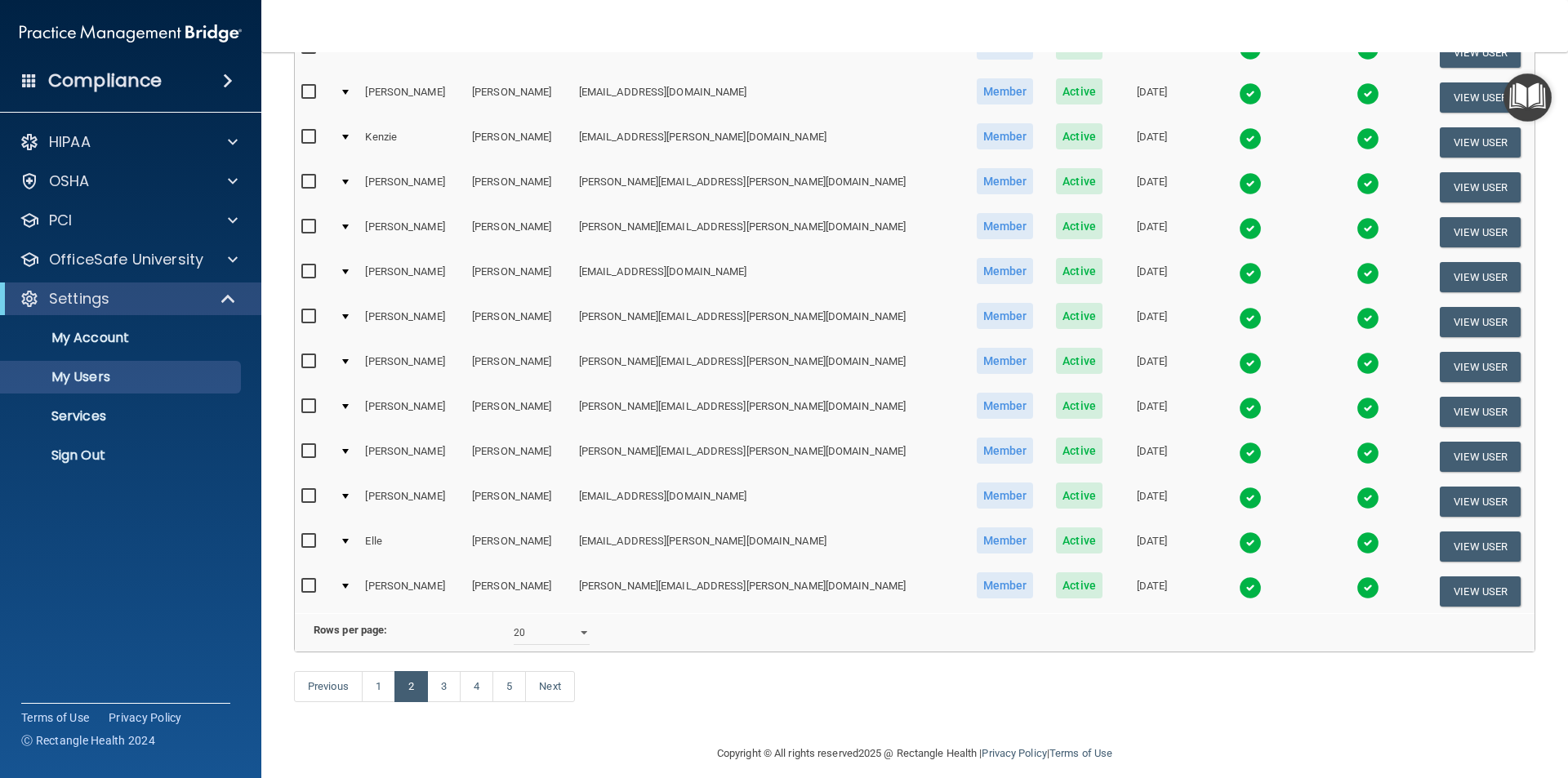
scroll to position [573, 0]
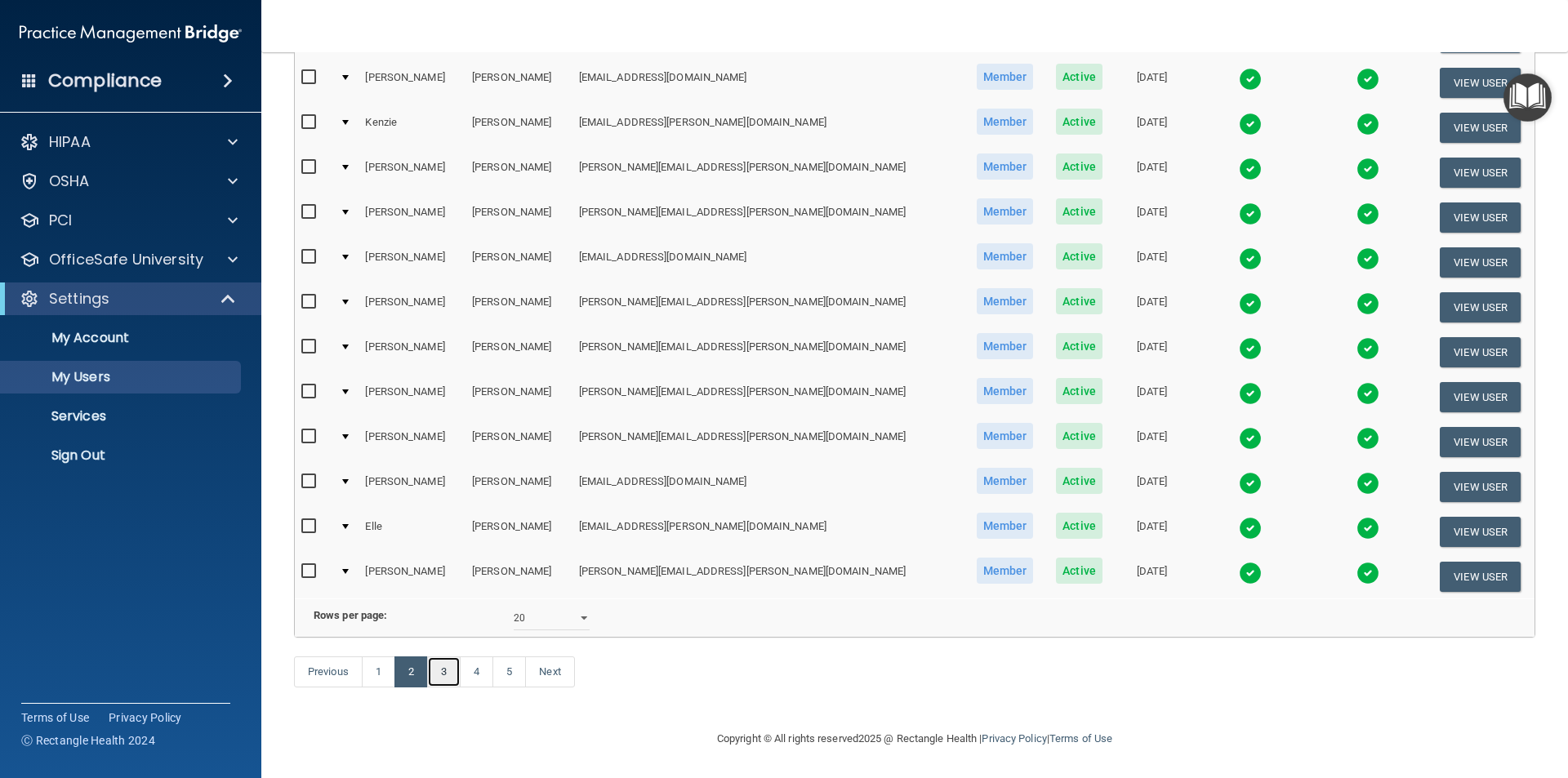
click at [449, 671] on link "3" at bounding box center [444, 671] width 34 height 31
select select "20"
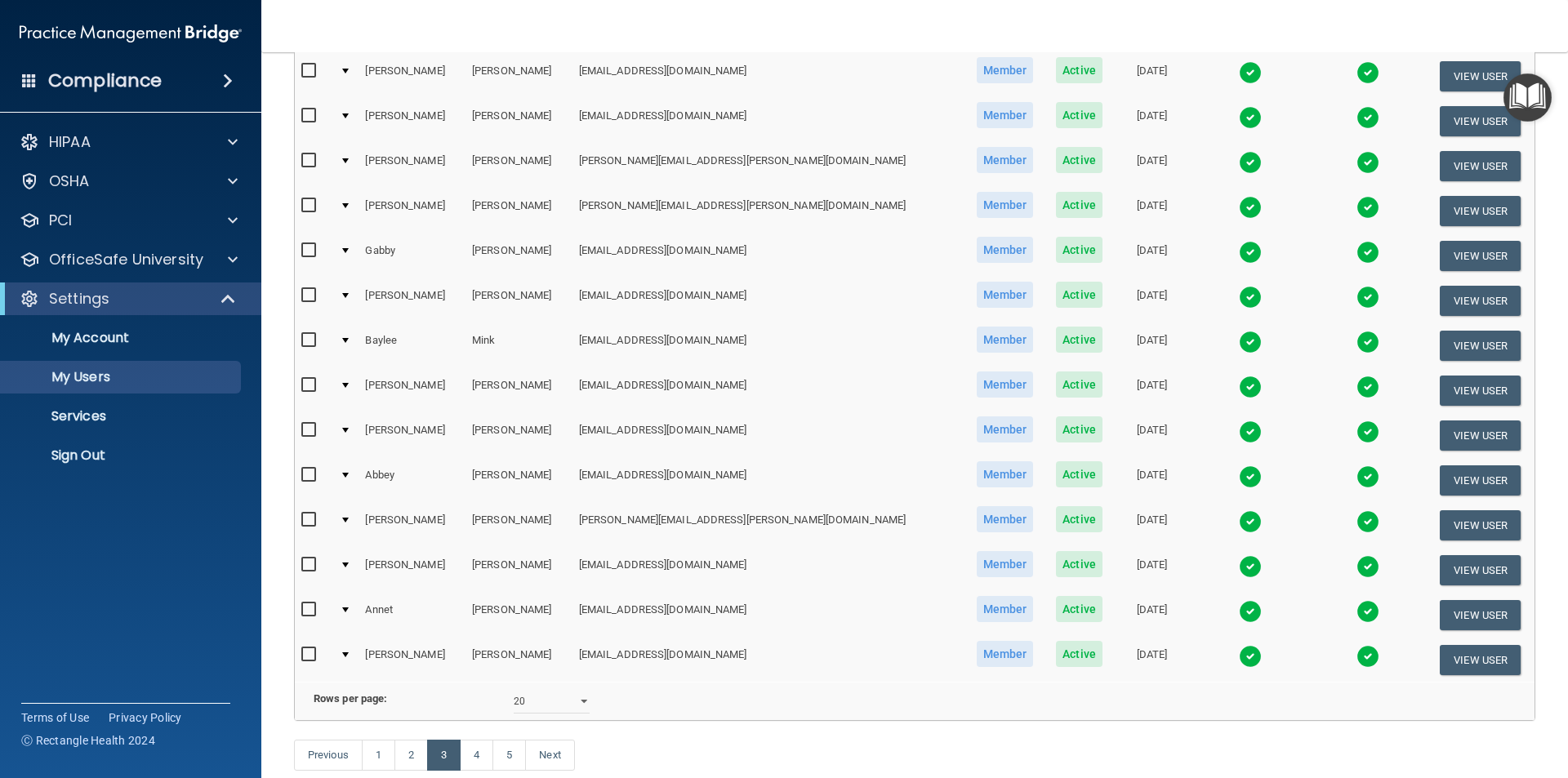
scroll to position [489, 0]
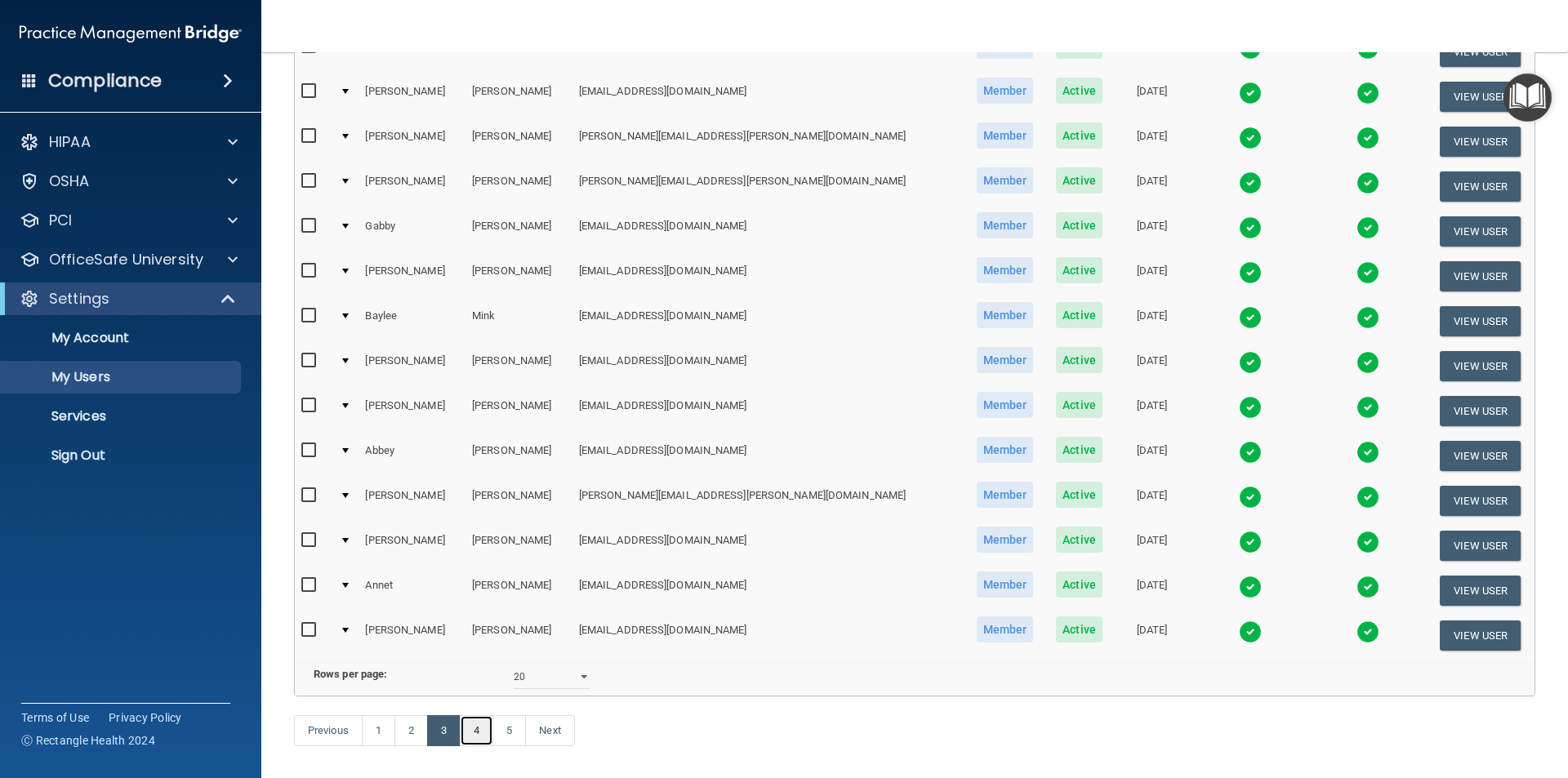
click at [489, 746] on link "4" at bounding box center [476, 730] width 34 height 31
select select "20"
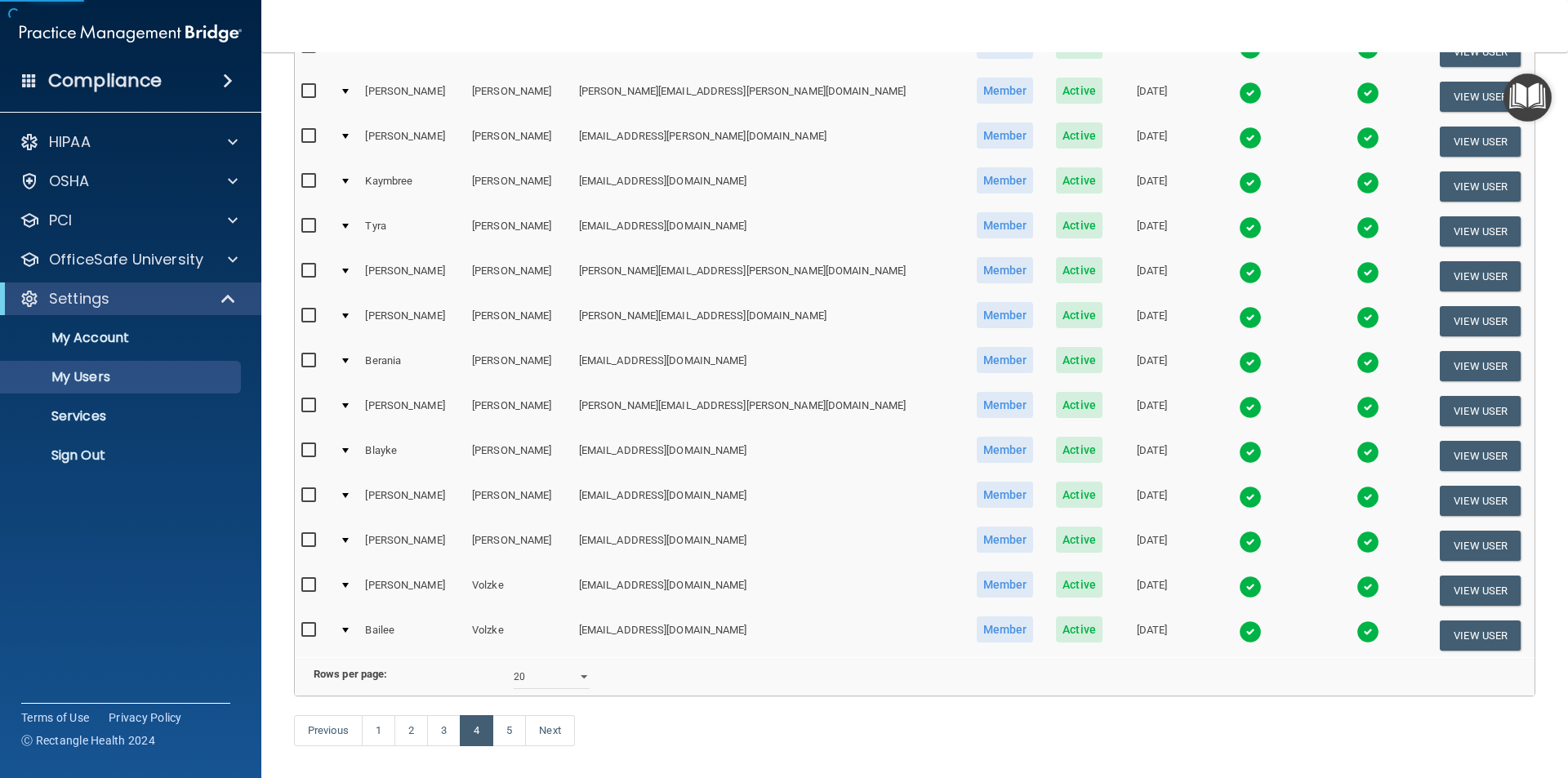
scroll to position [82, 0]
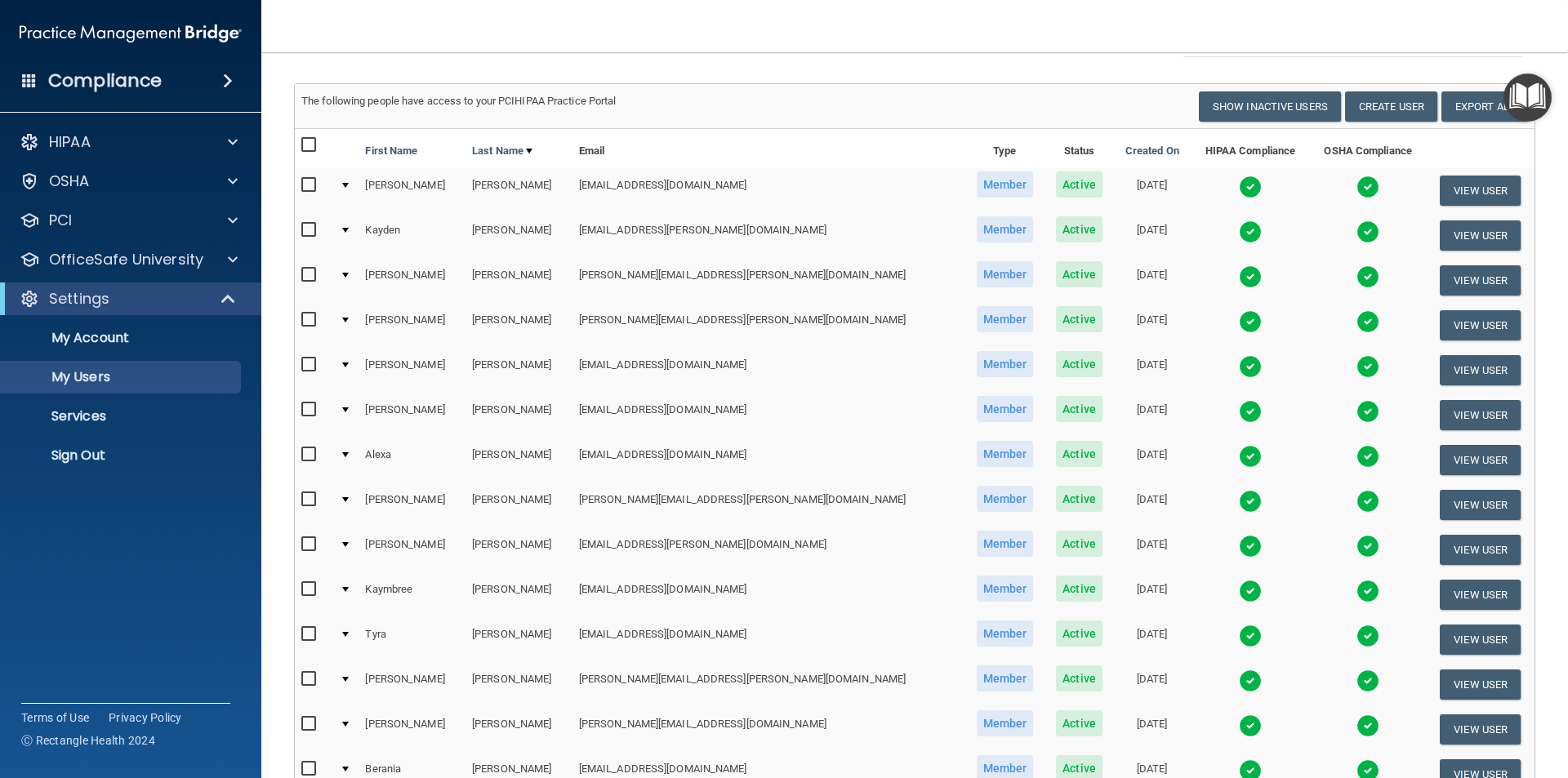
click at [1238, 231] on img at bounding box center [1249, 232] width 23 height 23
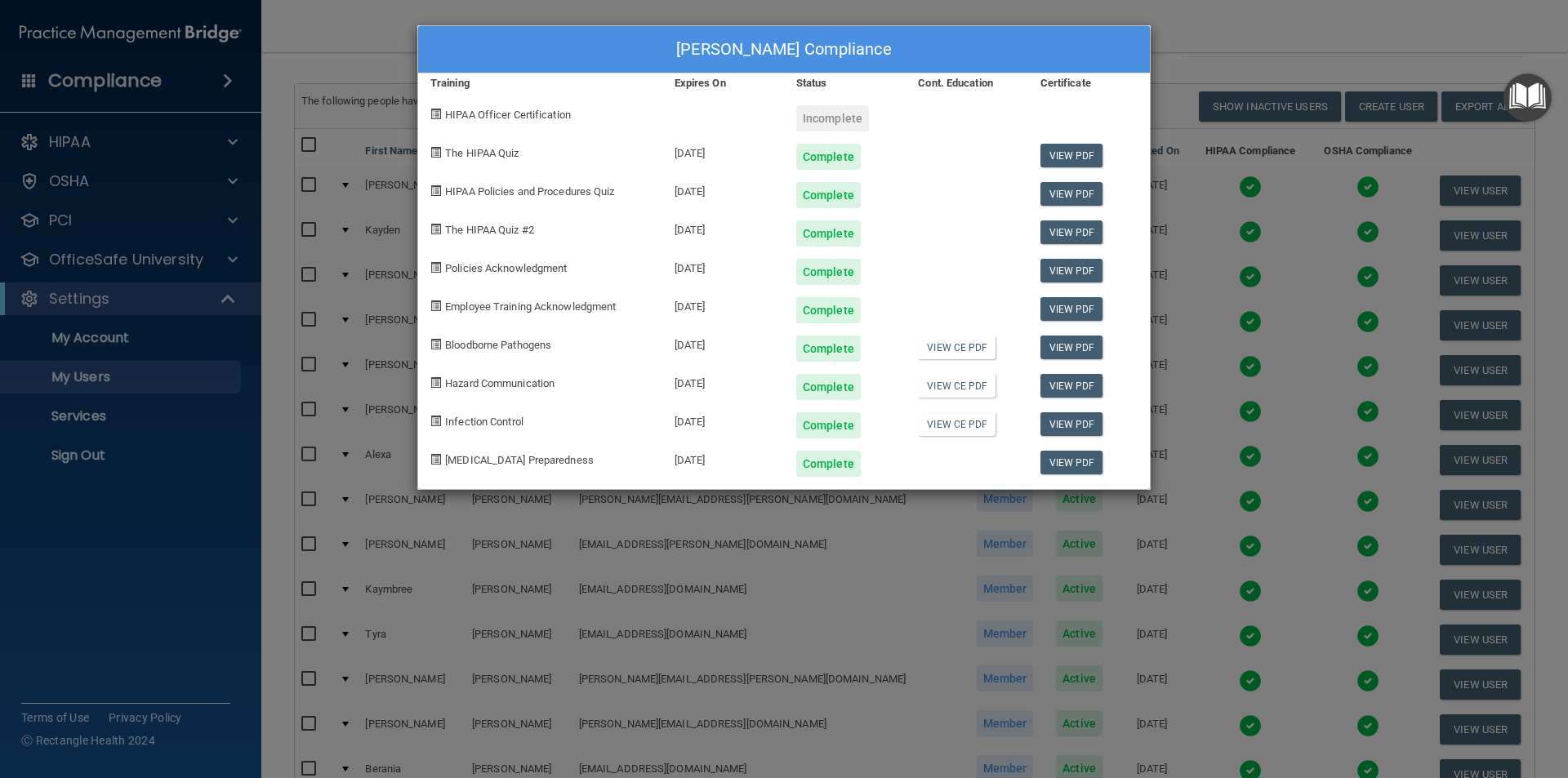
click at [1250, 34] on div "[PERSON_NAME] Compliance Training Expires On Status Cont. Education Certificate…" at bounding box center [784, 389] width 1568 height 778
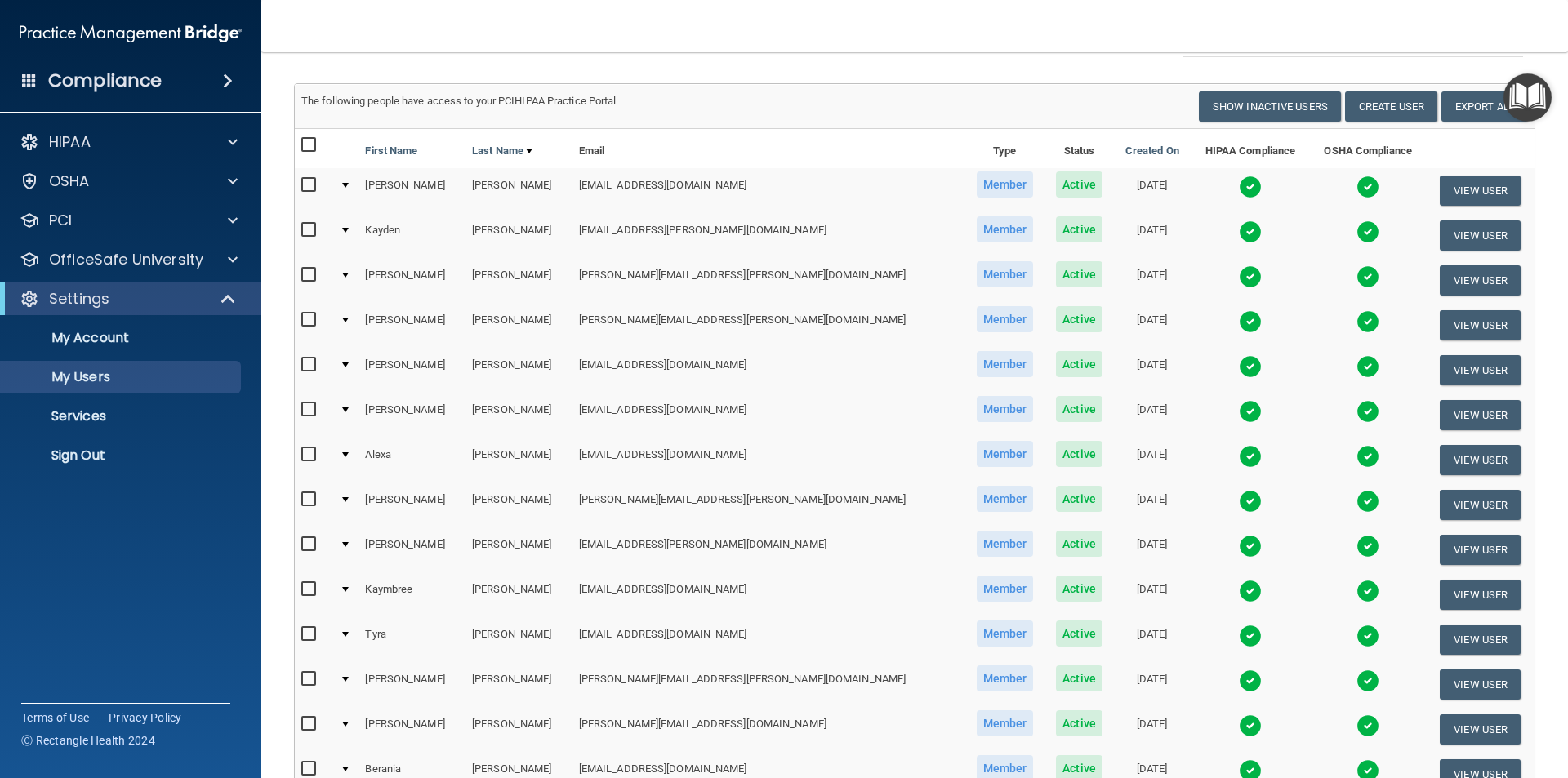
click at [1238, 634] on img at bounding box center [1249, 635] width 23 height 23
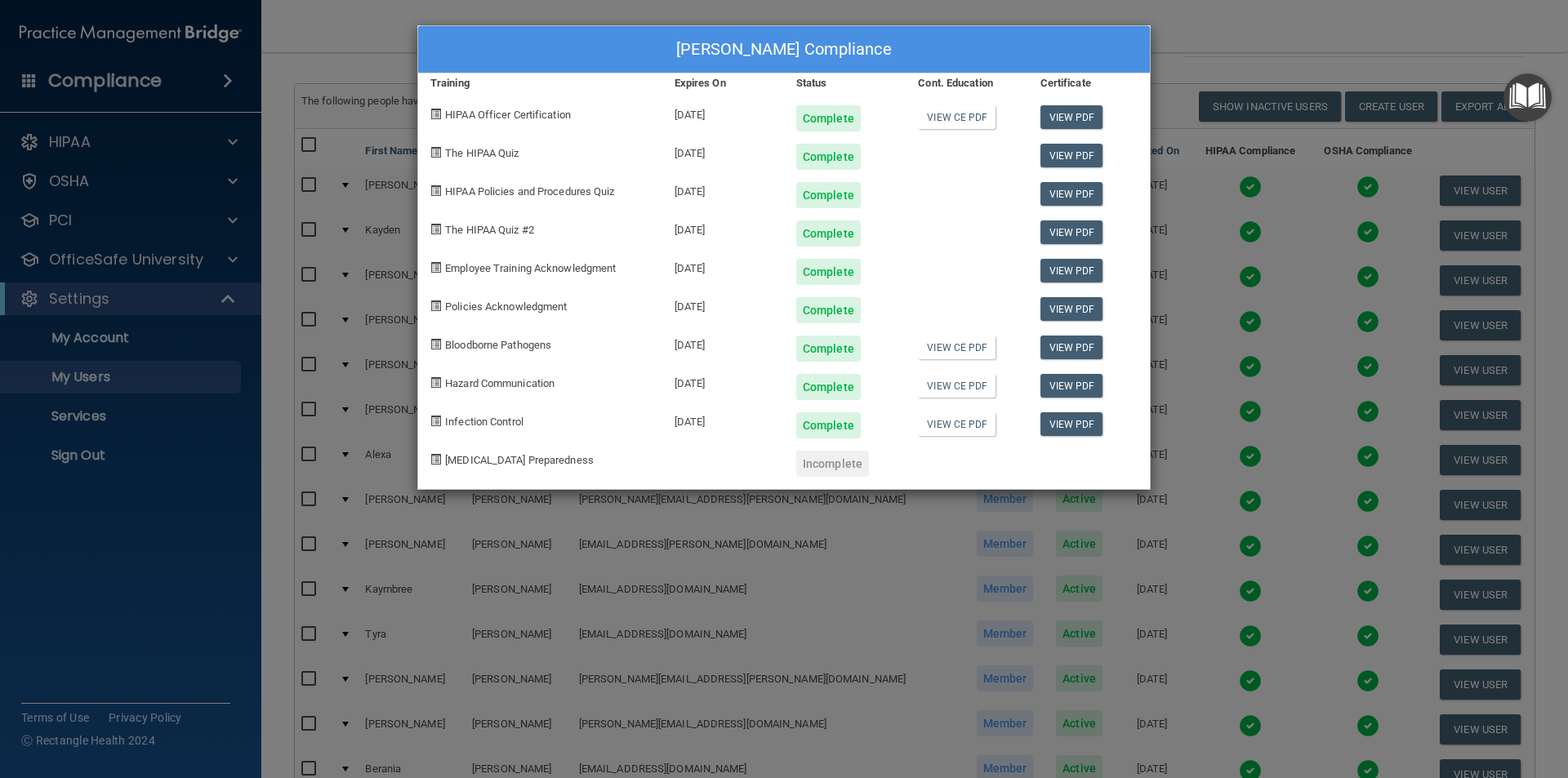
click at [1232, 34] on div "[PERSON_NAME] Compliance Training Expires On Status Cont. Education Certificate…" at bounding box center [784, 389] width 1568 height 778
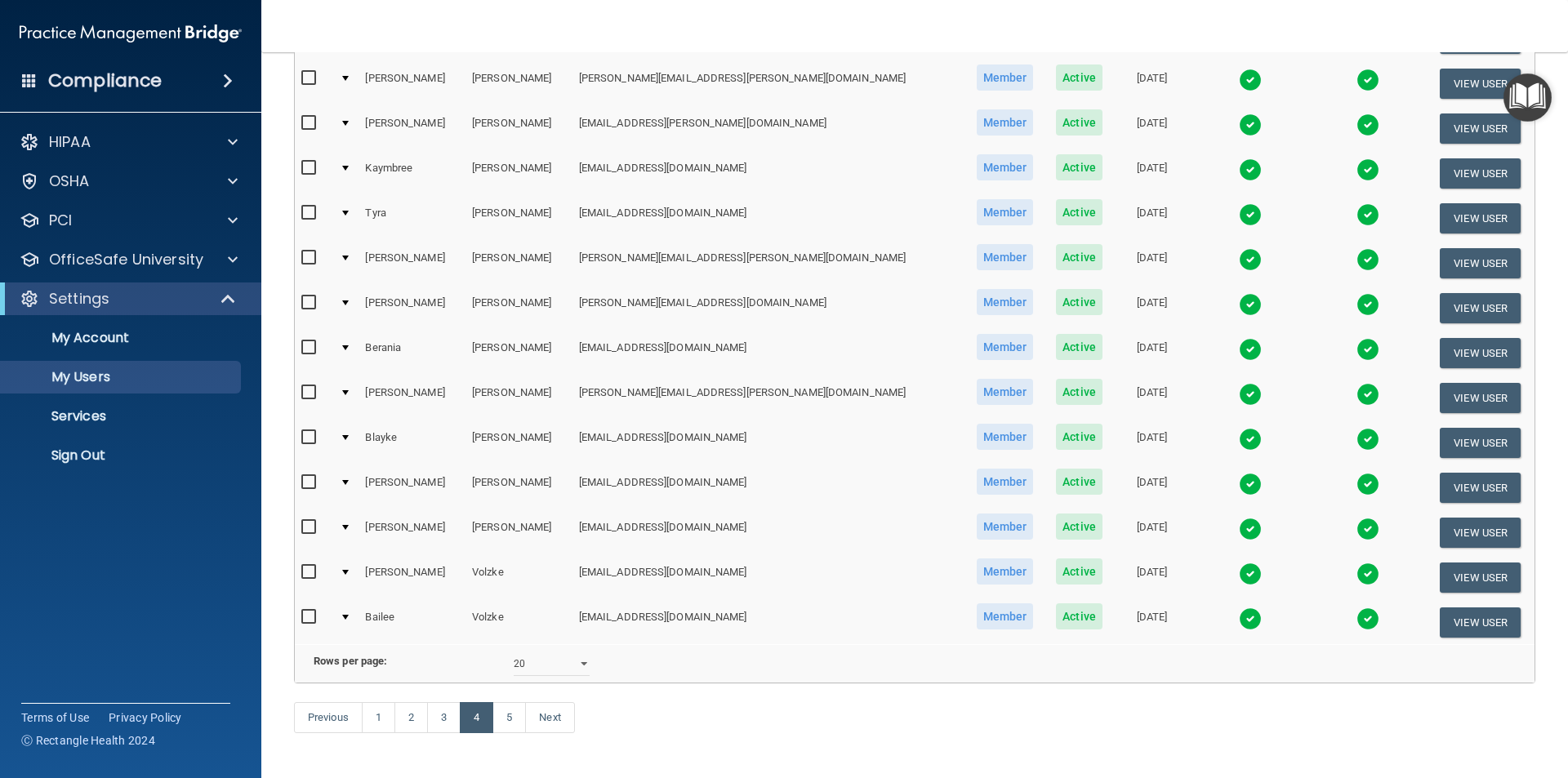
scroll to position [571, 0]
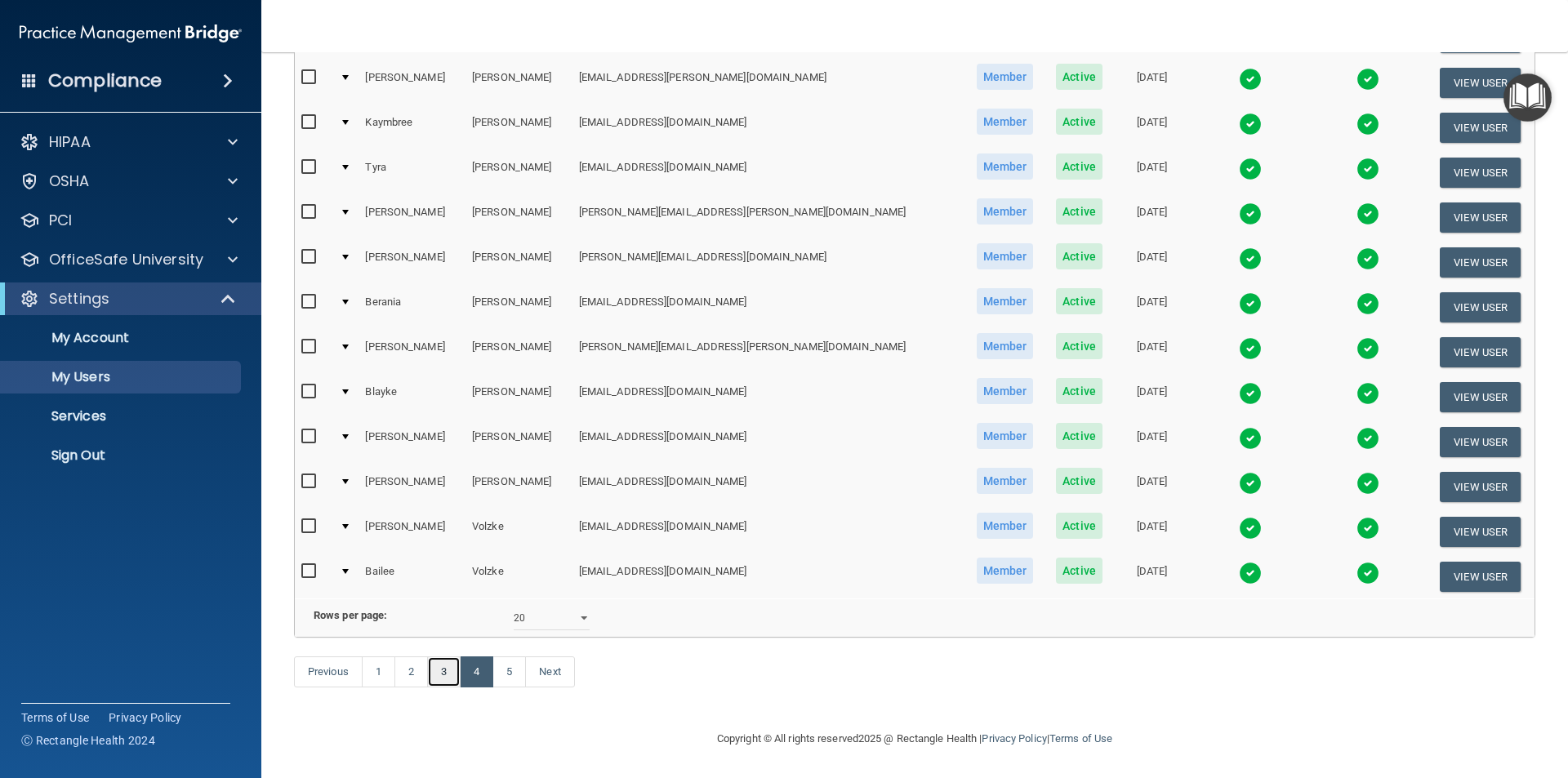
click at [447, 680] on link "3" at bounding box center [444, 671] width 34 height 31
select select "20"
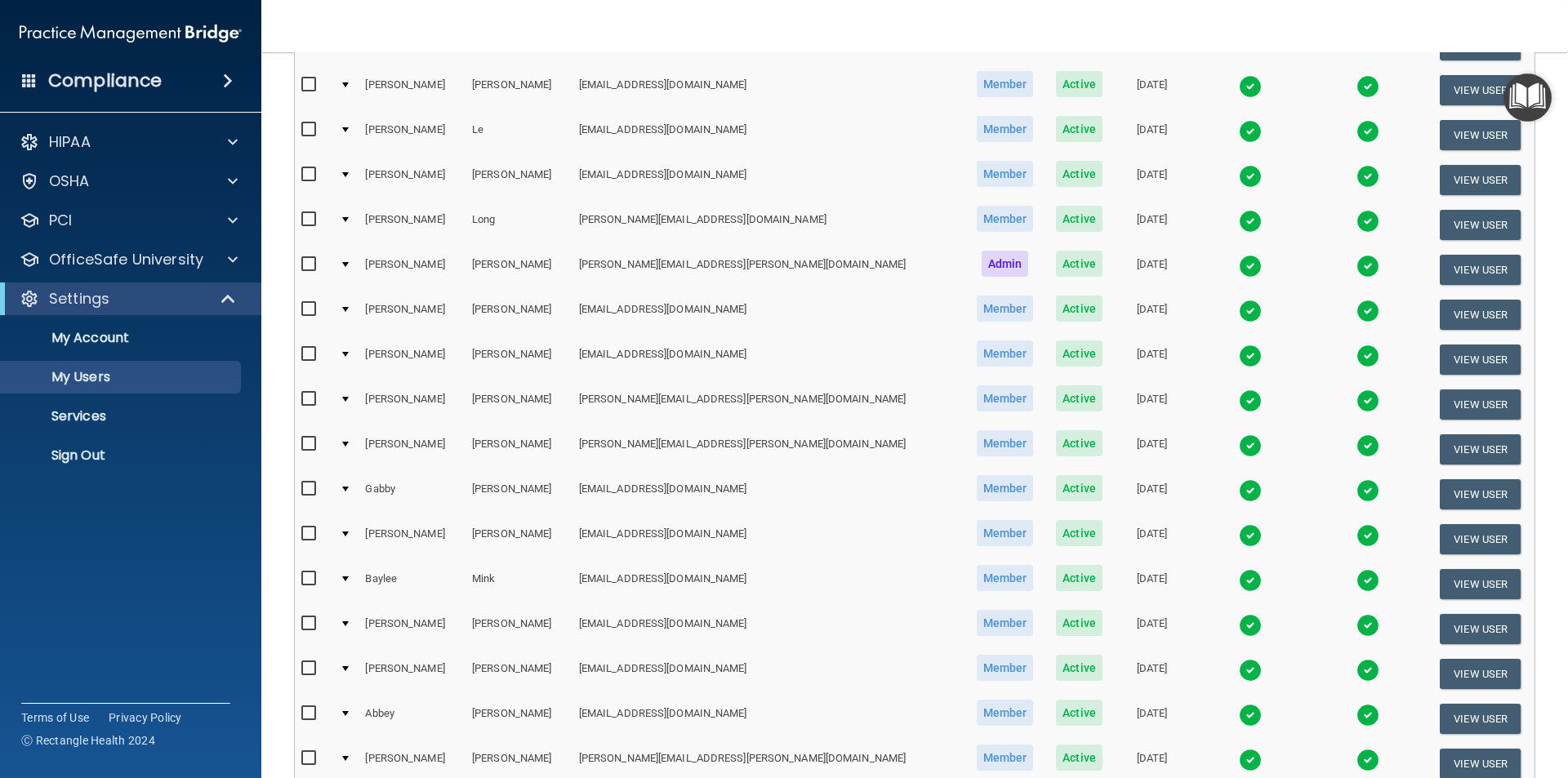
scroll to position [245, 0]
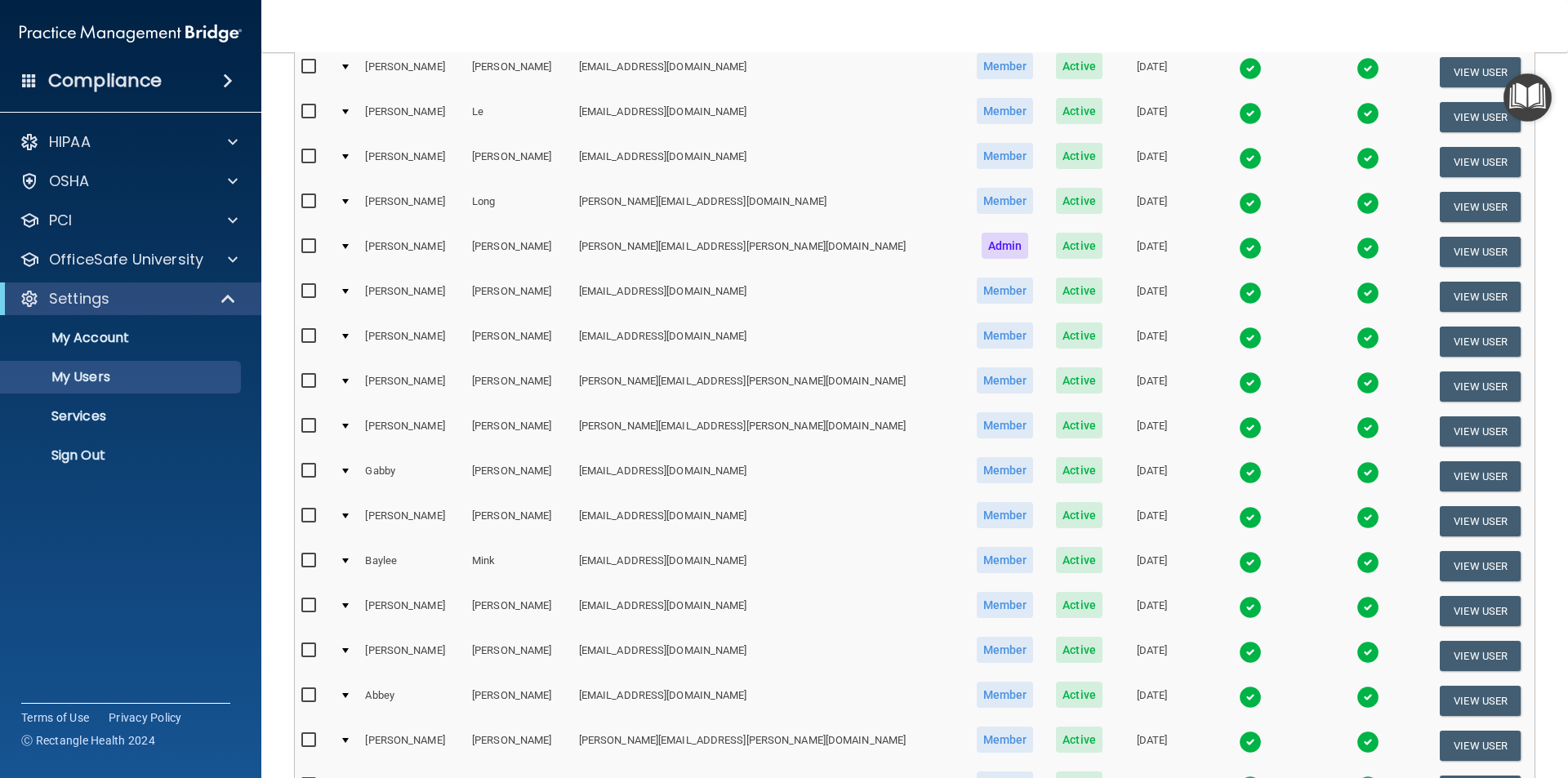
click at [1238, 646] on img at bounding box center [1249, 652] width 23 height 23
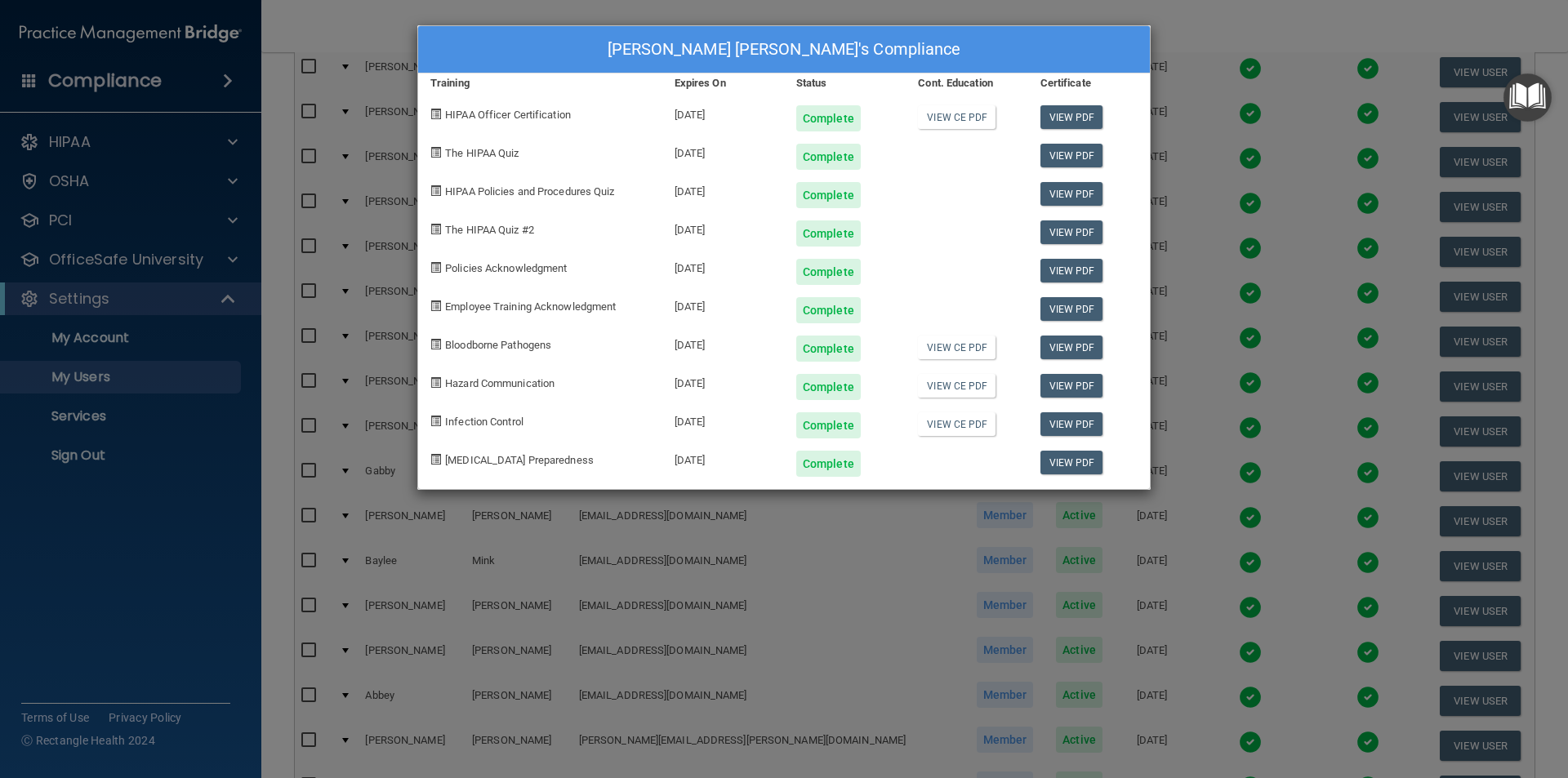
click at [1243, 41] on div "[PERSON_NAME] [PERSON_NAME]'s Compliance Training Expires On Status Cont. Educa…" at bounding box center [784, 389] width 1568 height 778
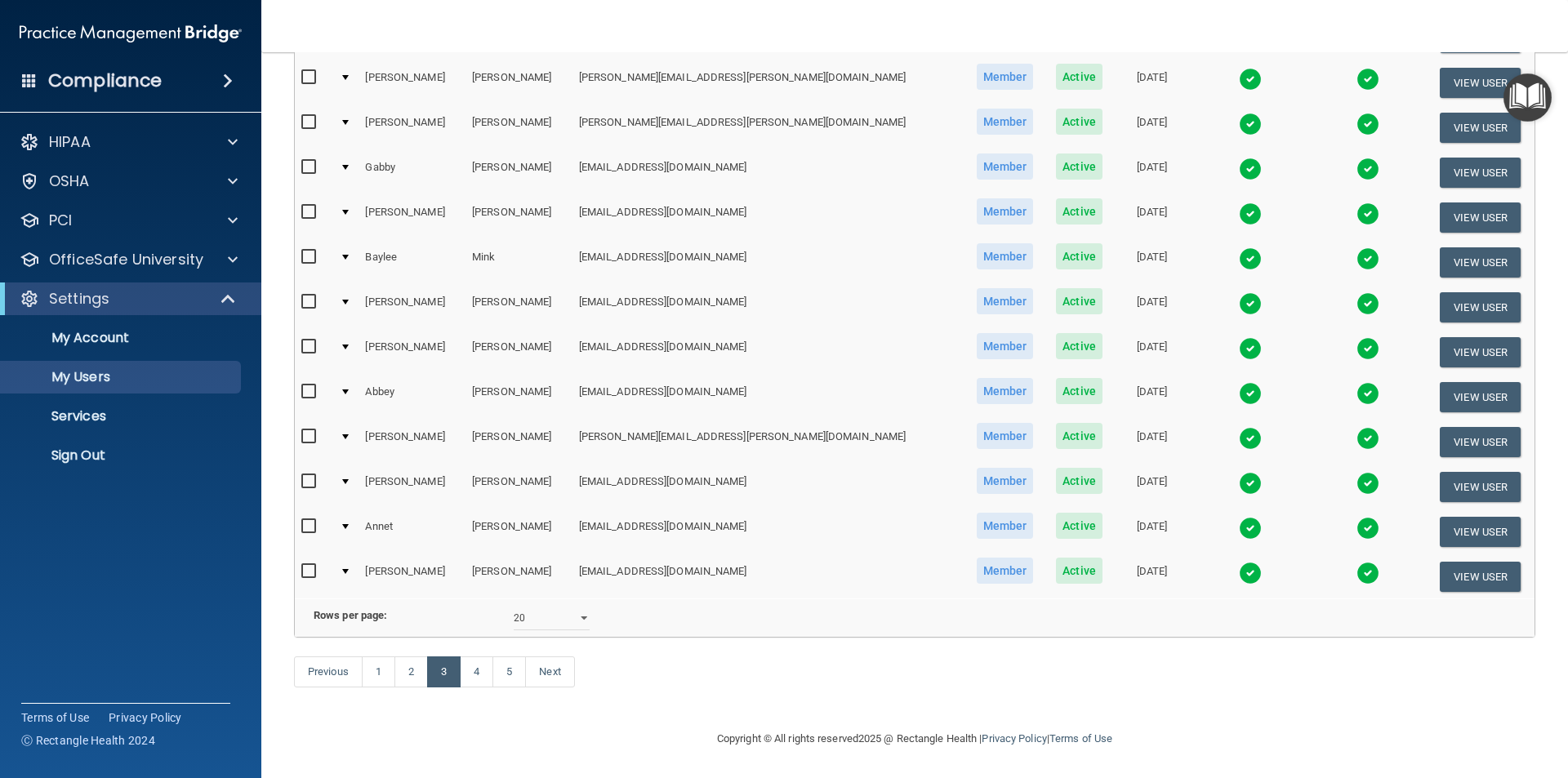
scroll to position [573, 0]
click at [506, 673] on link "5" at bounding box center [509, 671] width 34 height 31
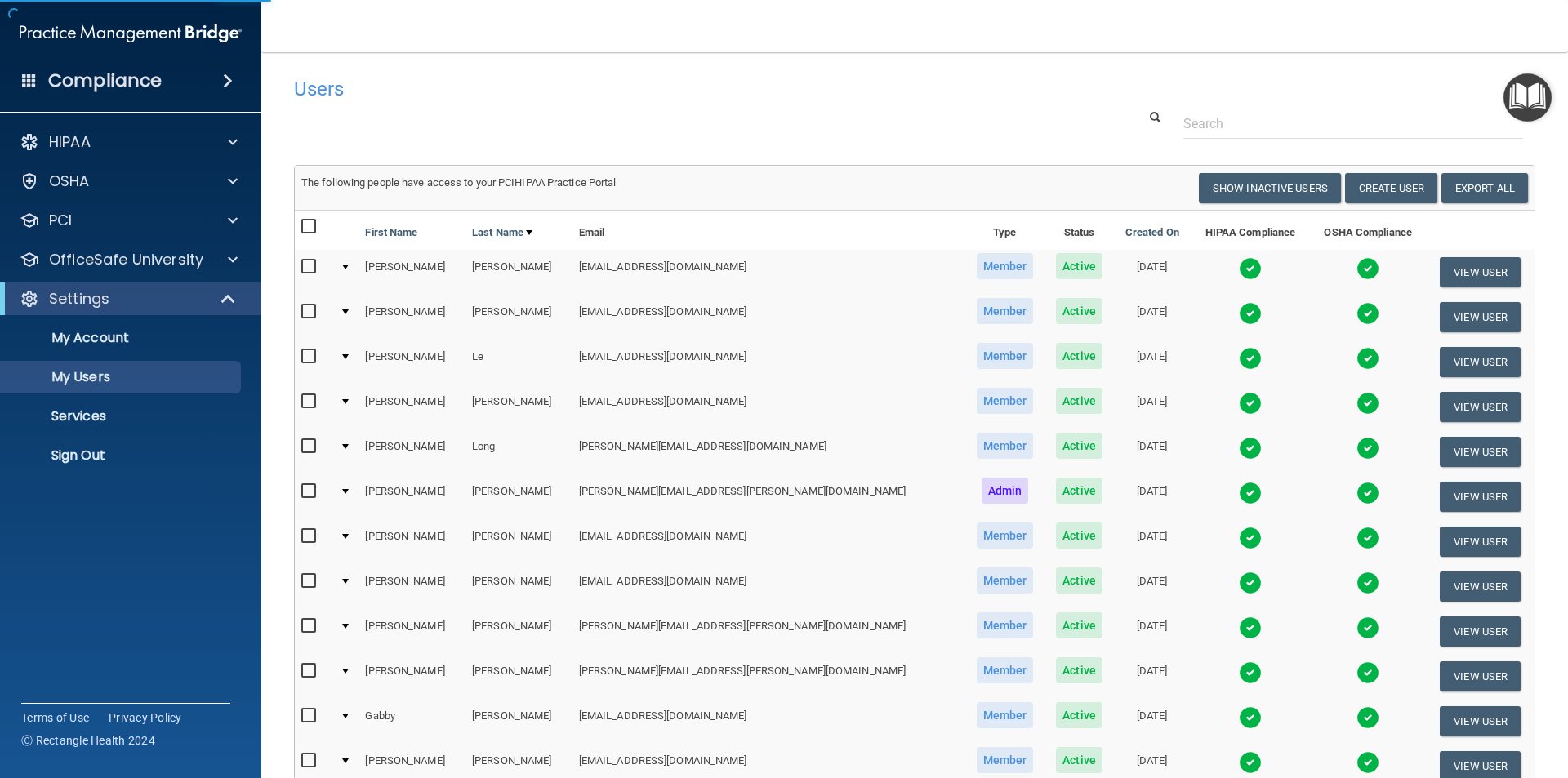
select select "20"
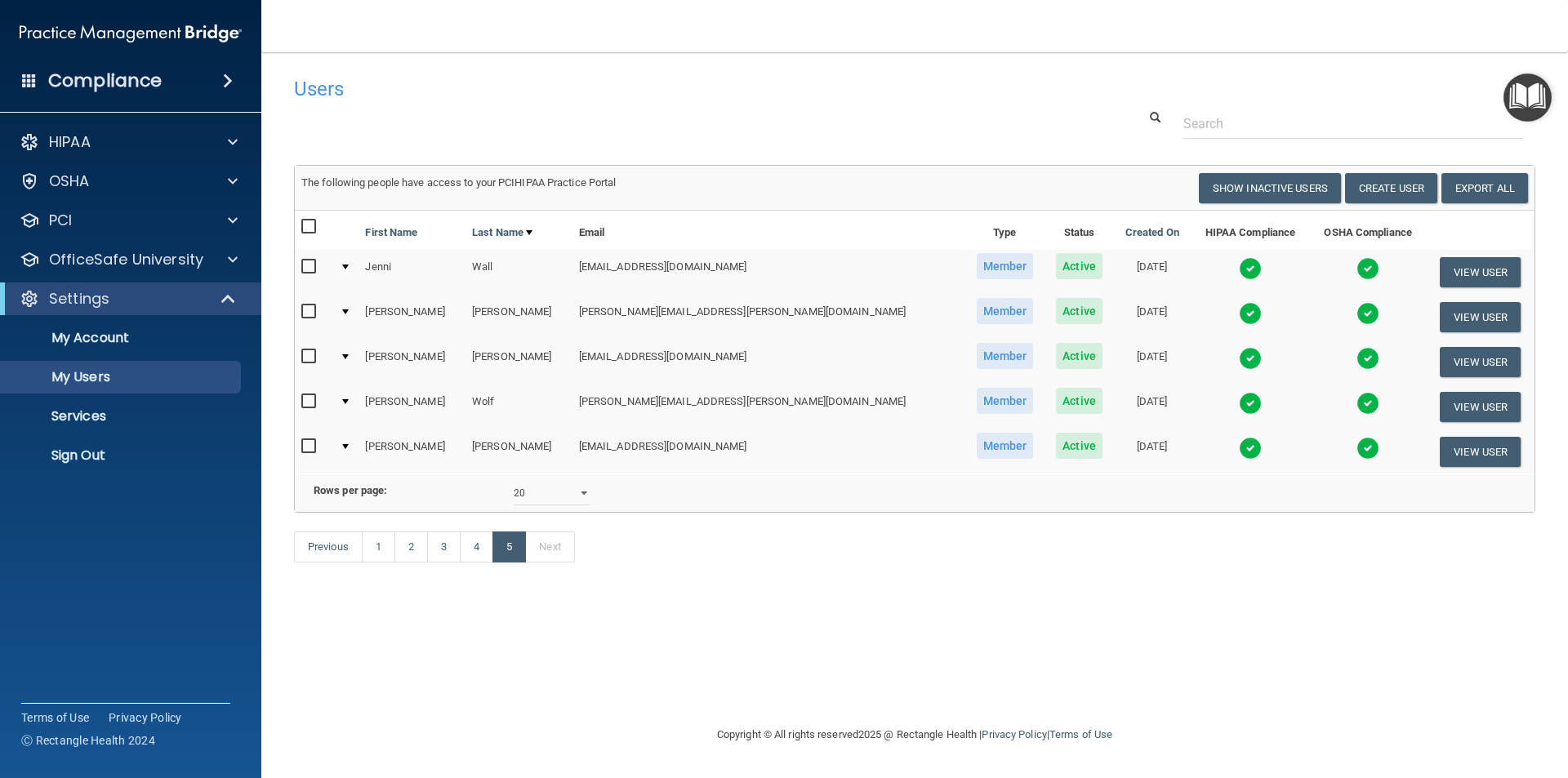
click at [1238, 310] on img at bounding box center [1249, 313] width 23 height 23
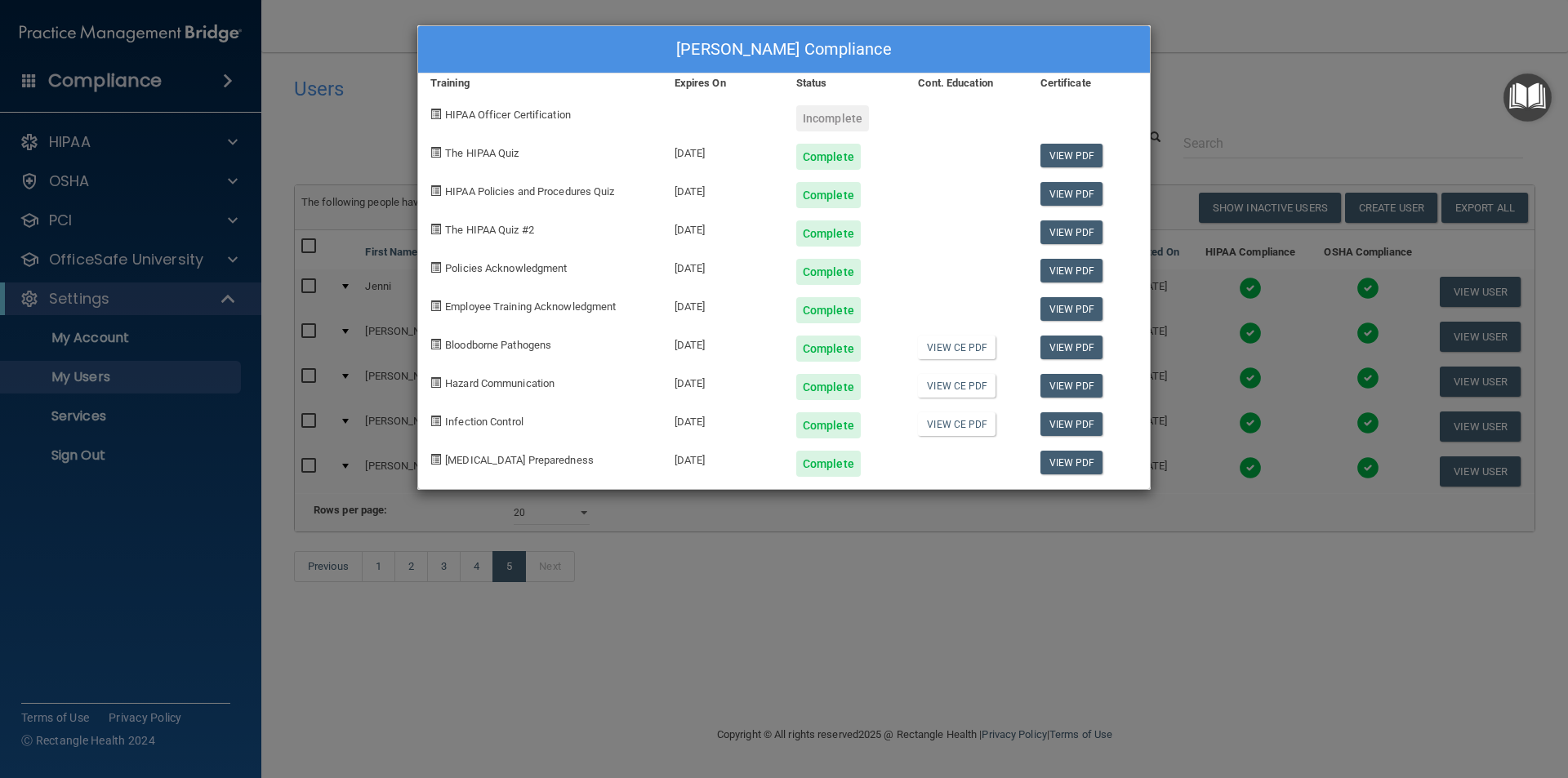
click at [1202, 110] on div "[PERSON_NAME] Compliance Training Expires On Status Cont. Education Certificate…" at bounding box center [784, 389] width 1568 height 778
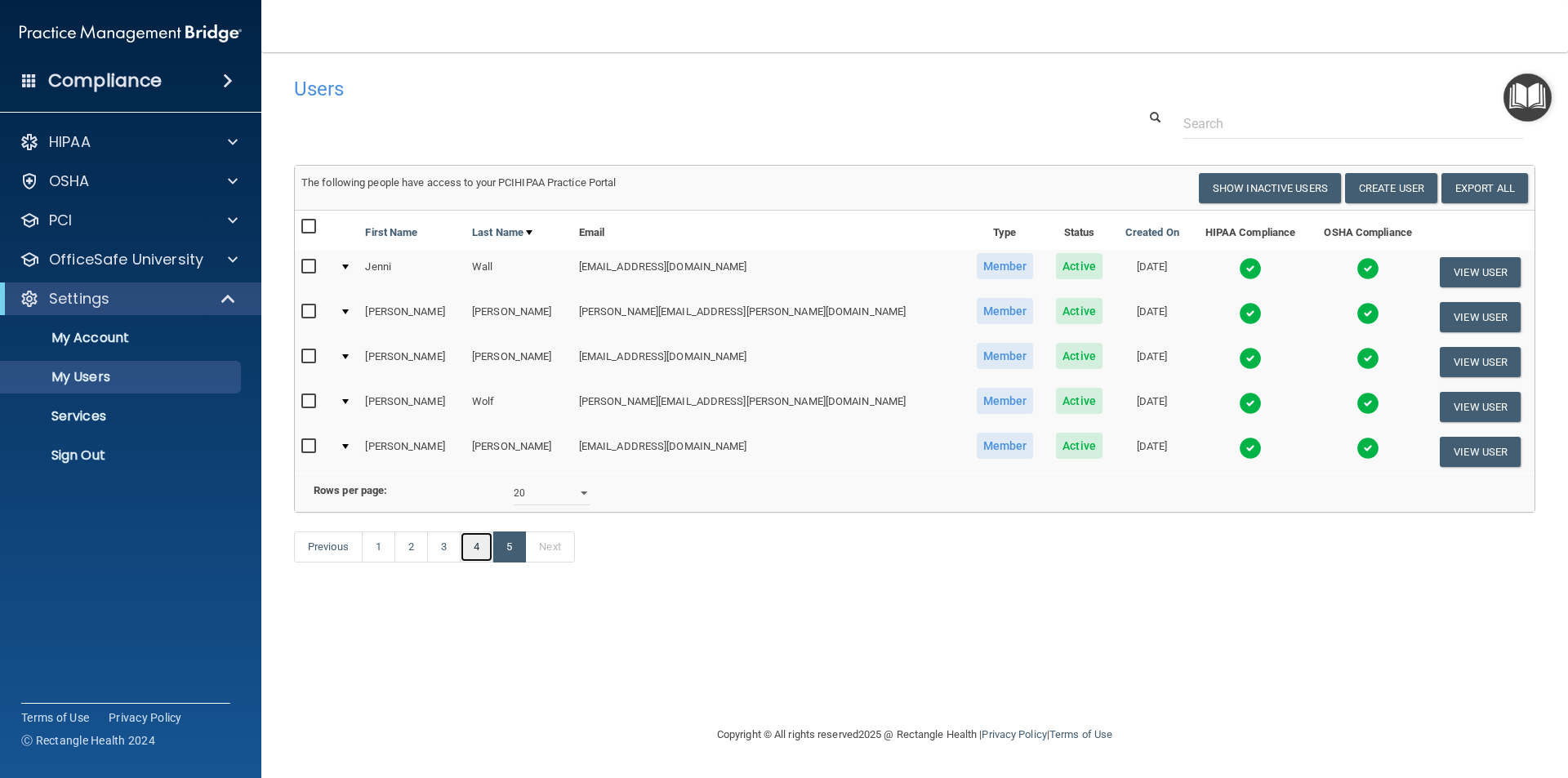
click at [475, 562] on link "4" at bounding box center [476, 546] width 34 height 31
select select "20"
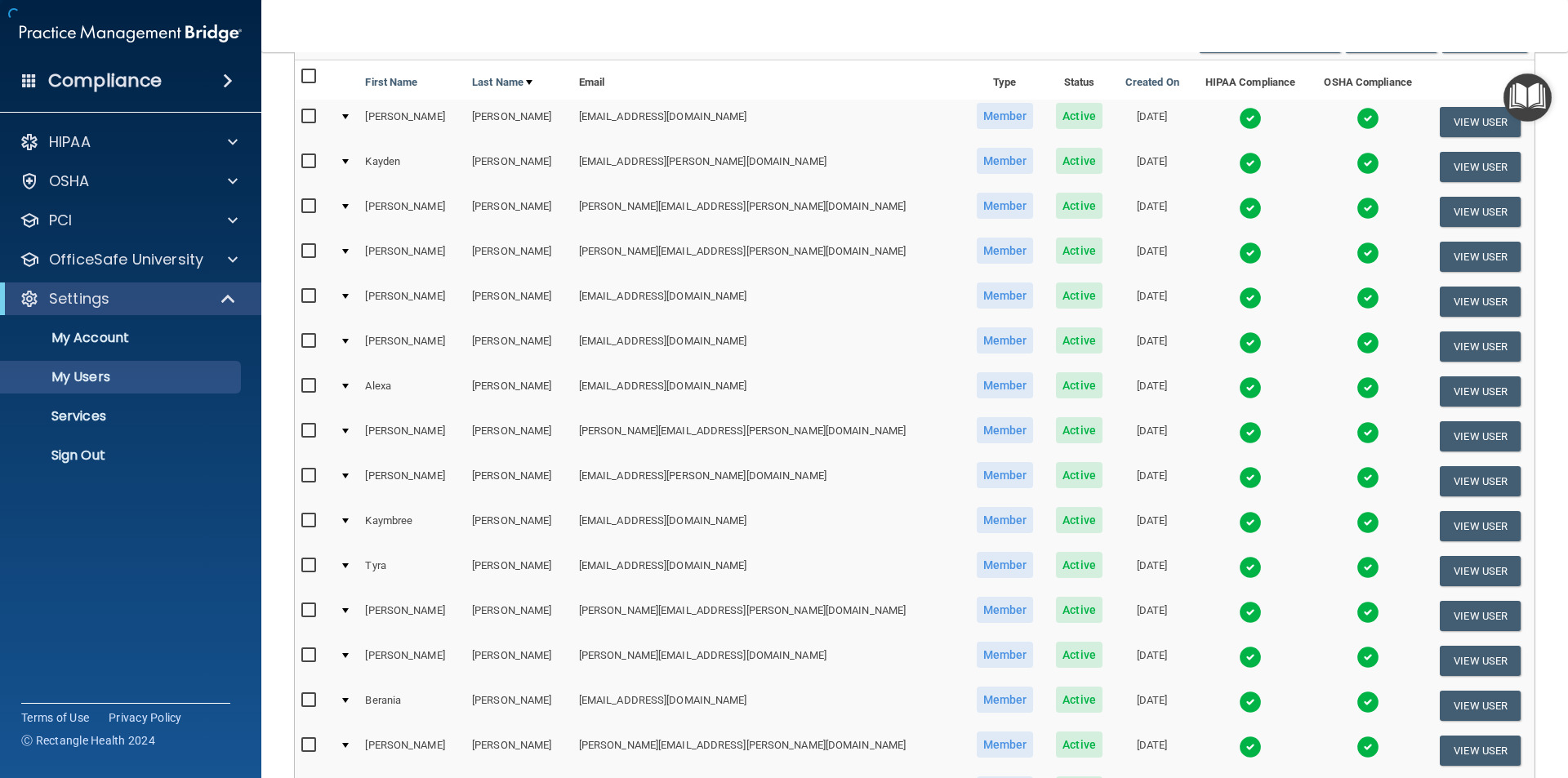
scroll to position [408, 0]
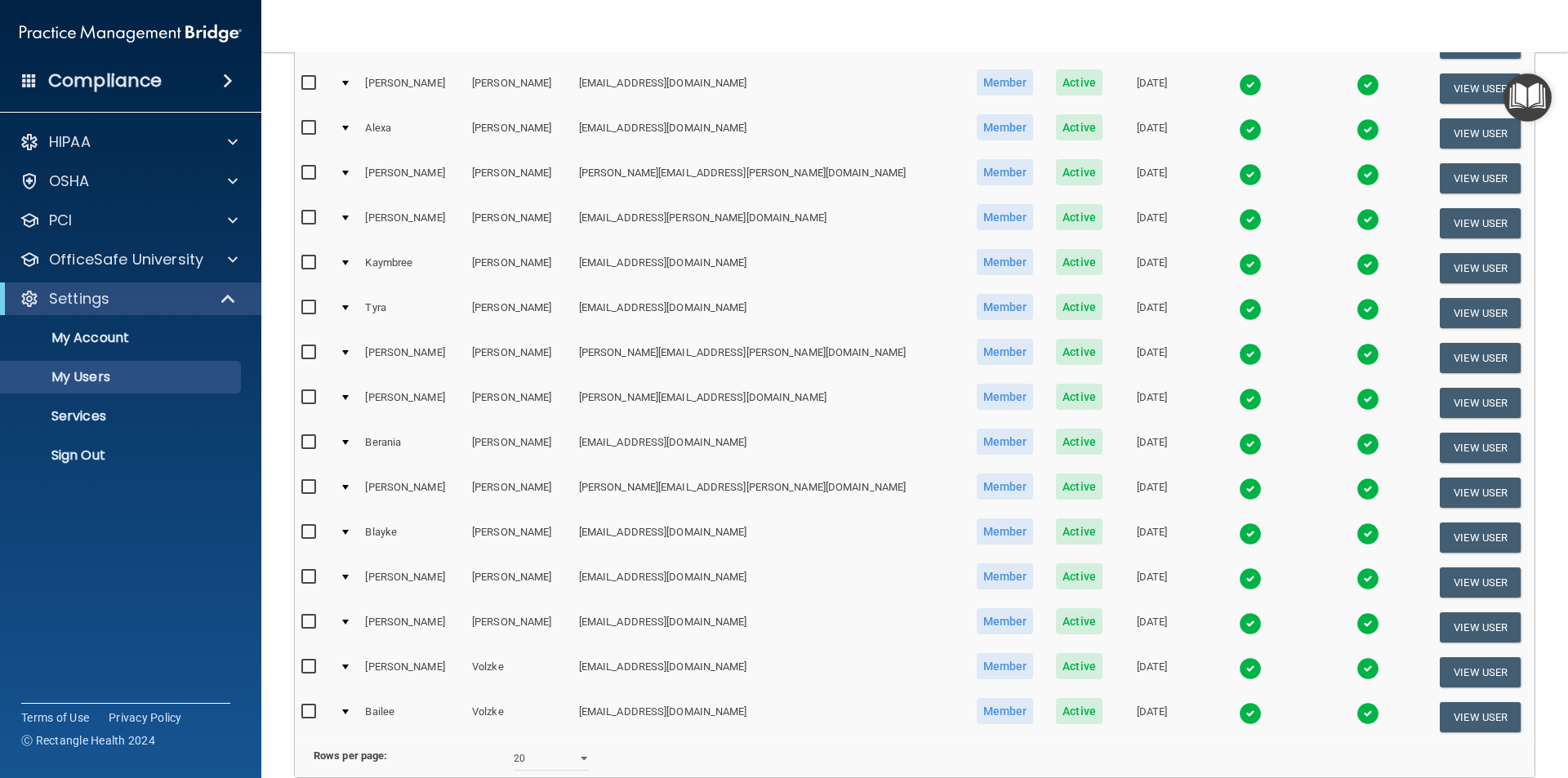
click at [1238, 660] on img at bounding box center [1249, 668] width 23 height 23
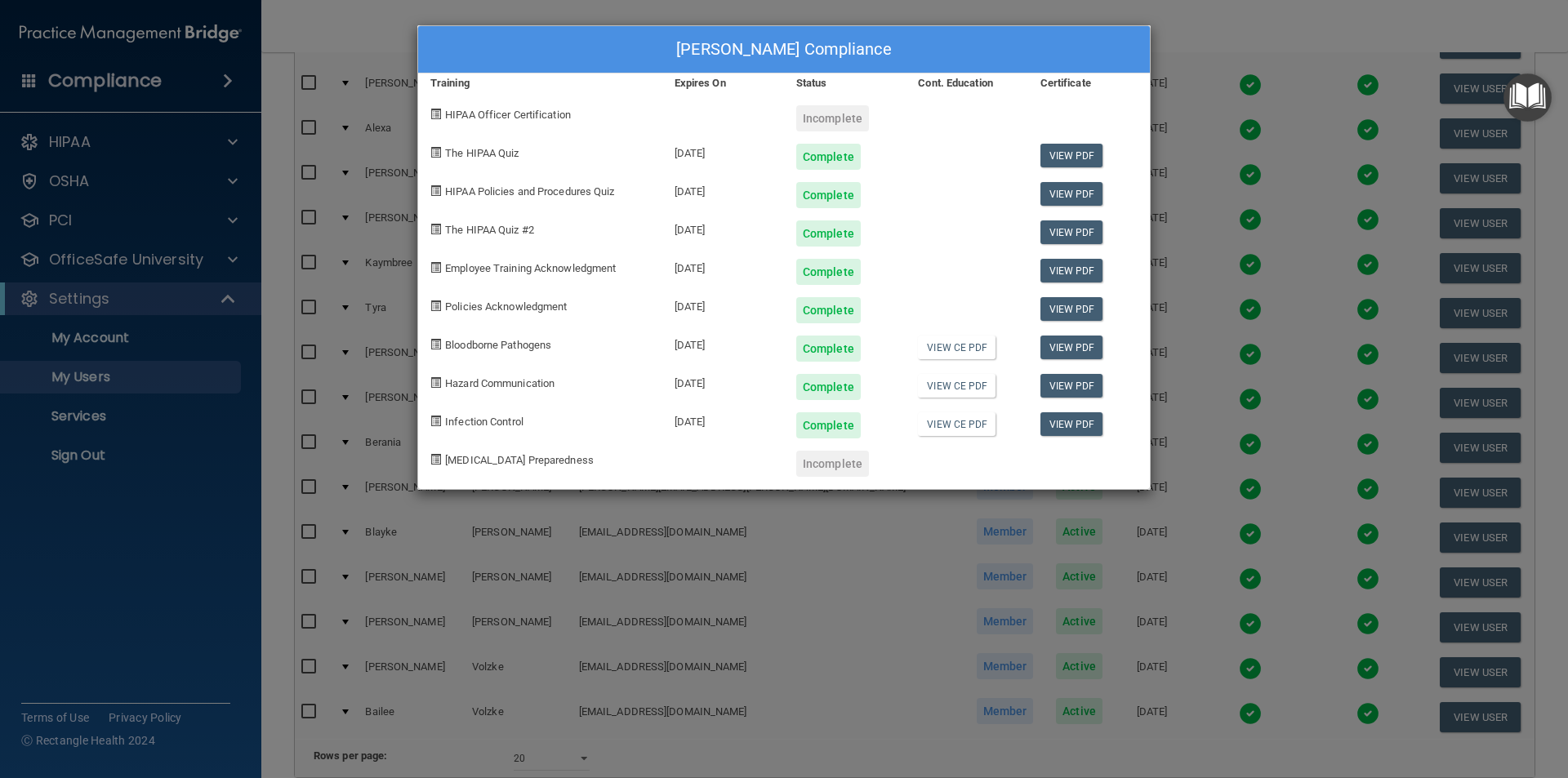
click at [1214, 40] on div "[PERSON_NAME] Compliance Training Expires On Status Cont. Education Certificate…" at bounding box center [784, 389] width 1568 height 778
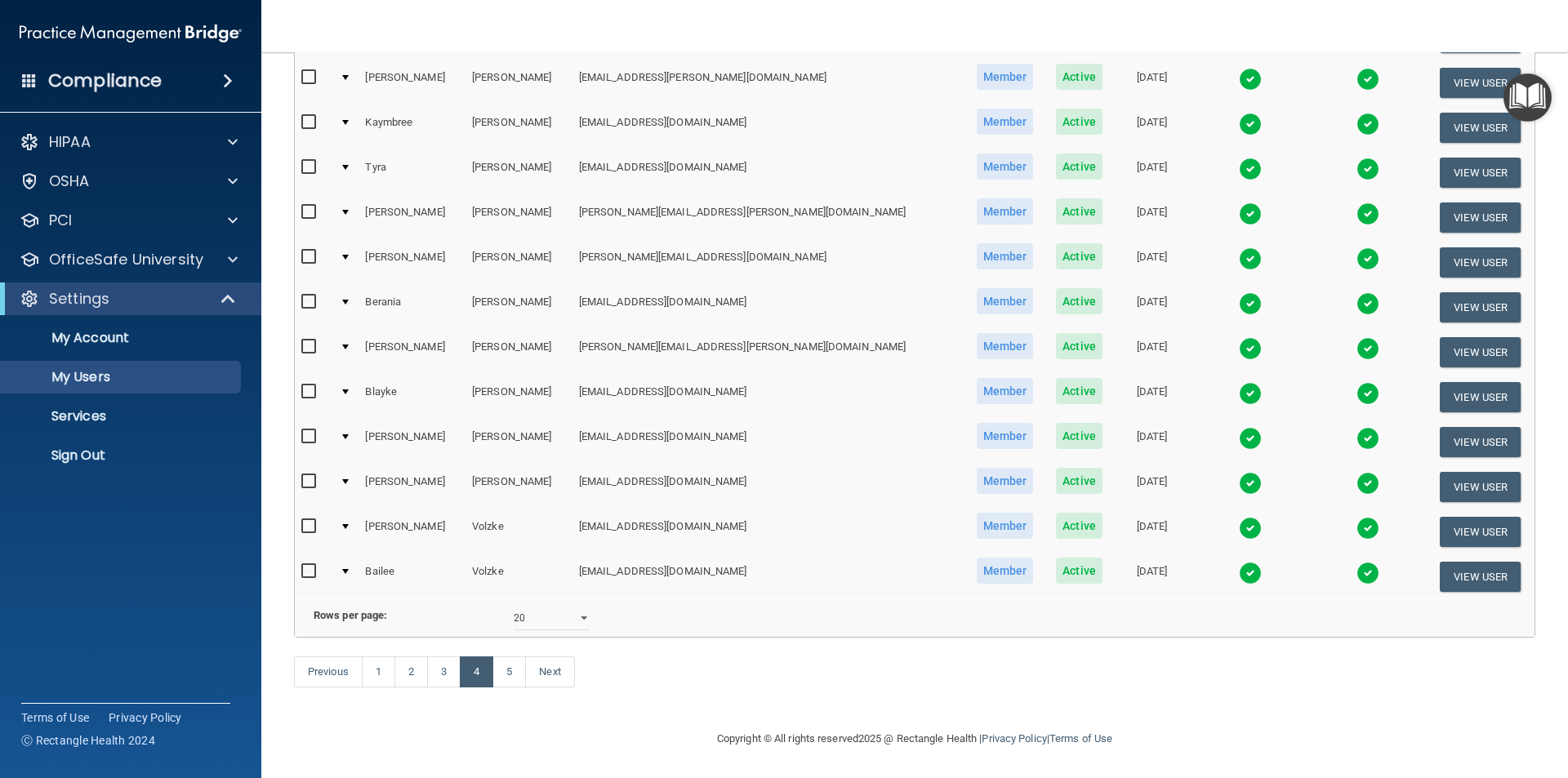
scroll to position [573, 0]
click at [445, 678] on link "3" at bounding box center [444, 671] width 34 height 31
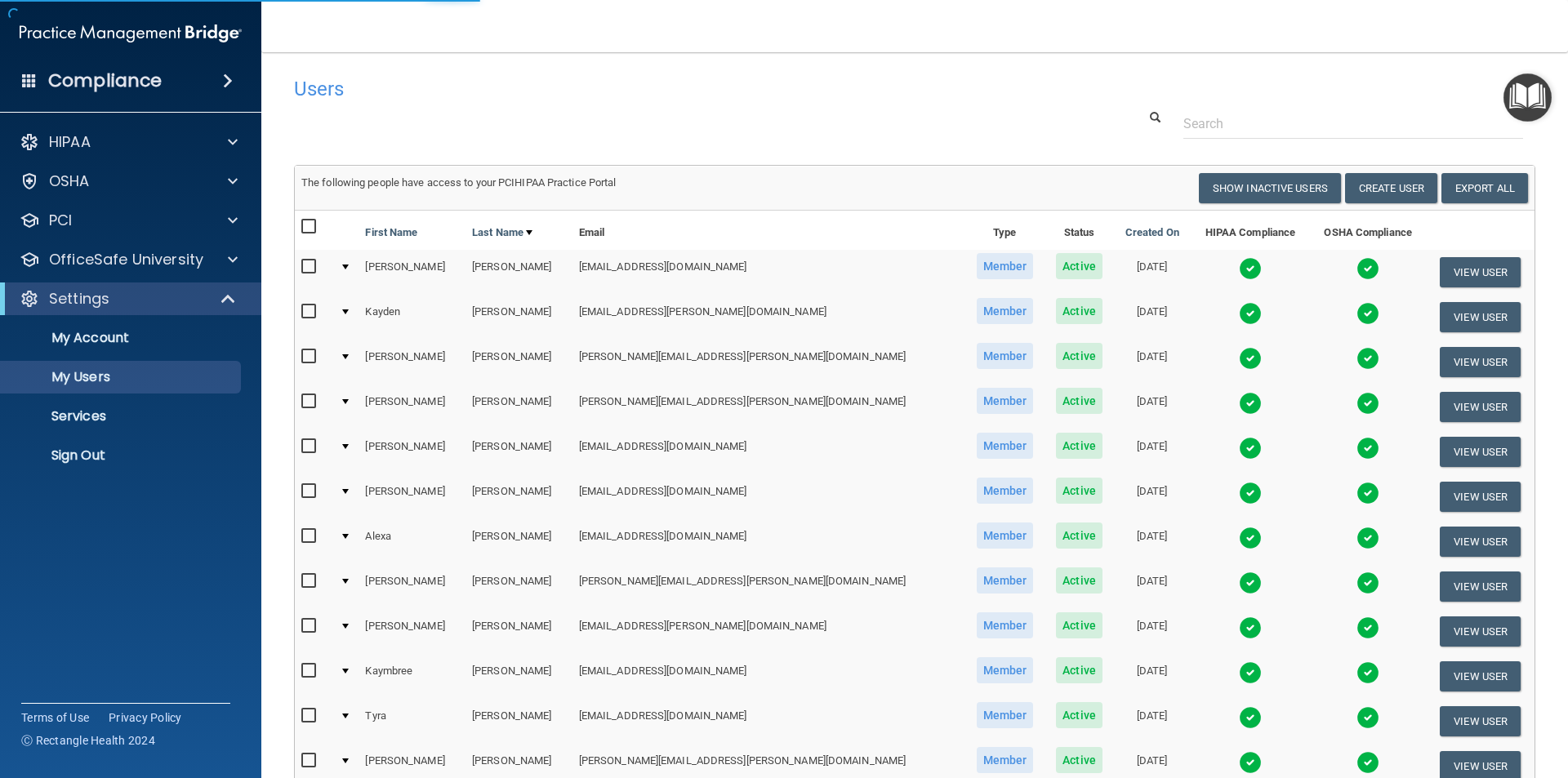
select select "20"
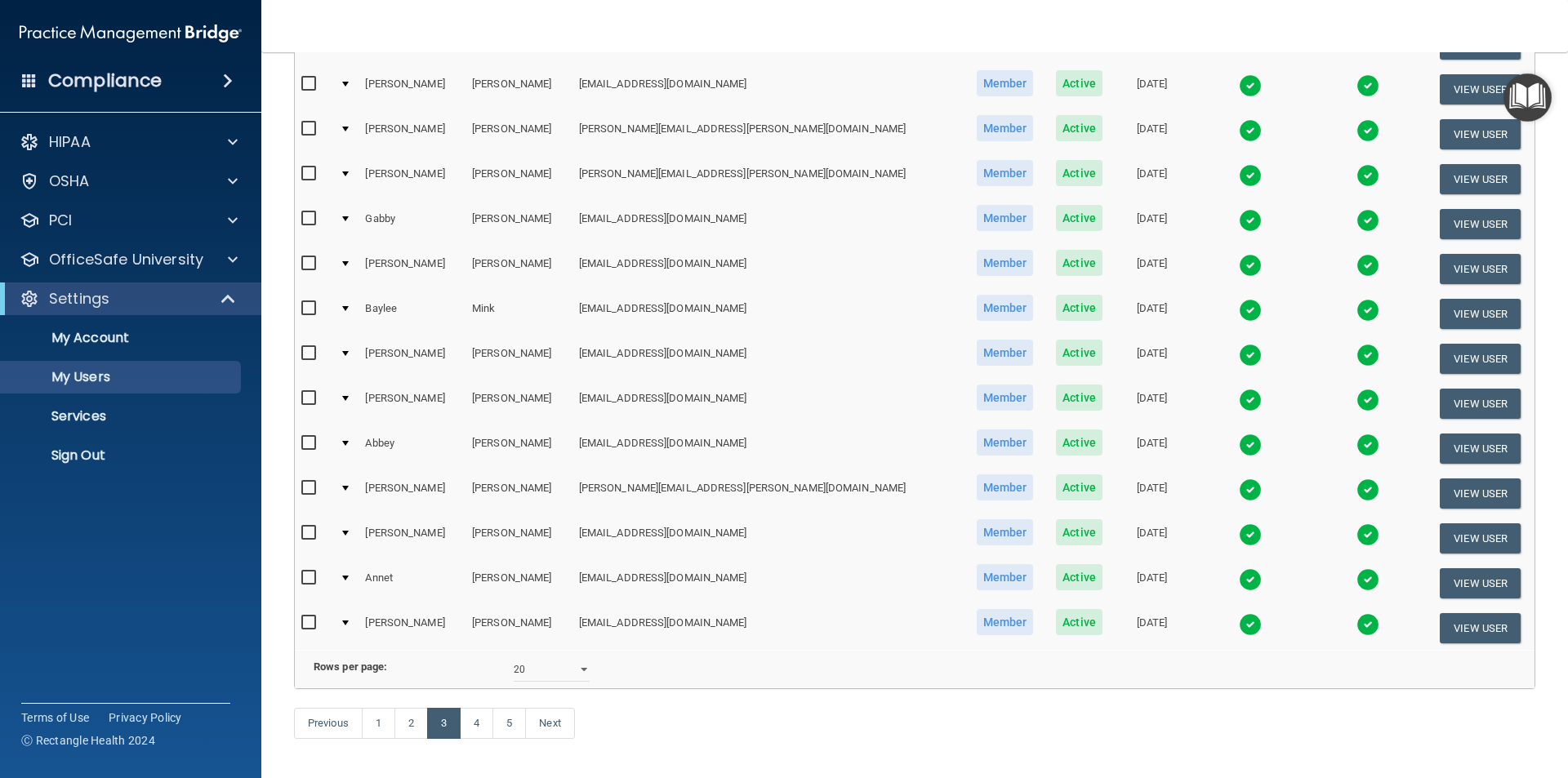
scroll to position [573, 0]
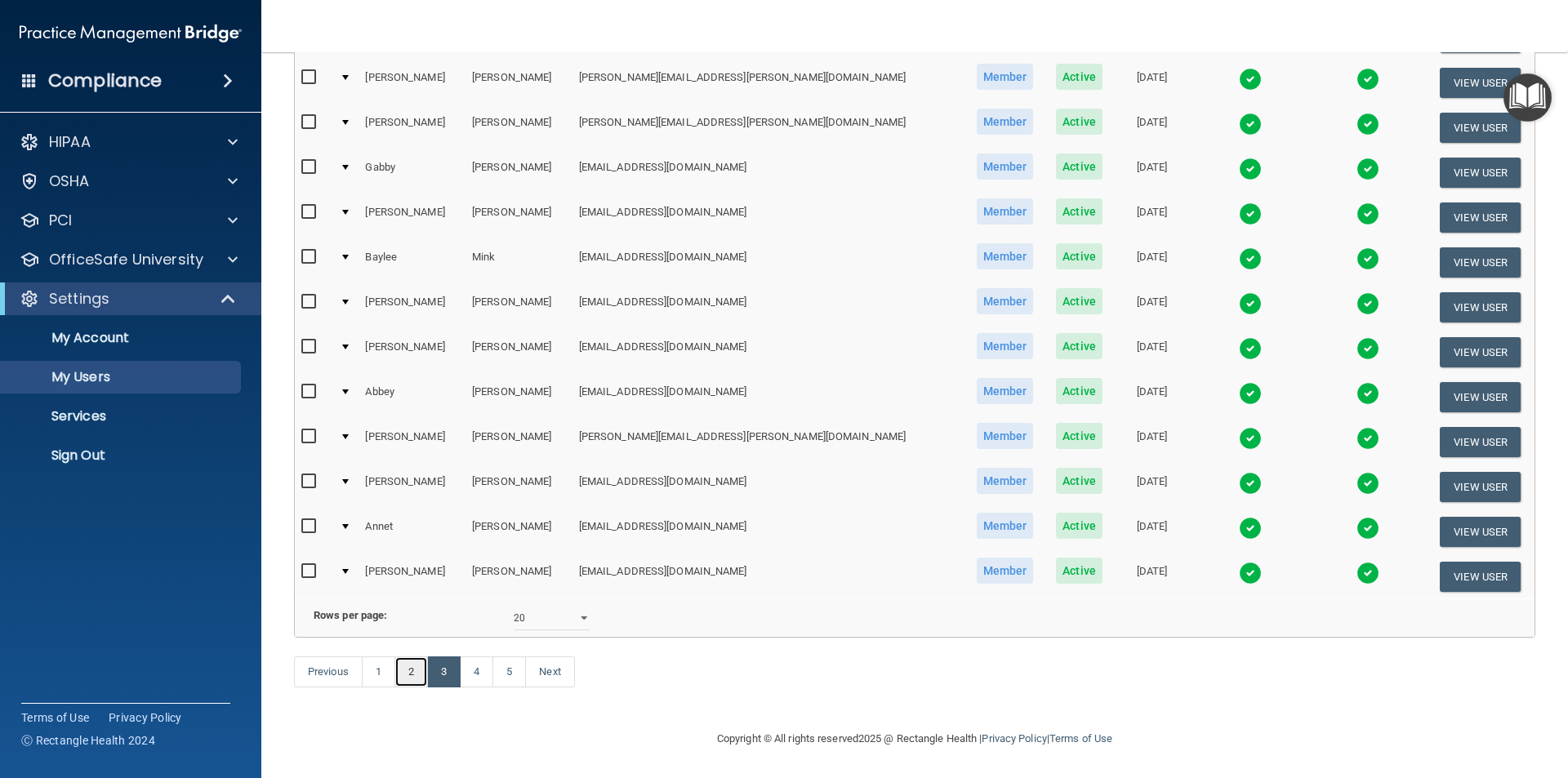
click at [420, 673] on link "2" at bounding box center [411, 671] width 34 height 31
select select "20"
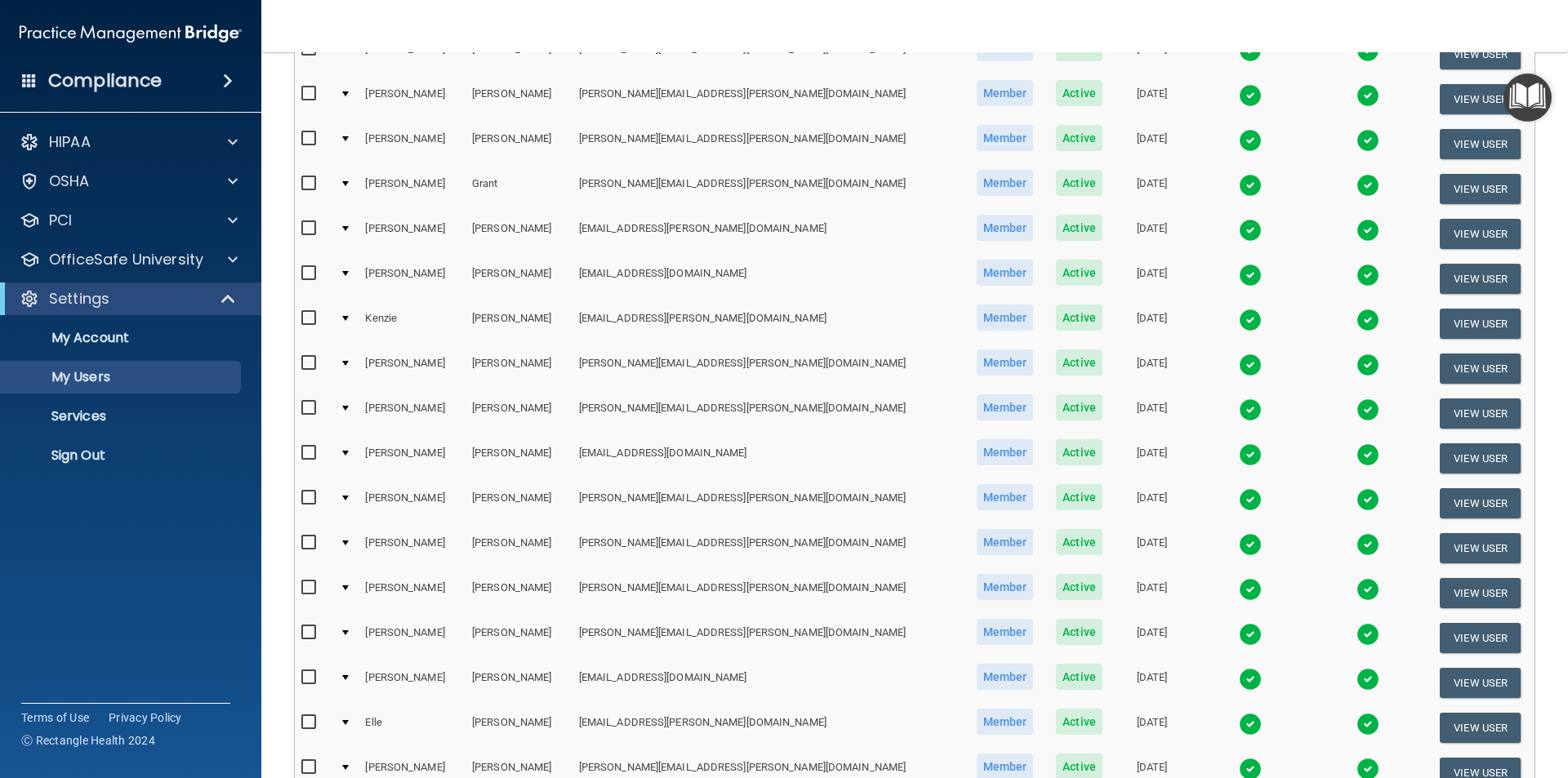
scroll to position [489, 0]
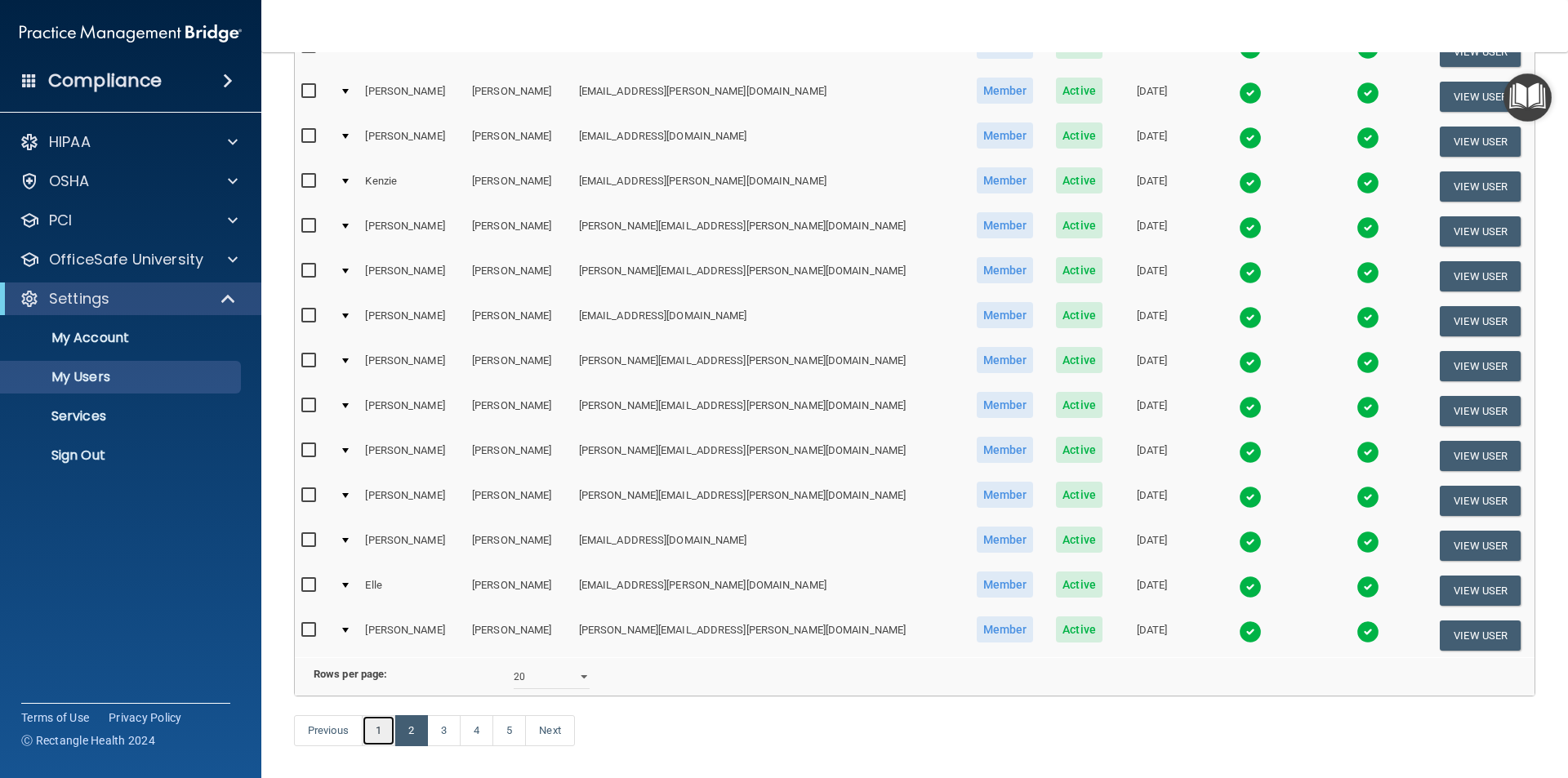
click at [391, 746] on link "1" at bounding box center [379, 730] width 34 height 31
select select "20"
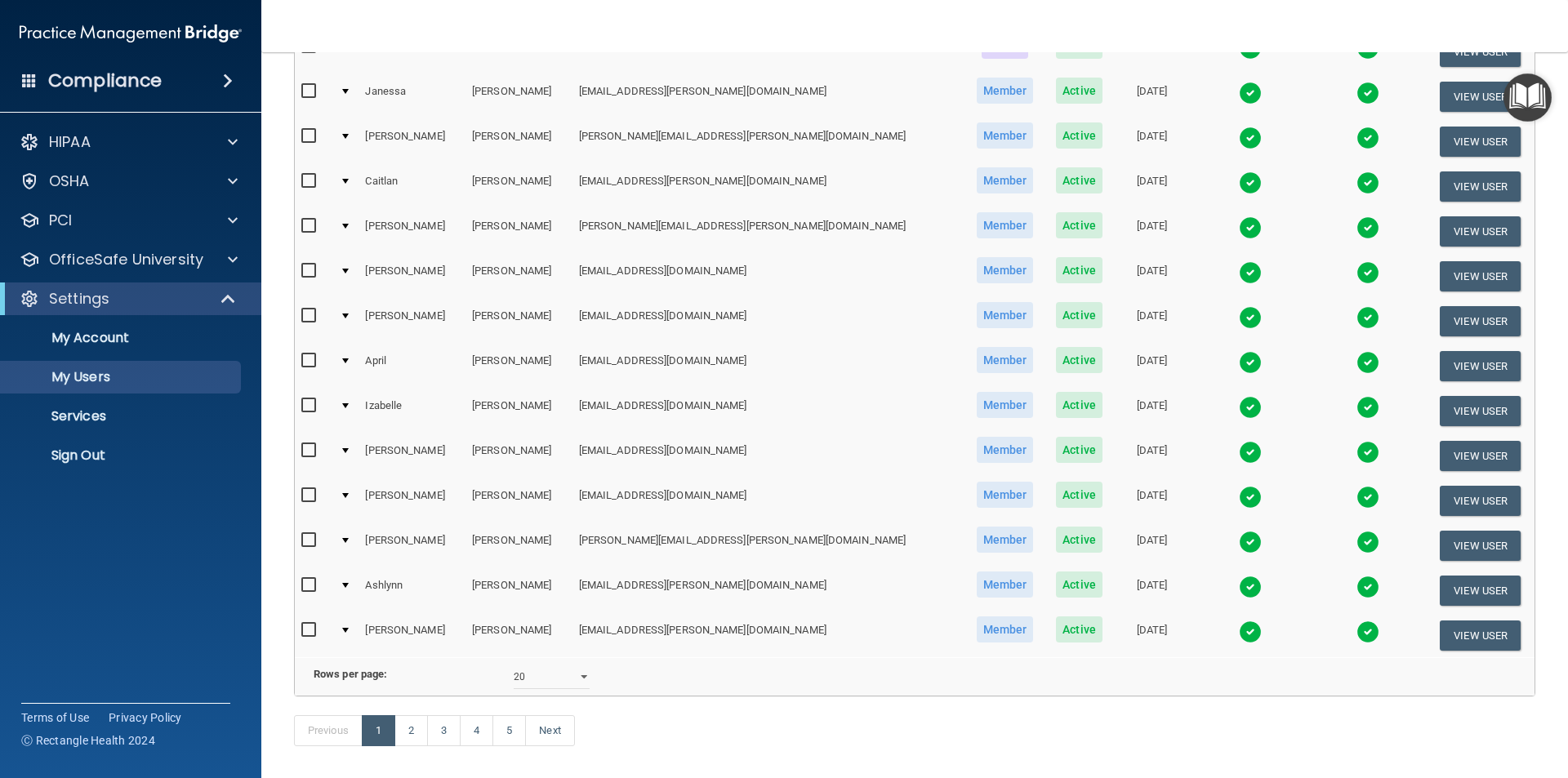
click at [1238, 586] on img at bounding box center [1249, 586] width 23 height 23
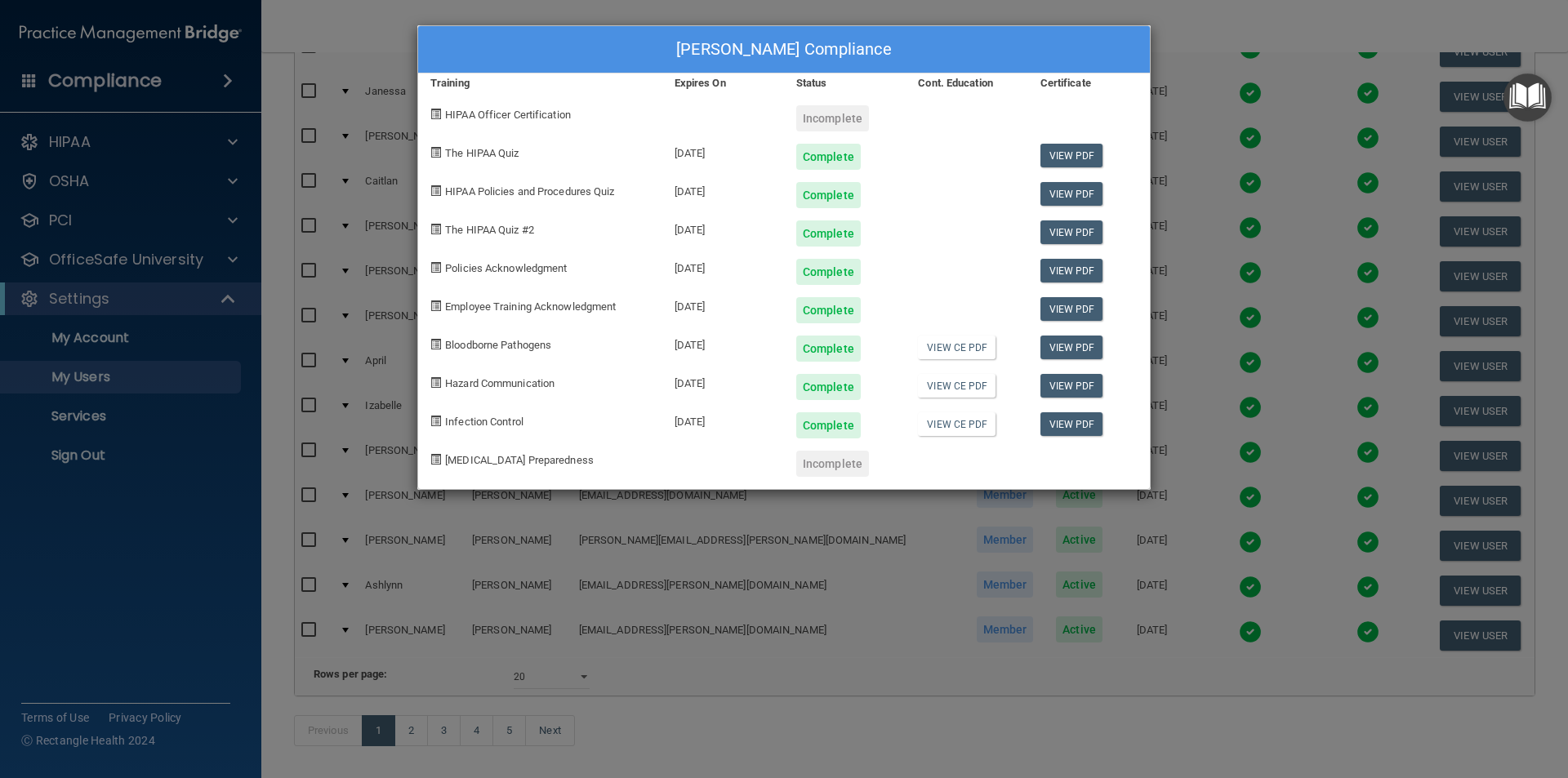
click at [1198, 26] on div "[PERSON_NAME] Compliance Training Expires On Status Cont. Education Certificate…" at bounding box center [784, 389] width 1568 height 778
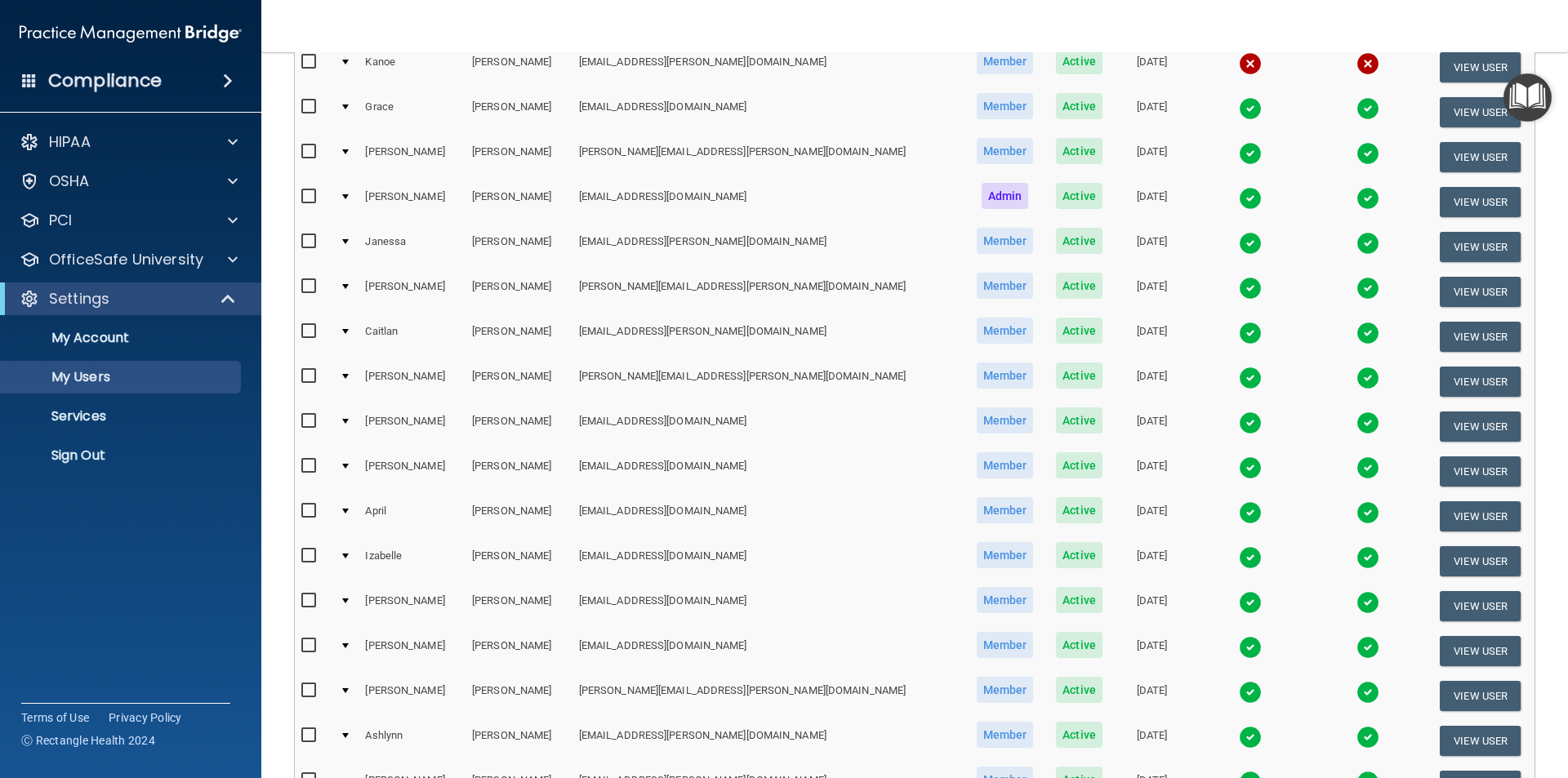
scroll to position [573, 0]
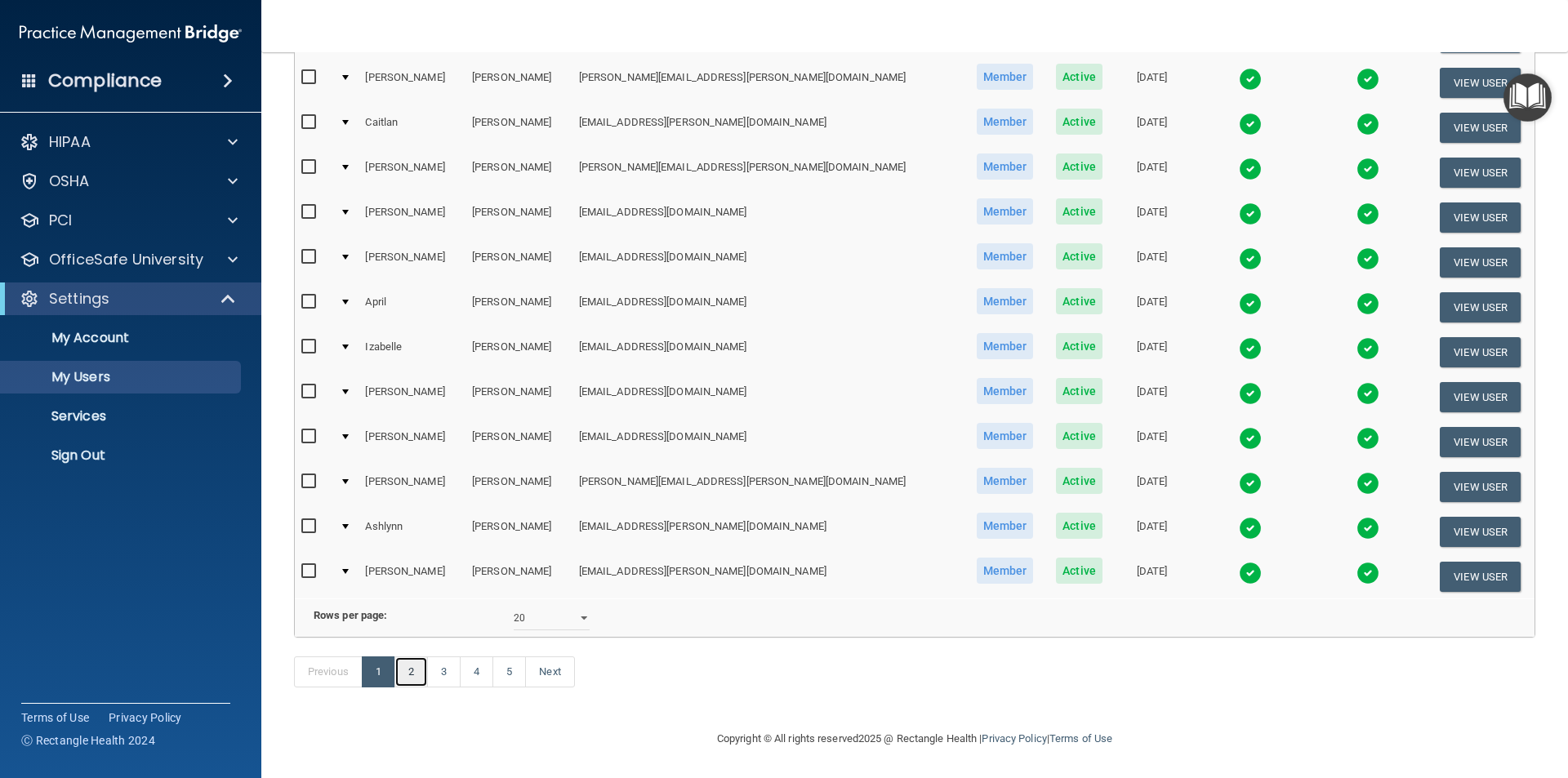
click at [413, 675] on link "2" at bounding box center [411, 671] width 34 height 31
click at [484, 674] on link "4" at bounding box center [476, 671] width 34 height 31
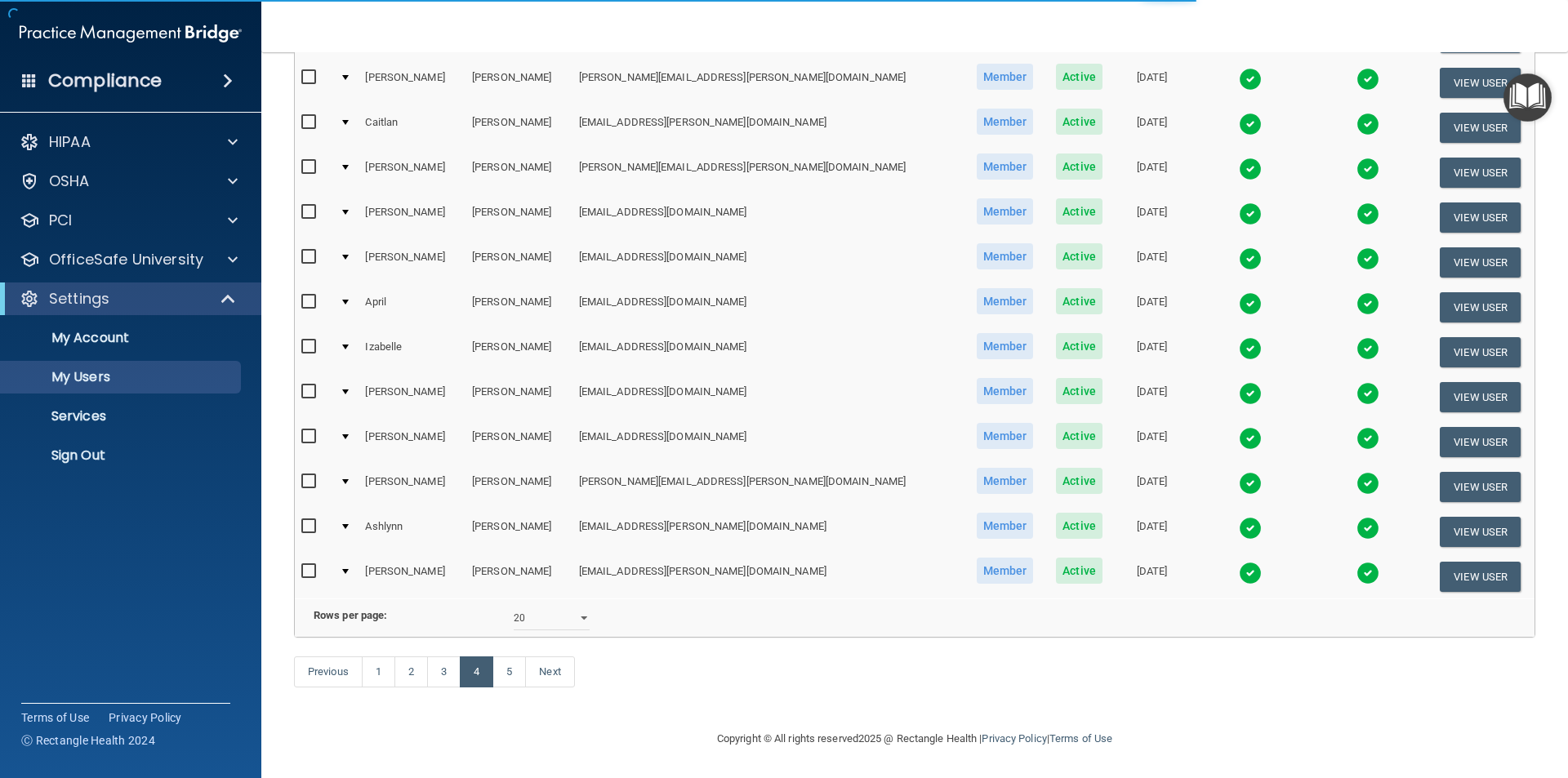
select select "20"
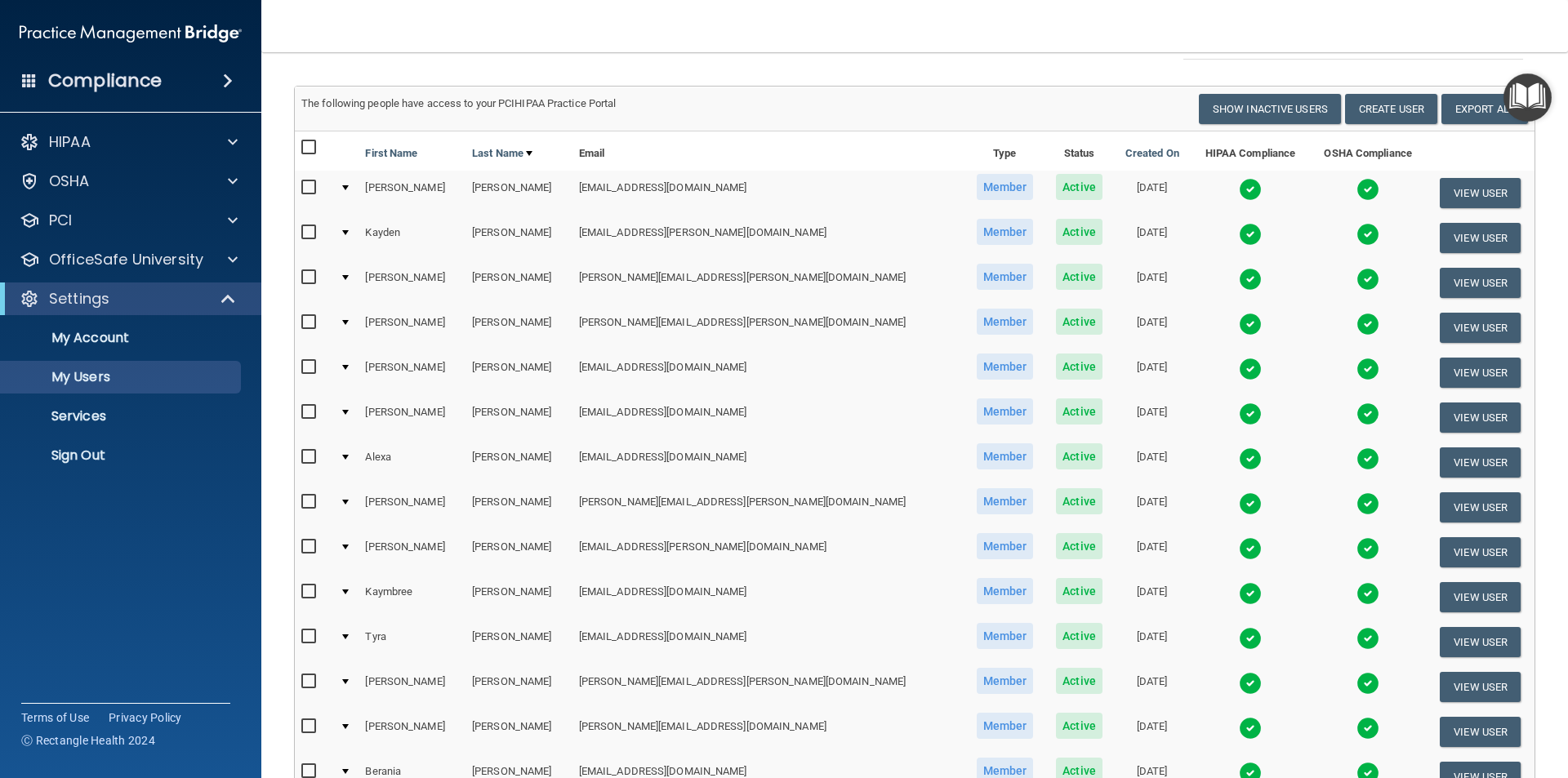
scroll to position [82, 0]
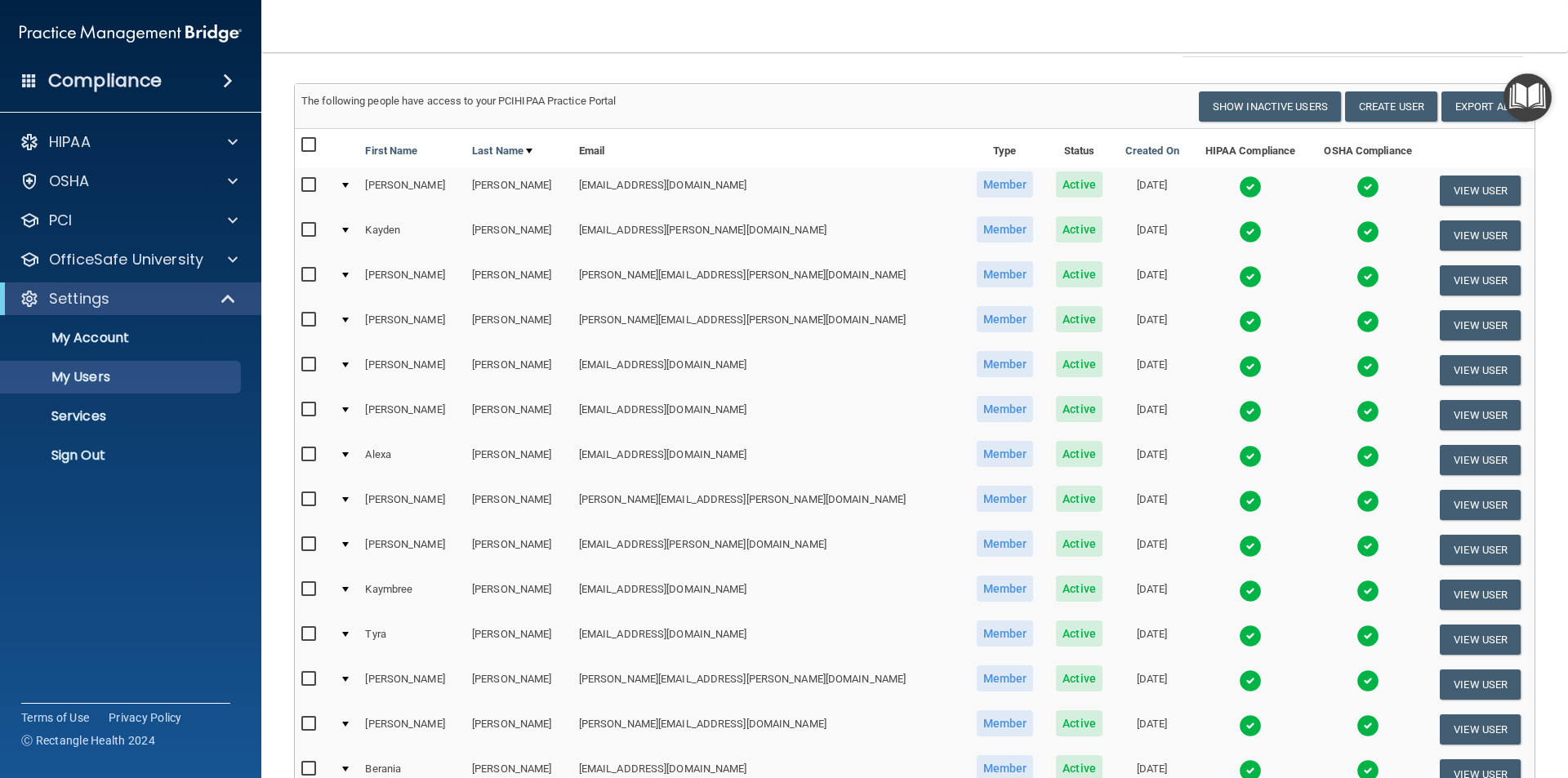
click at [1238, 231] on img at bounding box center [1249, 232] width 23 height 23
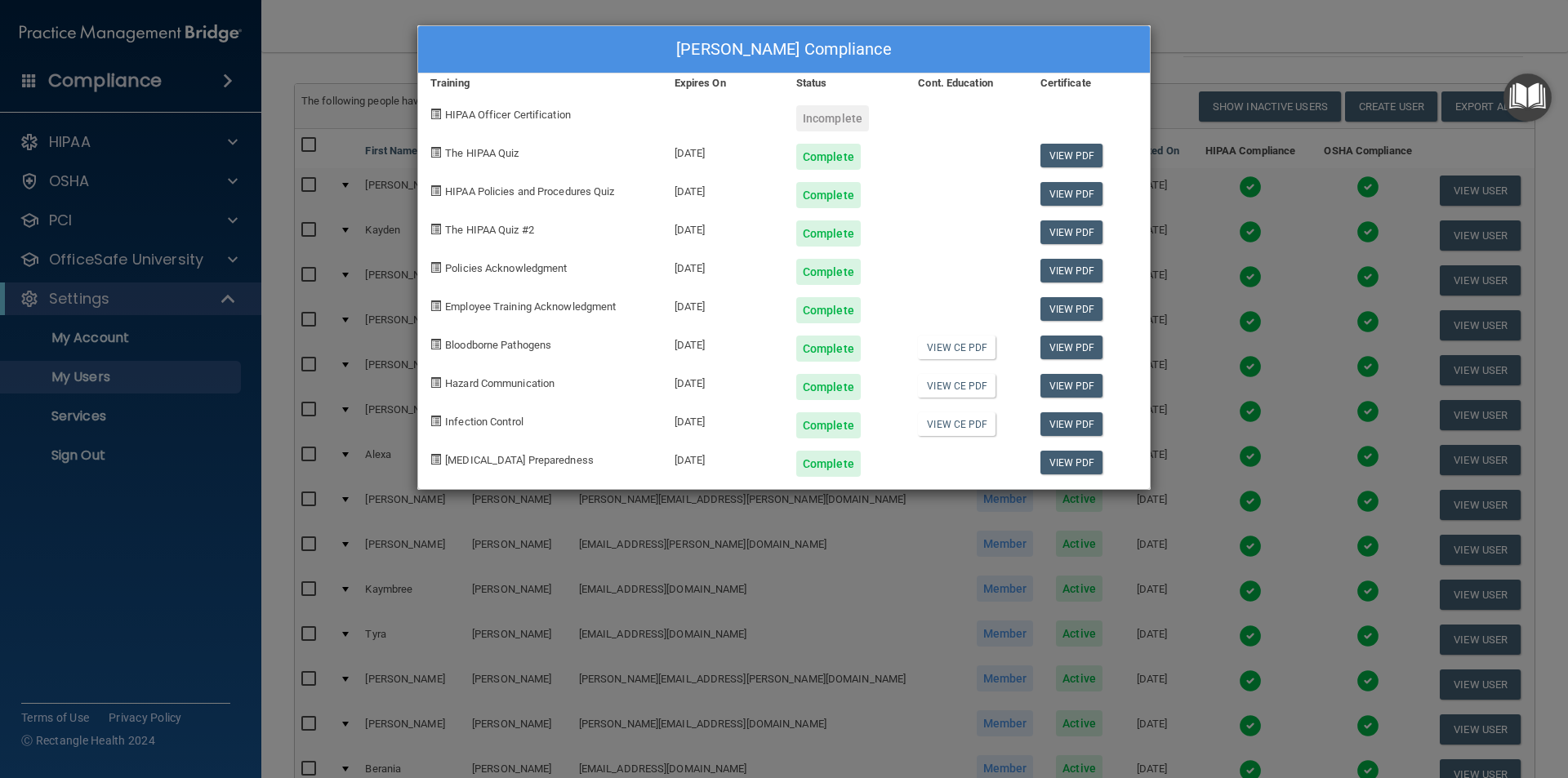
click at [1245, 39] on div "[PERSON_NAME] Compliance Training Expires On Status Cont. Education Certificate…" at bounding box center [784, 389] width 1568 height 778
